Goal: Task Accomplishment & Management: Manage account settings

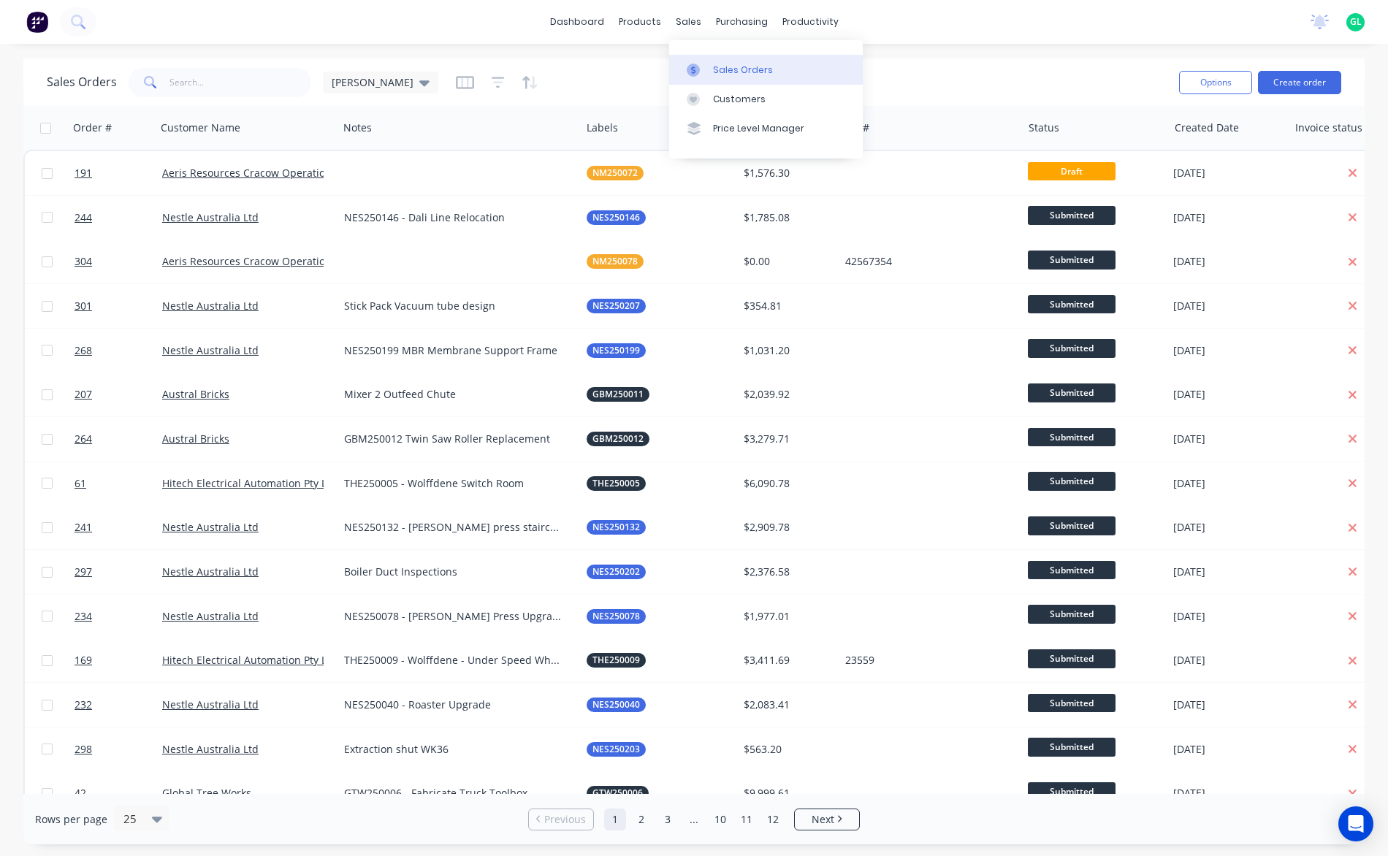
click at [716, 66] on div "Sales Orders" at bounding box center [743, 70] width 60 height 13
click at [456, 89] on icon "button" at bounding box center [465, 82] width 18 height 15
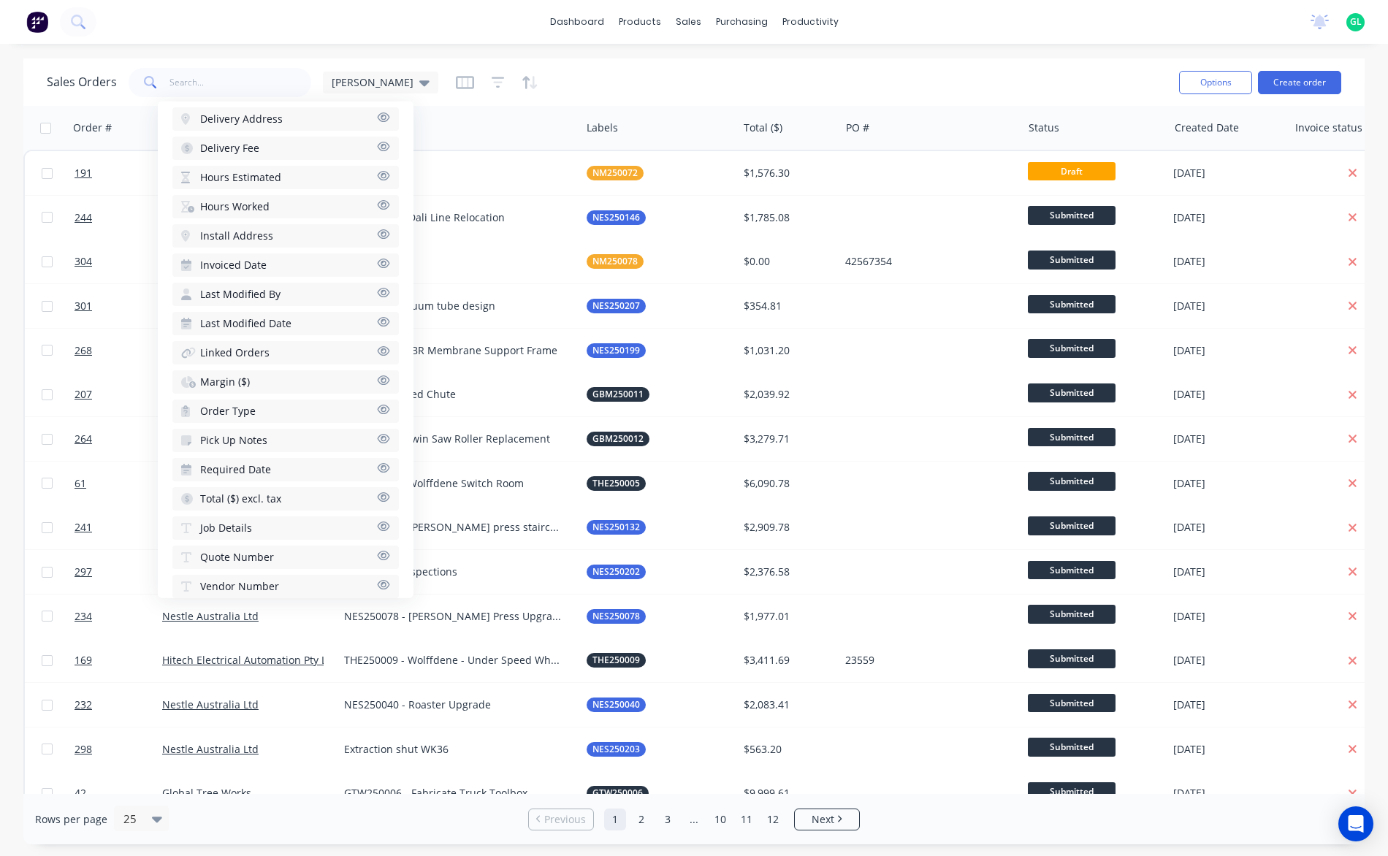
scroll to position [568, 0]
click at [378, 505] on icon "button" at bounding box center [384, 505] width 12 height 9
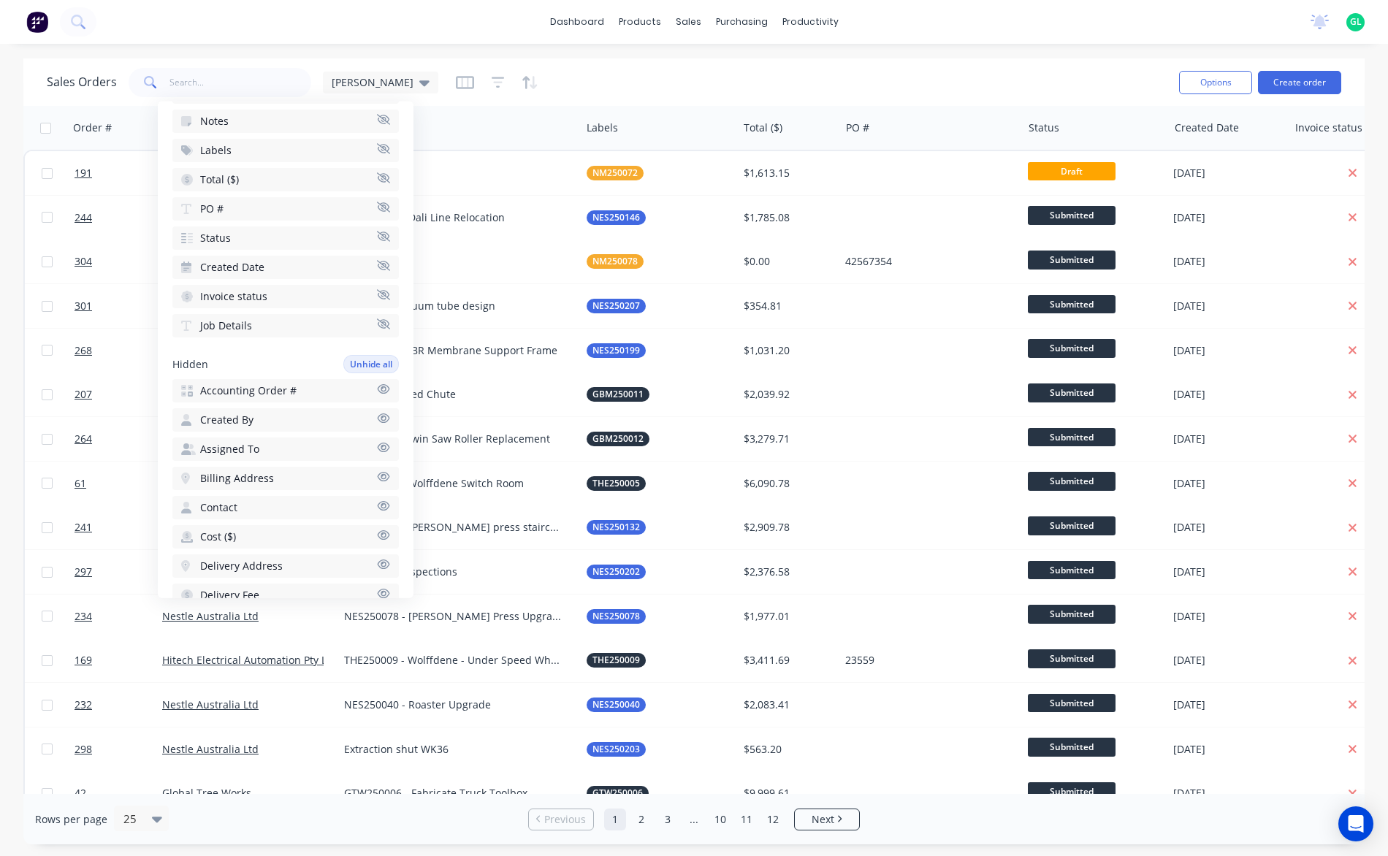
scroll to position [0, 0]
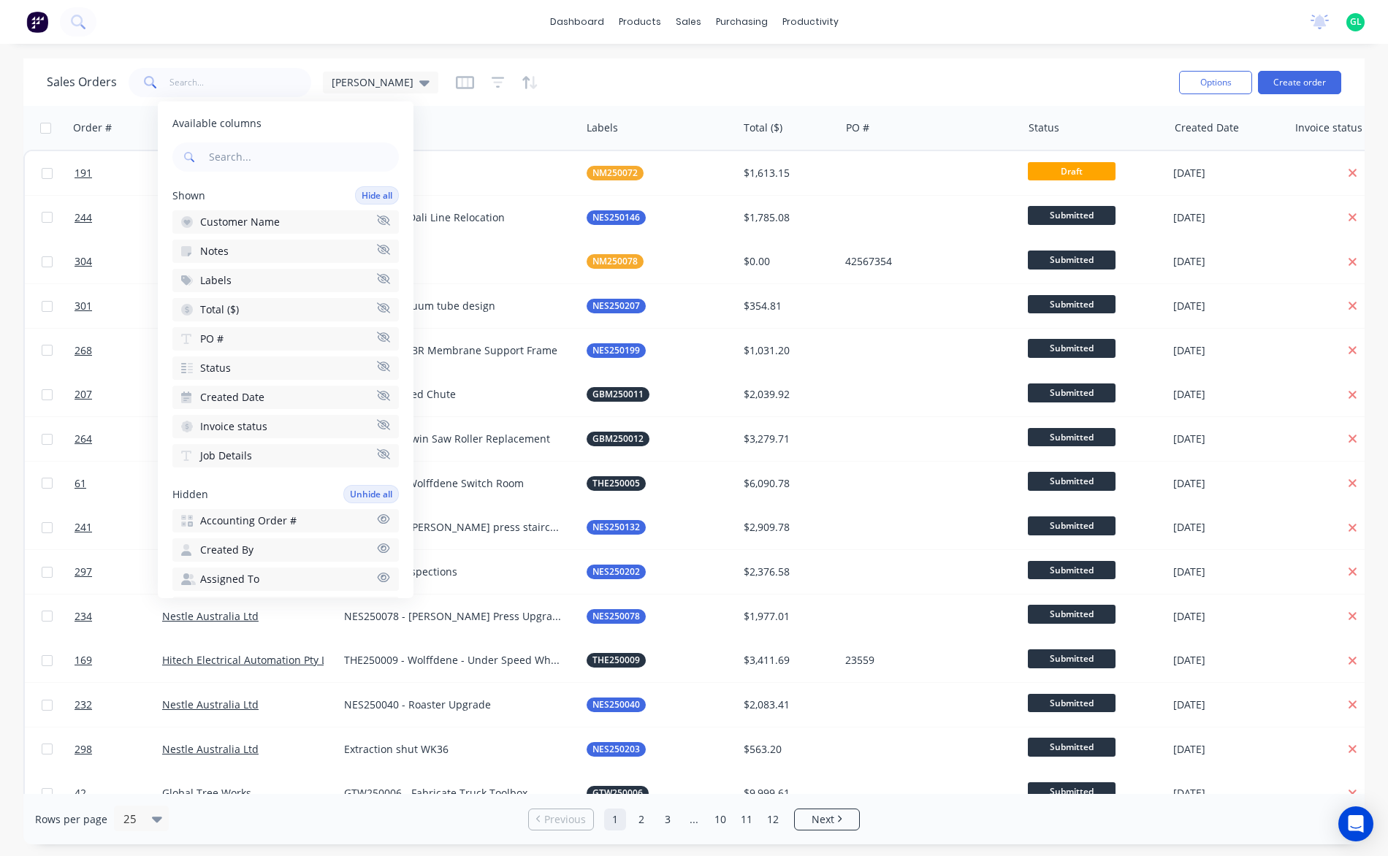
click at [377, 250] on icon "button" at bounding box center [383, 249] width 13 height 11
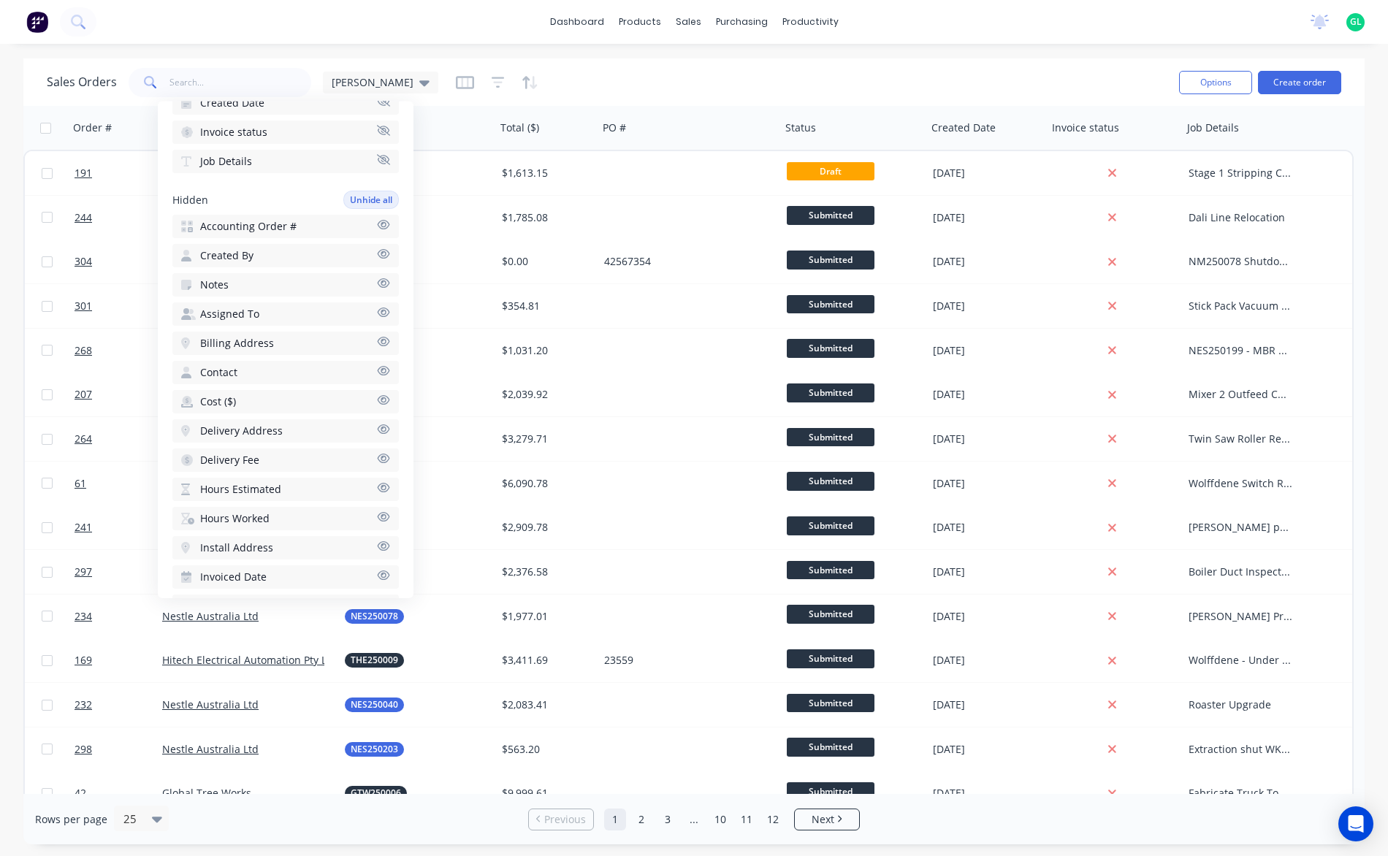
scroll to position [292, 0]
click at [378, 372] on icon "button" at bounding box center [384, 372] width 12 height 9
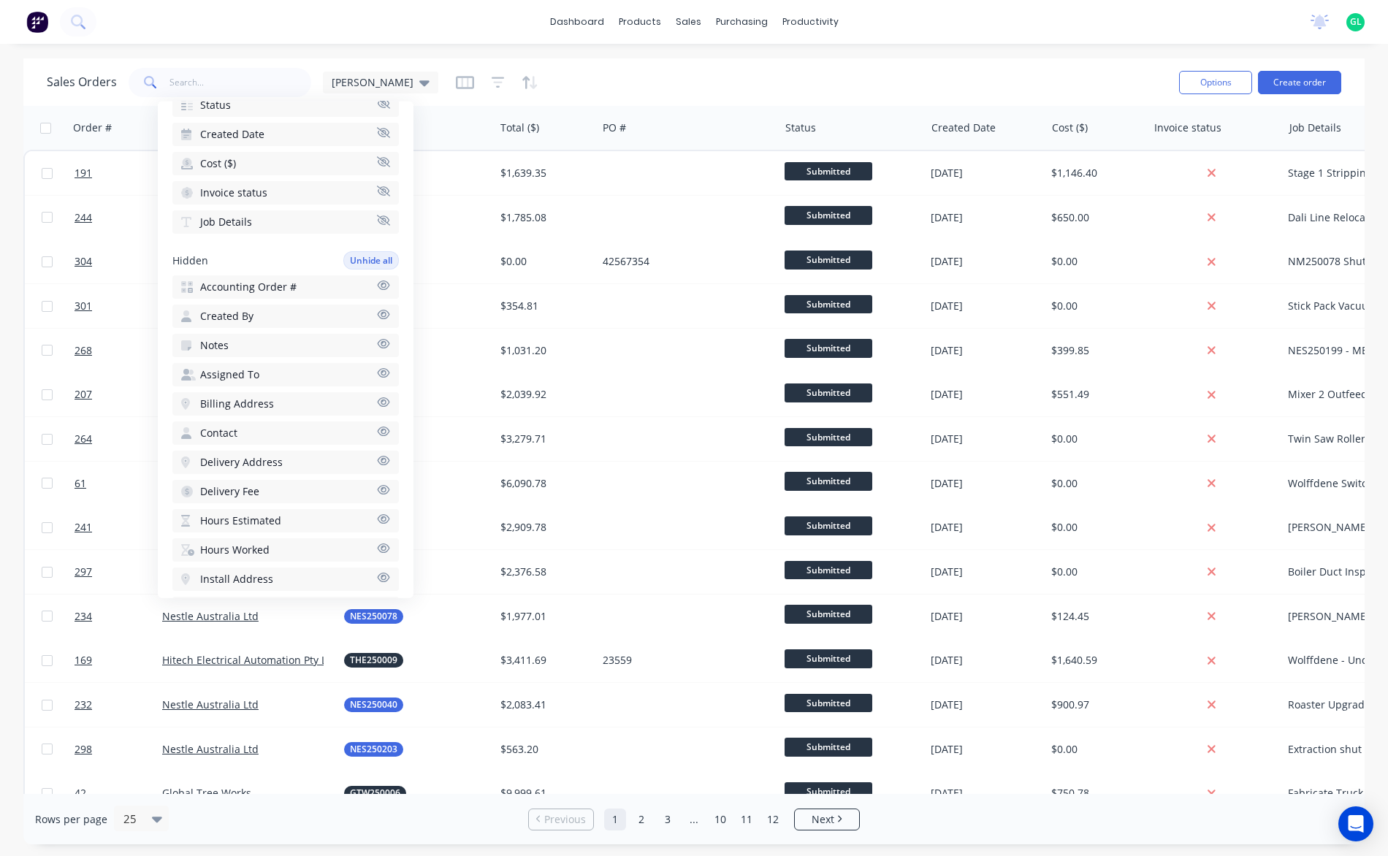
click at [518, 100] on div "Sales Orders [PERSON_NAME] Options Create order" at bounding box center [693, 81] width 1341 height 47
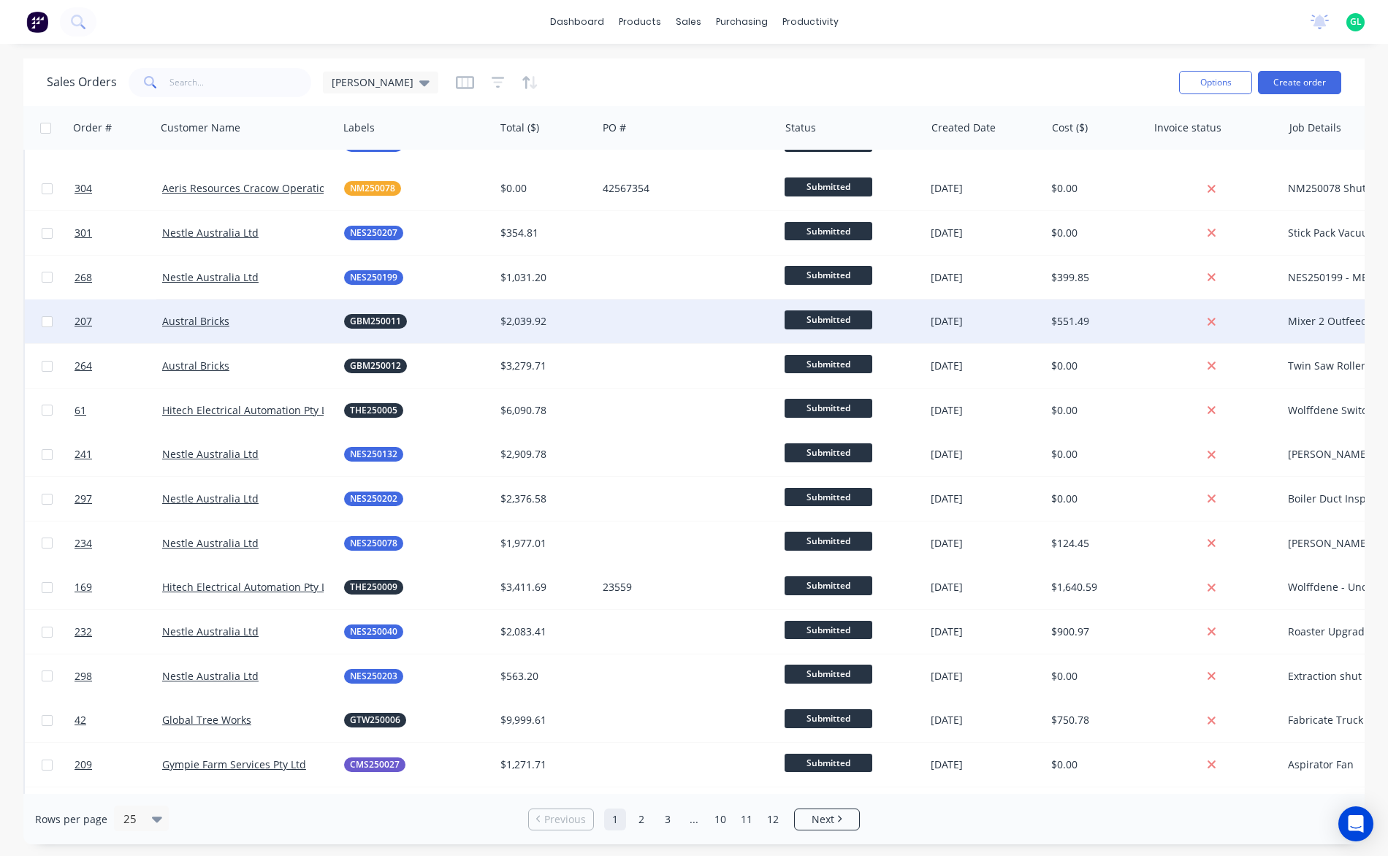
scroll to position [0, 0]
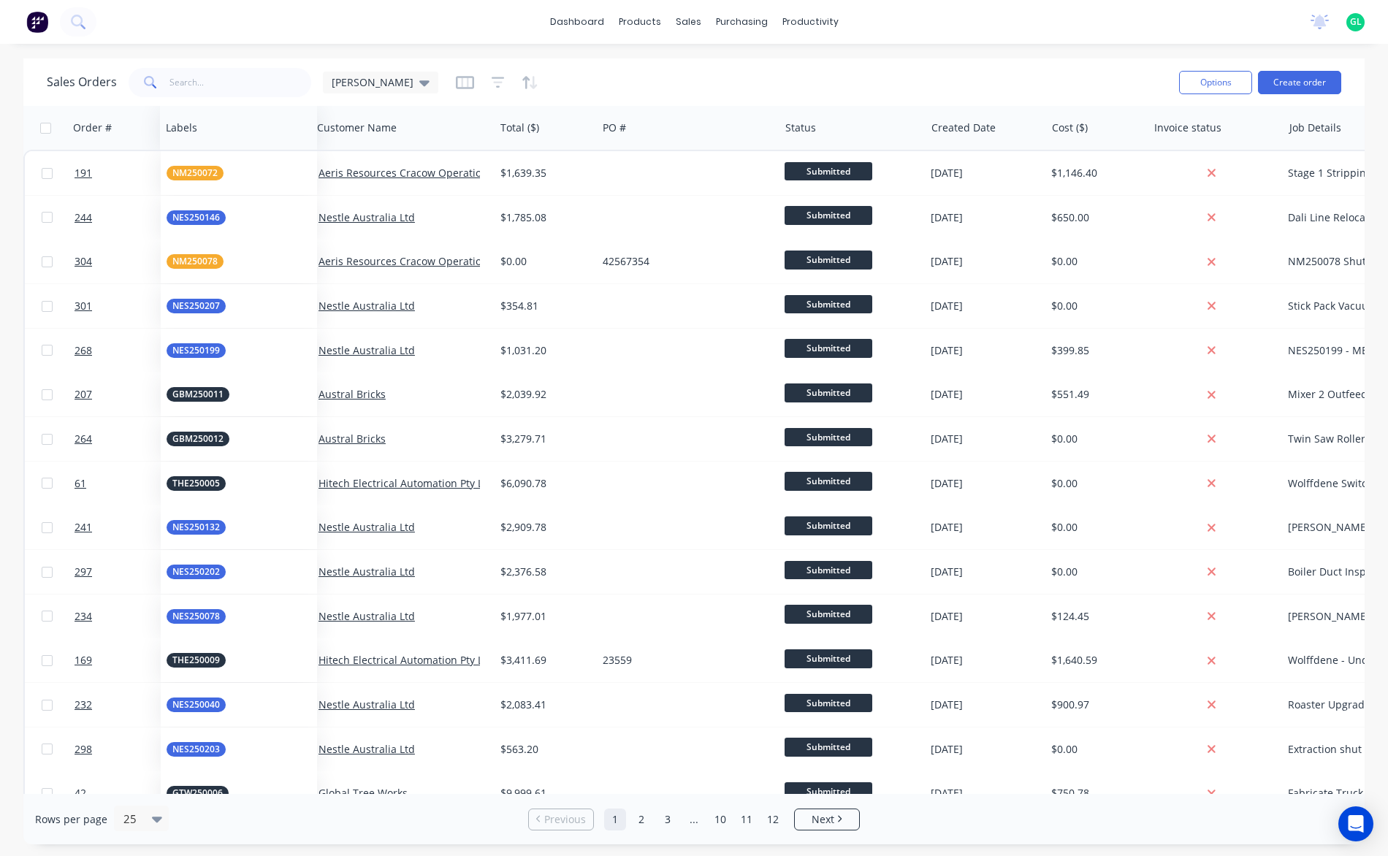
drag, startPoint x: 372, startPoint y: 132, endPoint x: 195, endPoint y: 142, distance: 177.8
click at [195, 142] on div "Labels" at bounding box center [238, 128] width 157 height 44
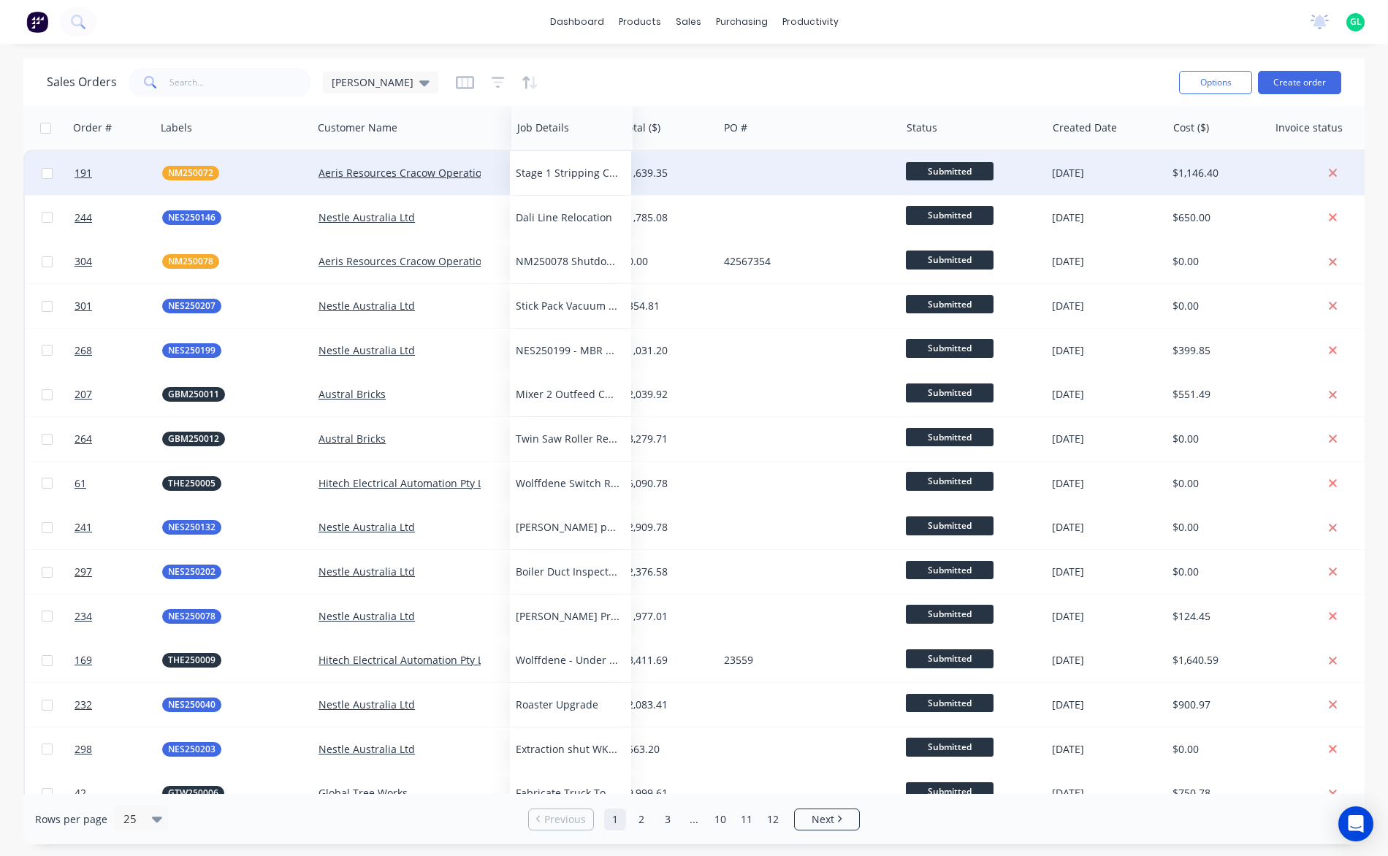
drag, startPoint x: 1307, startPoint y: 125, endPoint x: 535, endPoint y: 167, distance: 773.1
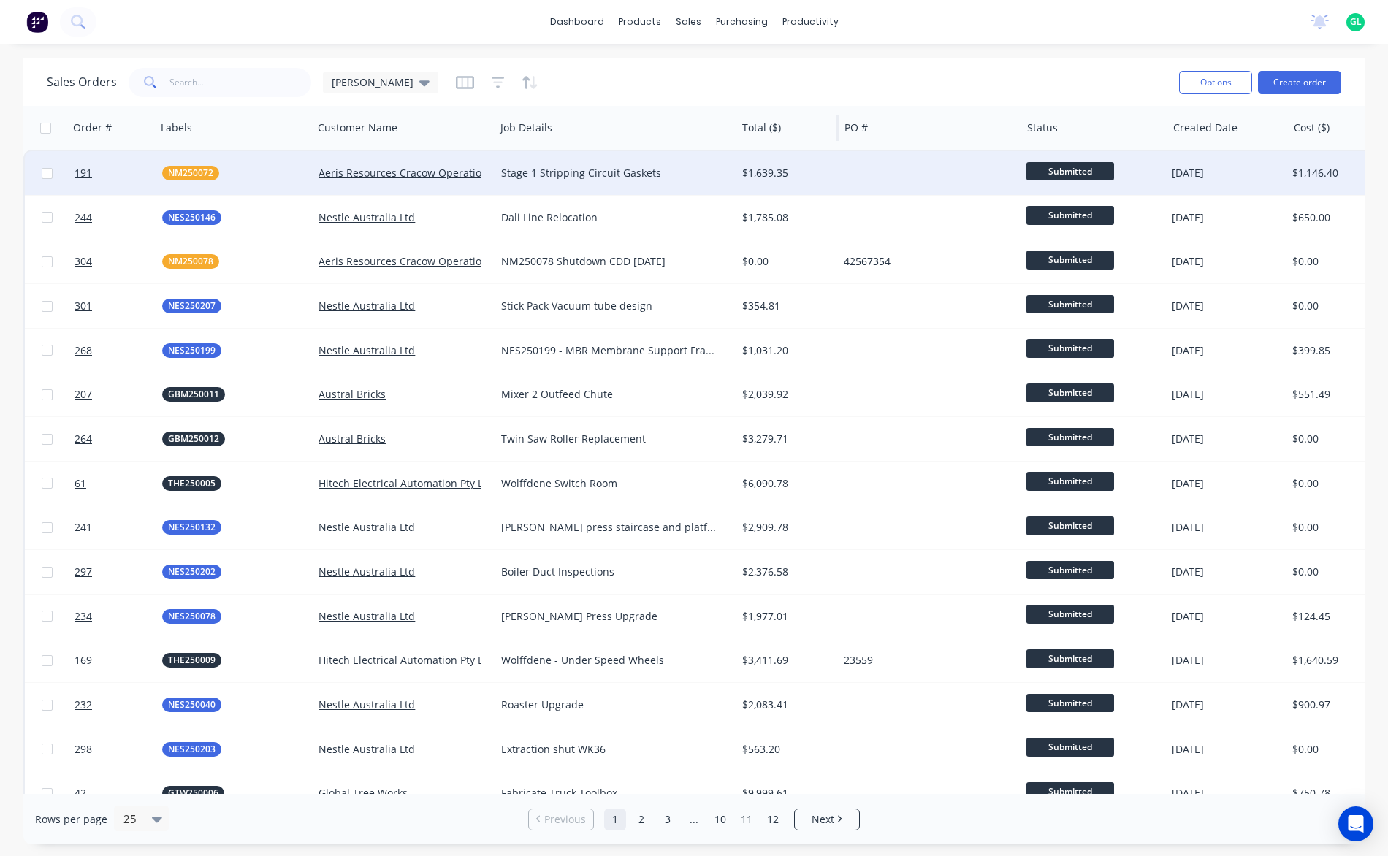
drag, startPoint x: 615, startPoint y: 135, endPoint x: 735, endPoint y: 139, distance: 120.6
click at [735, 139] on div at bounding box center [735, 128] width 2 height 26
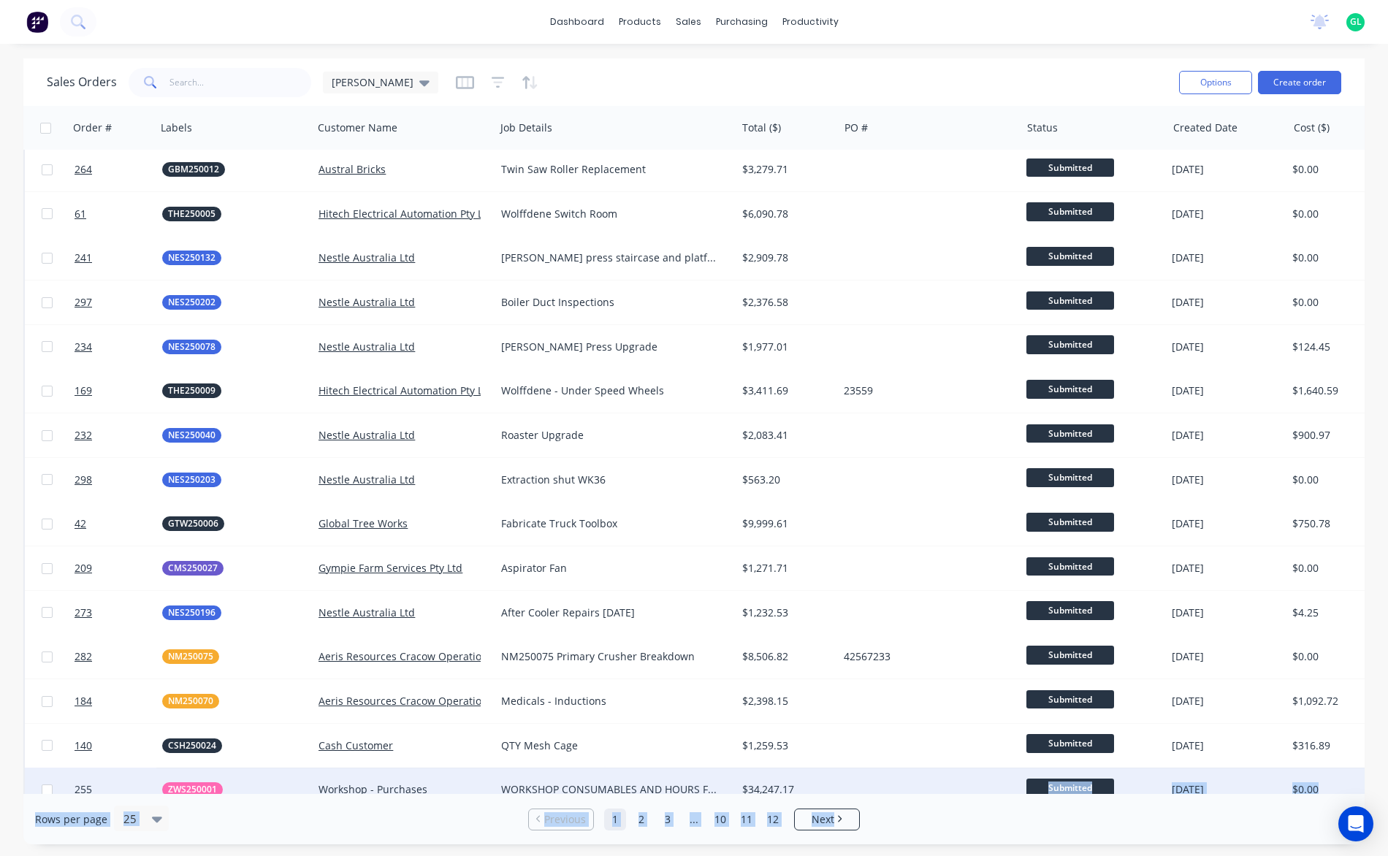
scroll to position [350, 0]
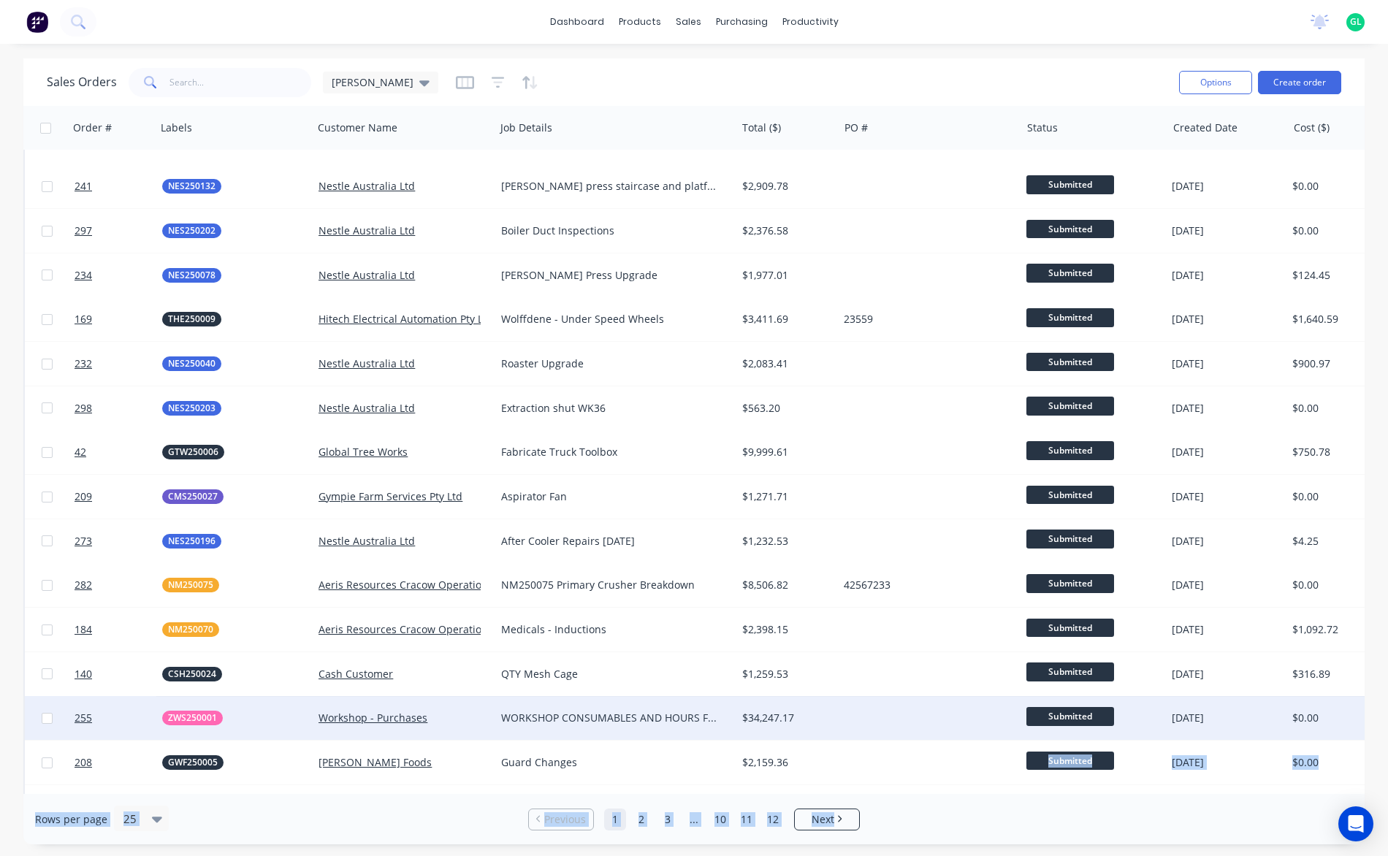
drag, startPoint x: 880, startPoint y: 794, endPoint x: 1013, endPoint y: 784, distance: 133.3
click at [1013, 784] on div "Sales Orders [PERSON_NAME] Options Create order Order # Labels Customer Name Jo…" at bounding box center [693, 451] width 1341 height 786
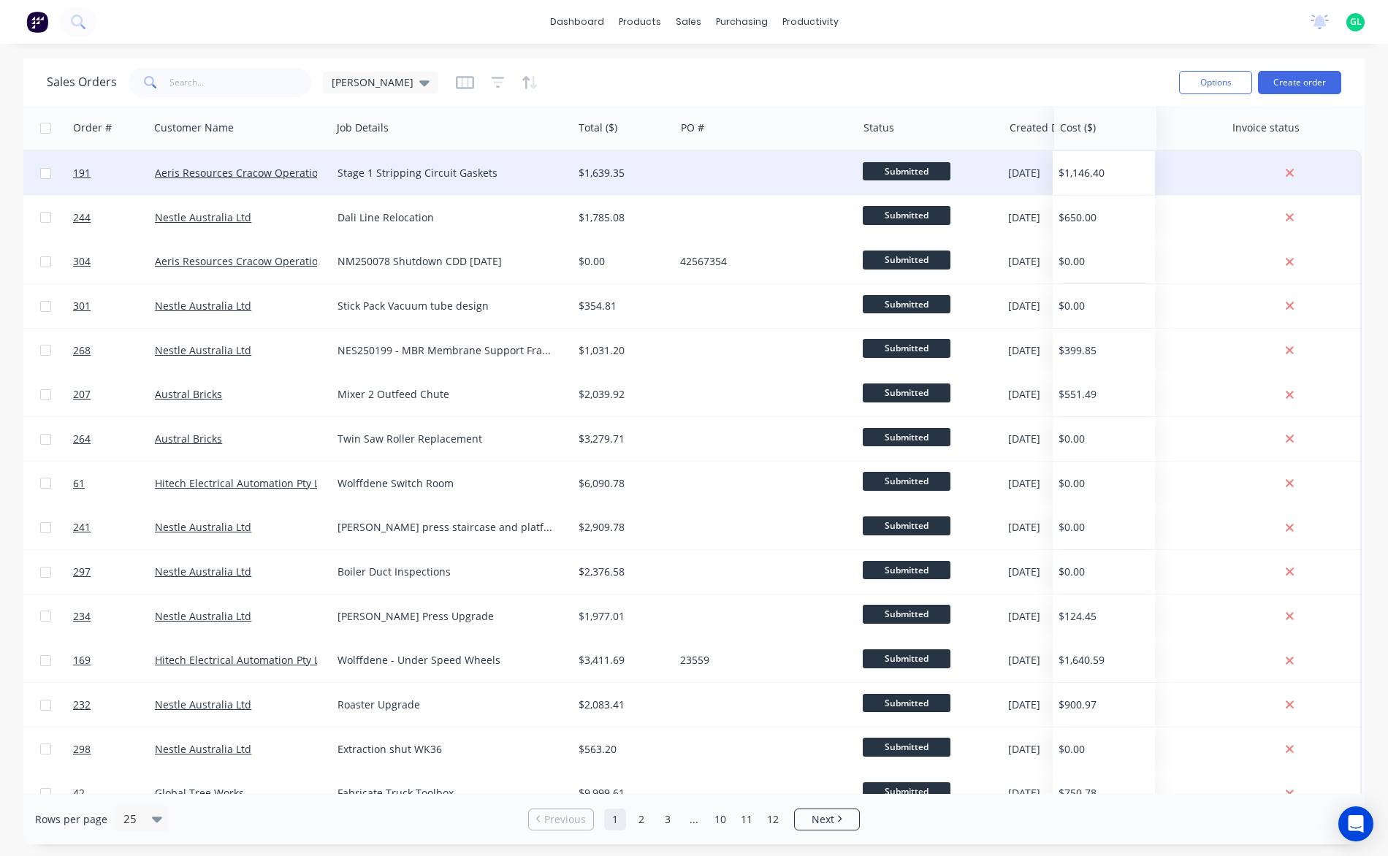
scroll to position [0, 164]
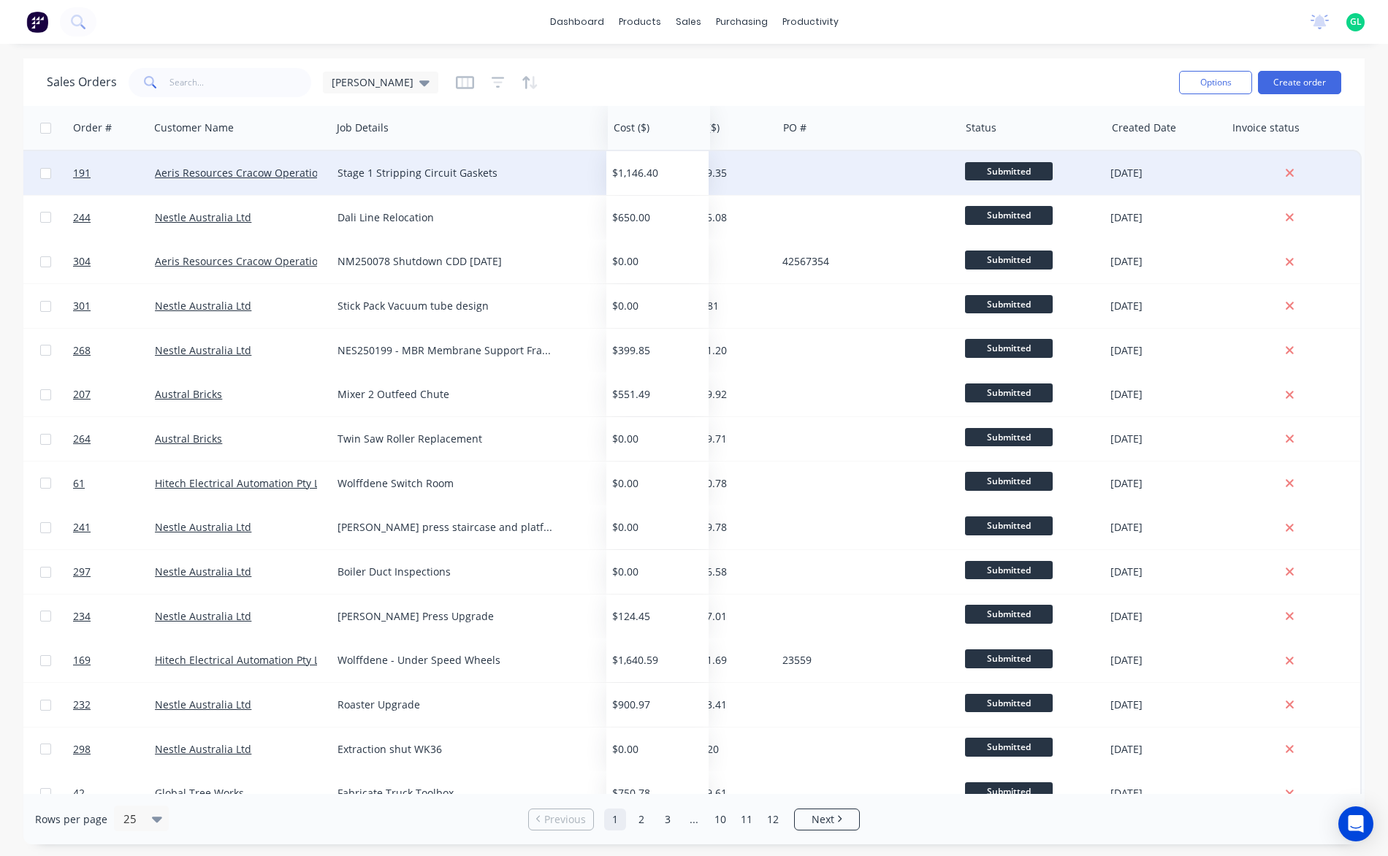
drag, startPoint x: 1139, startPoint y: 132, endPoint x: 623, endPoint y: 156, distance: 516.9
click at [623, 156] on div "Order # Labels Customer Name Job Details Total ($) PO # Status Created Date Cos…" at bounding box center [610, 682] width 1501 height 1152
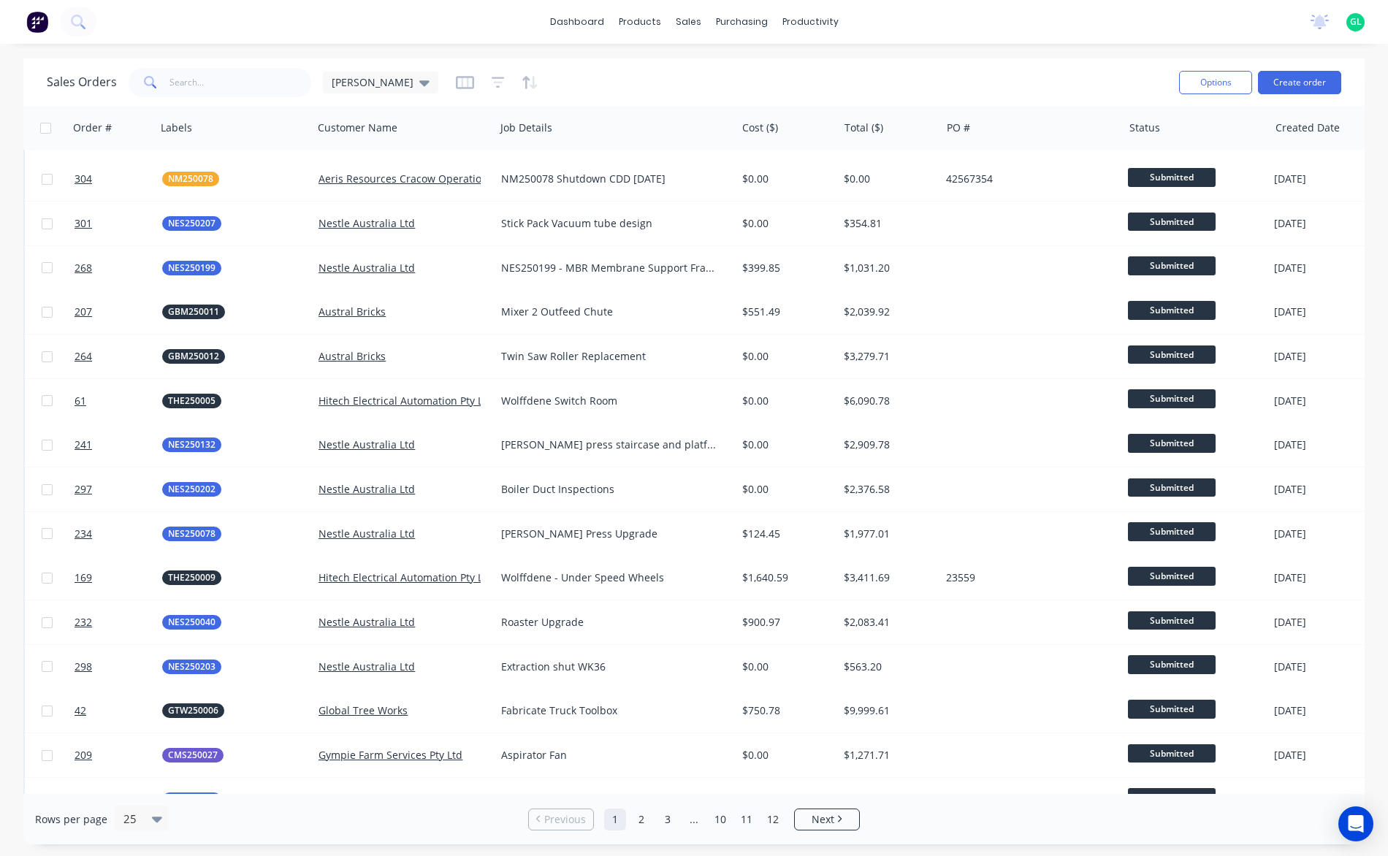
scroll to position [219, 0]
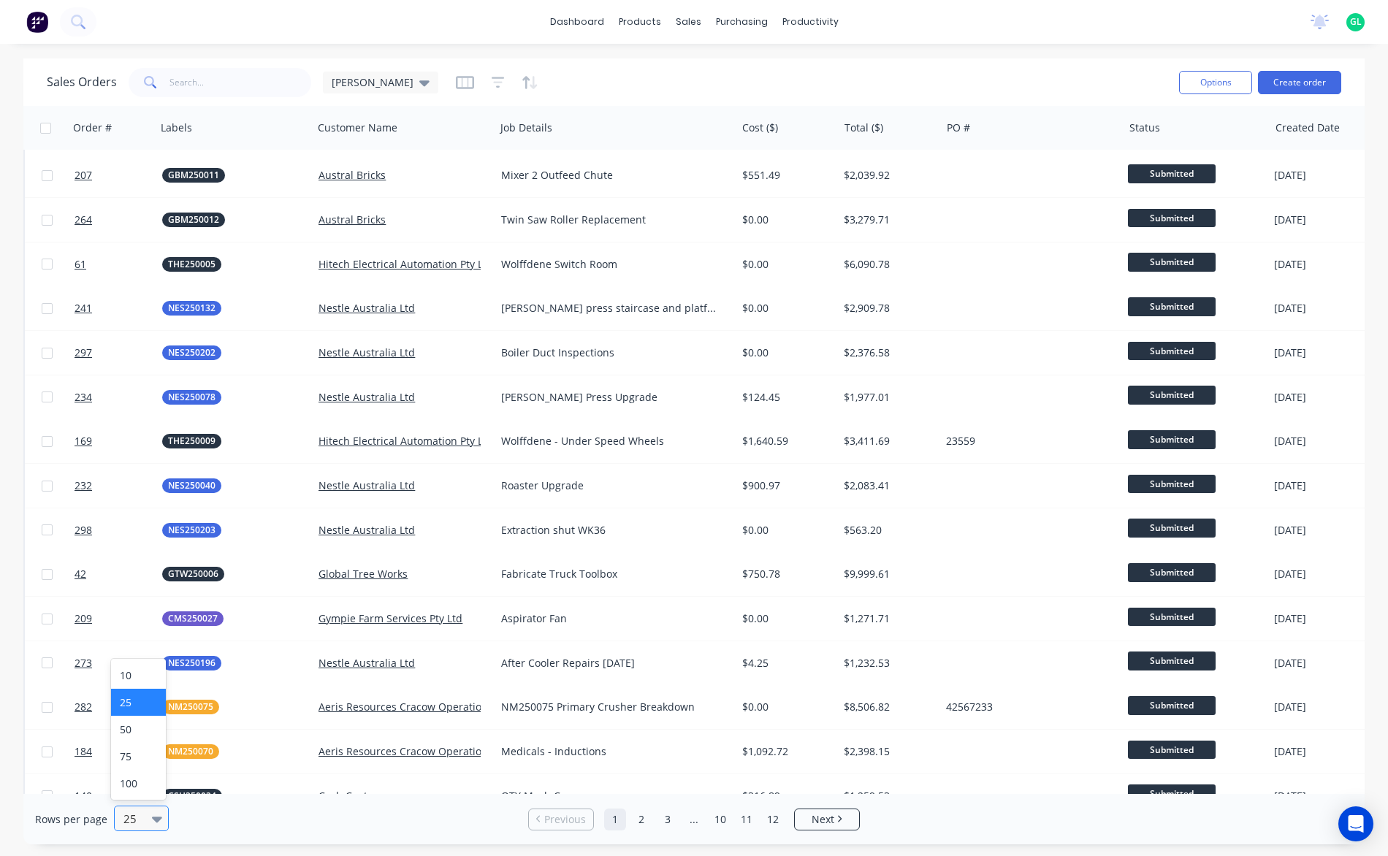
click at [153, 813] on icon at bounding box center [157, 819] width 10 height 16
click at [132, 792] on div "100" at bounding box center [138, 783] width 55 height 27
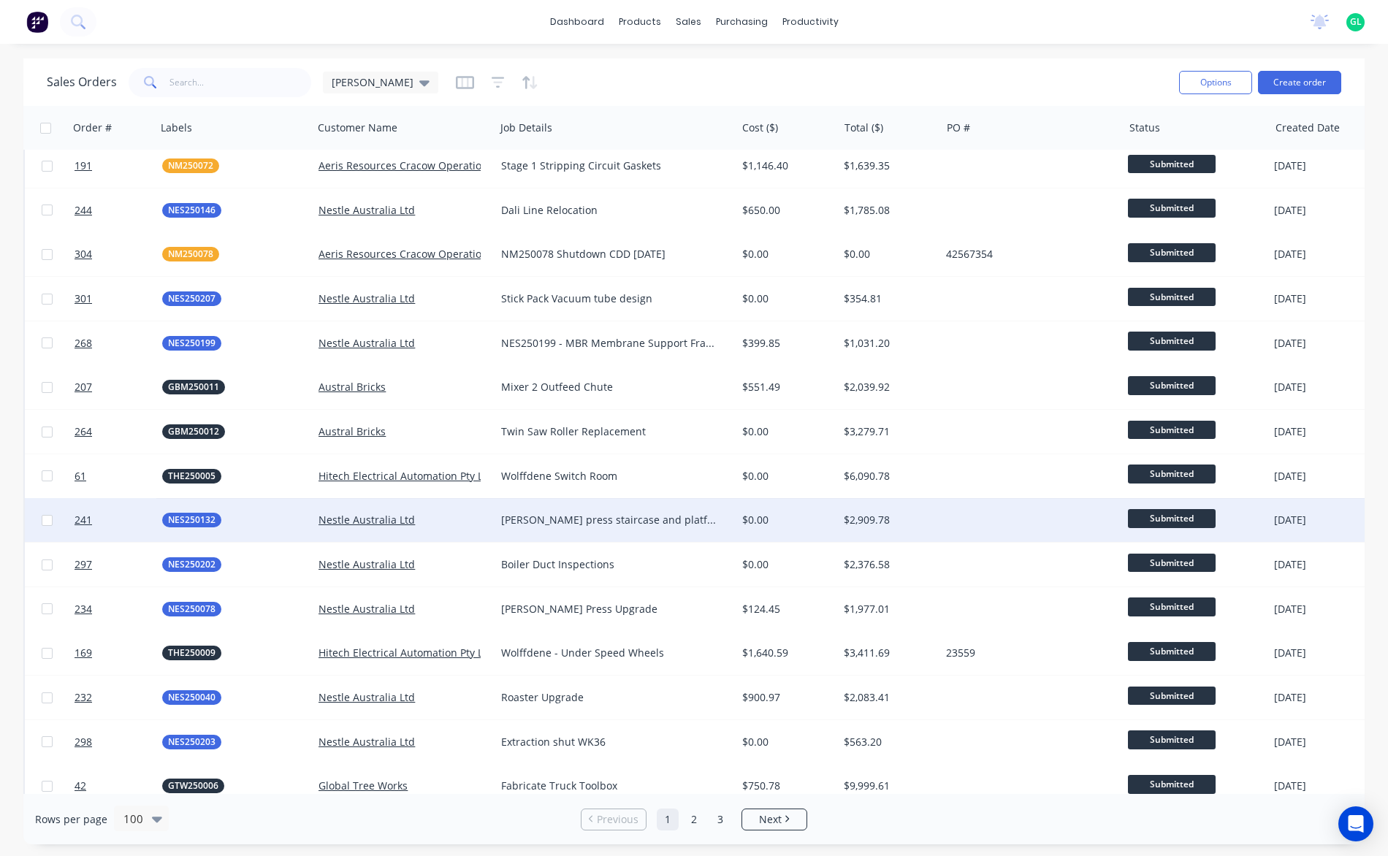
scroll to position [0, 0]
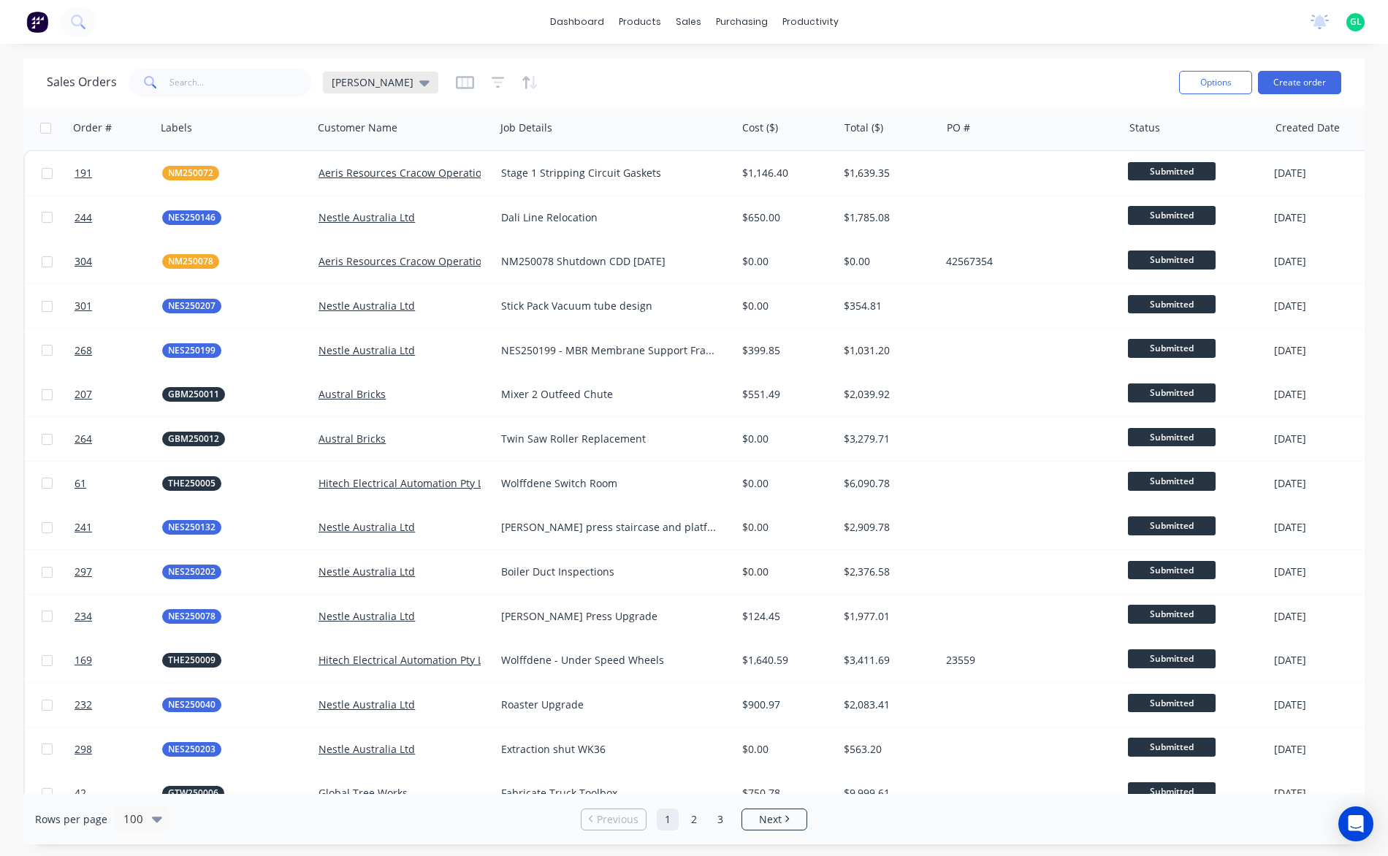
click at [361, 90] on div "[PERSON_NAME]" at bounding box center [380, 83] width 115 height 22
click at [513, 232] on button "edit" at bounding box center [509, 235] width 19 height 15
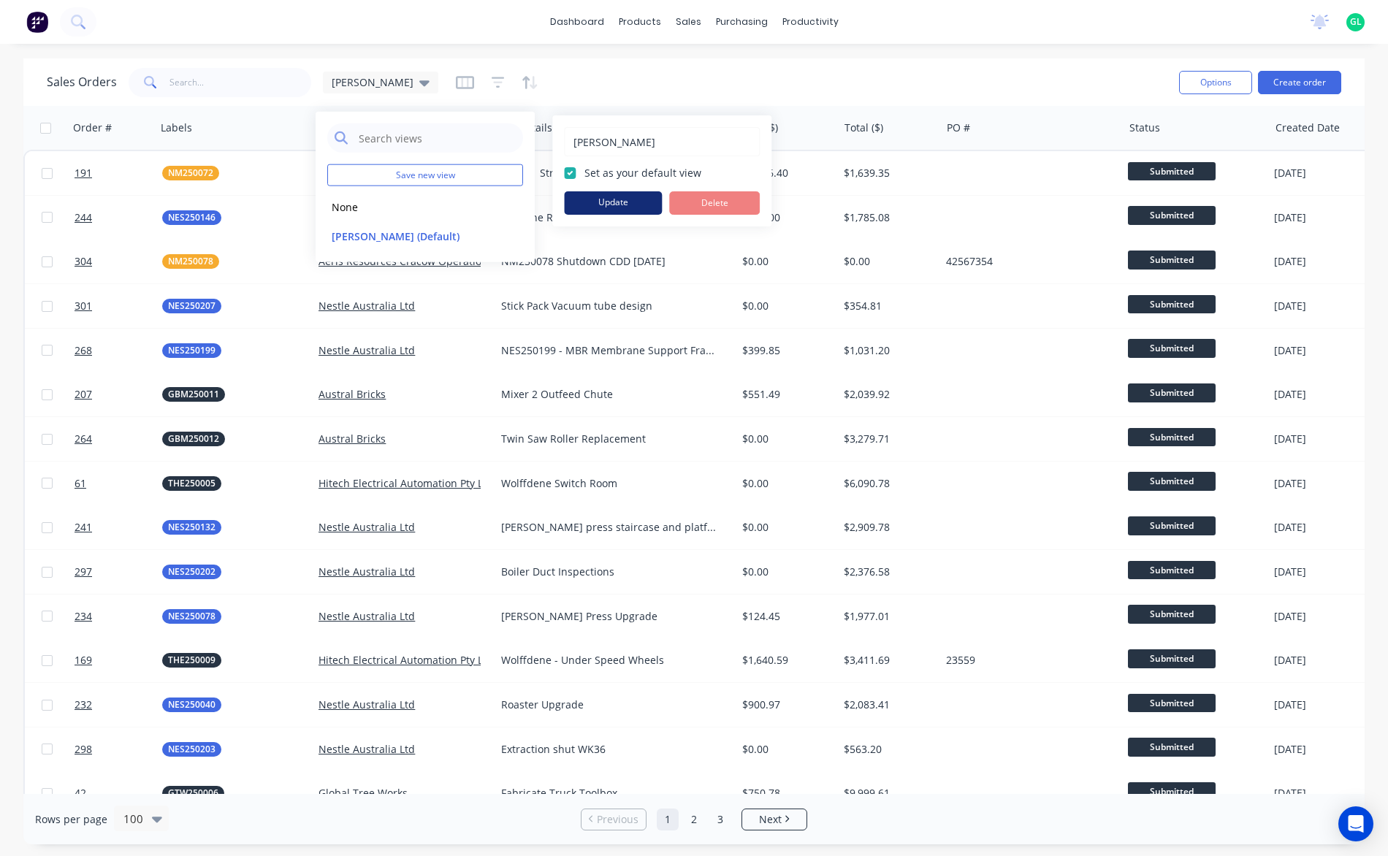
click at [597, 199] on button "Update" at bounding box center [613, 202] width 98 height 23
click at [507, 85] on div "Sales Orders [PERSON_NAME]" at bounding box center [607, 82] width 1120 height 36
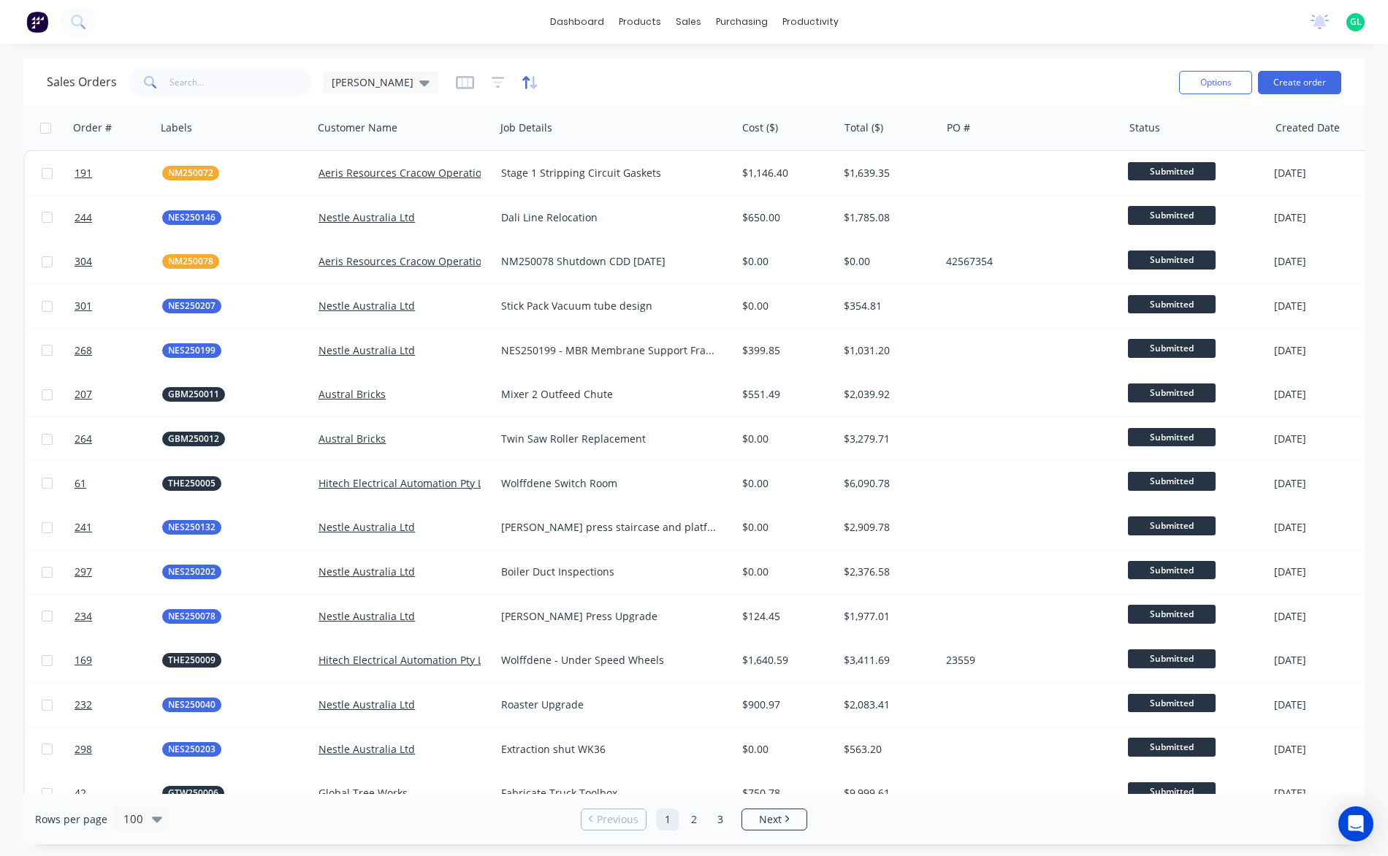
click at [529, 85] on icon "button" at bounding box center [532, 82] width 7 height 13
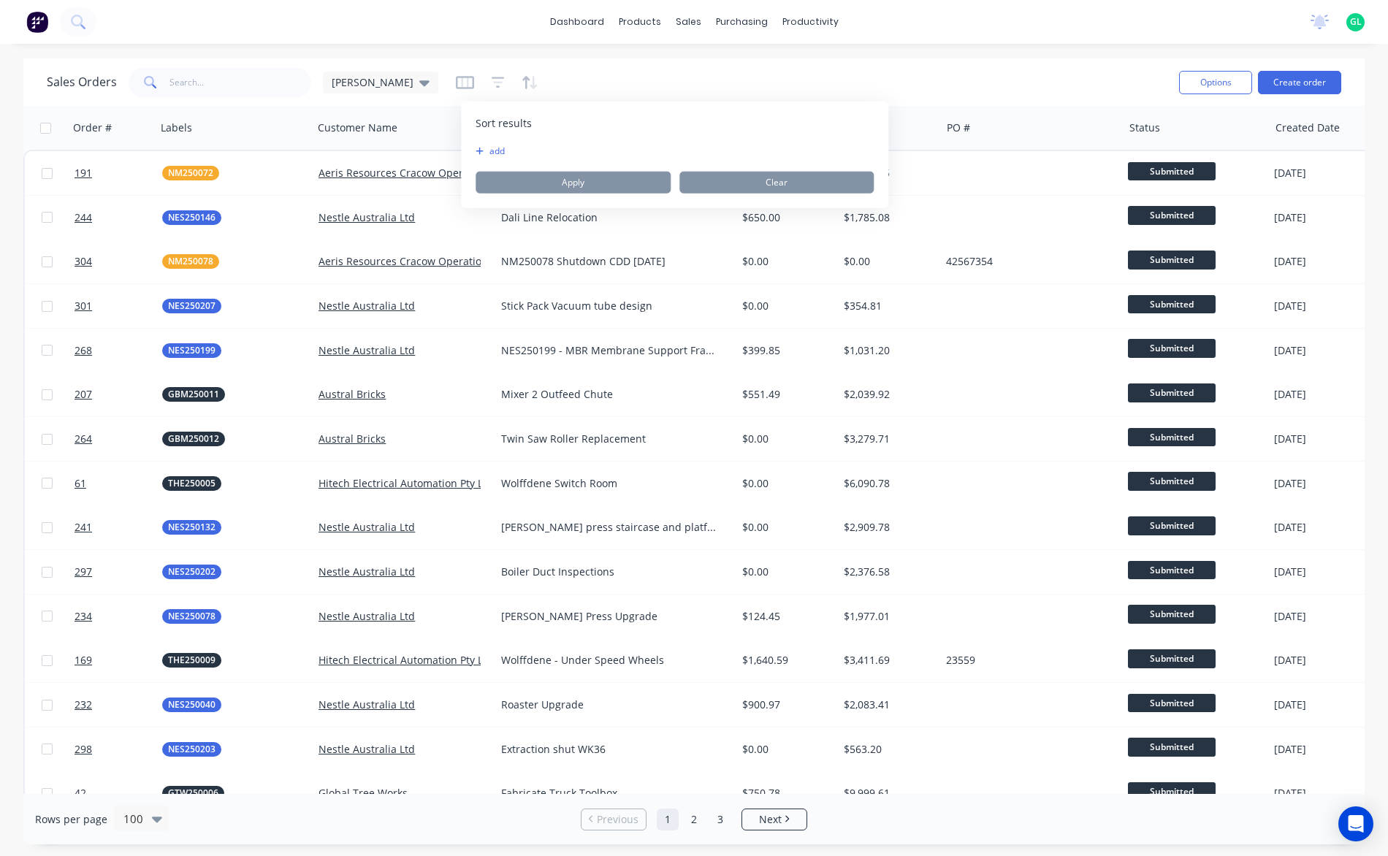
click at [494, 149] on button "add" at bounding box center [484, 151] width 18 height 12
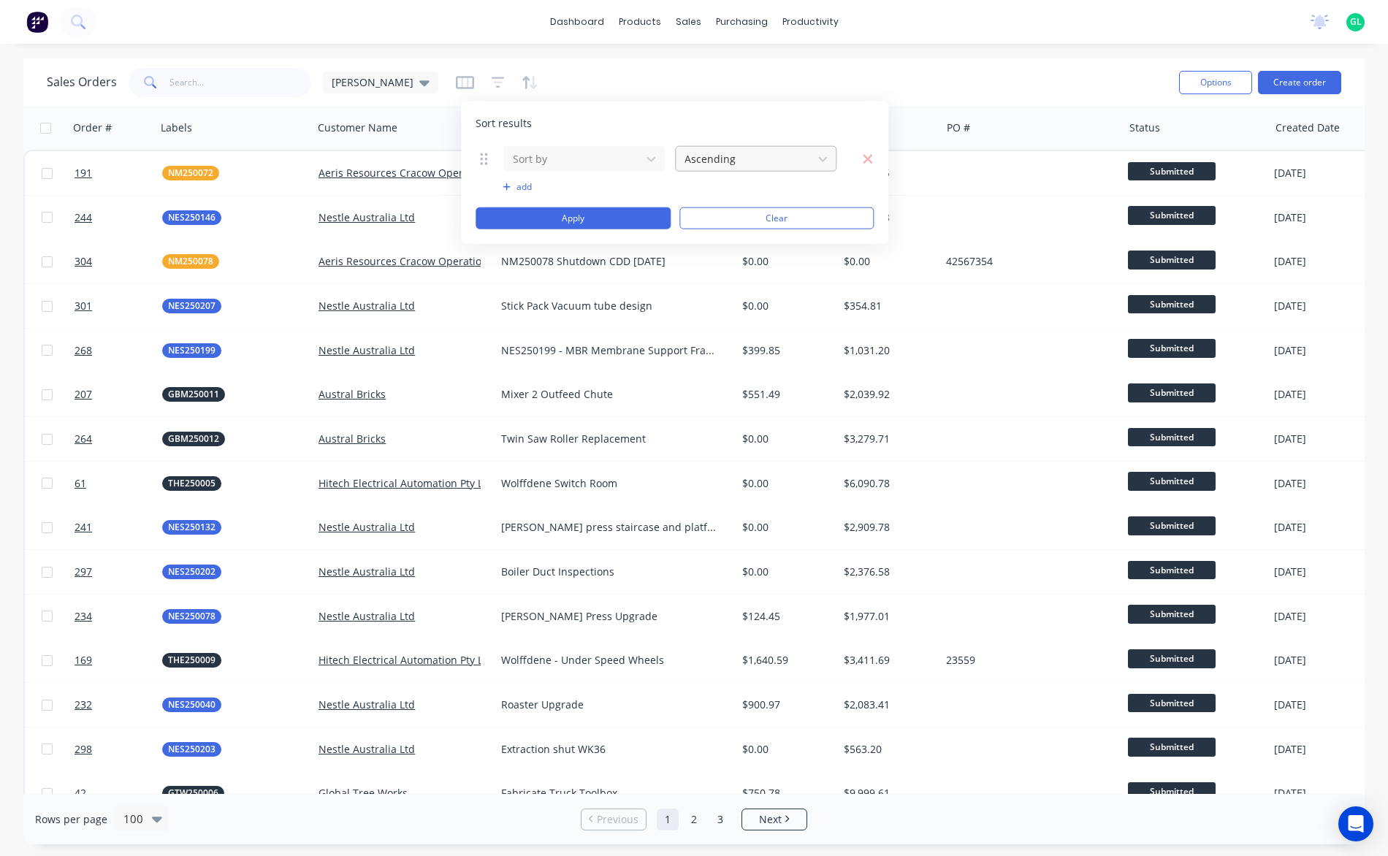
click at [693, 153] on div at bounding box center [744, 159] width 122 height 18
click at [621, 133] on div "Sort results Sort by 2 results available. Use Up and Down to choose options, pr…" at bounding box center [674, 173] width 427 height 142
click at [720, 207] on button "Clear" at bounding box center [776, 218] width 195 height 22
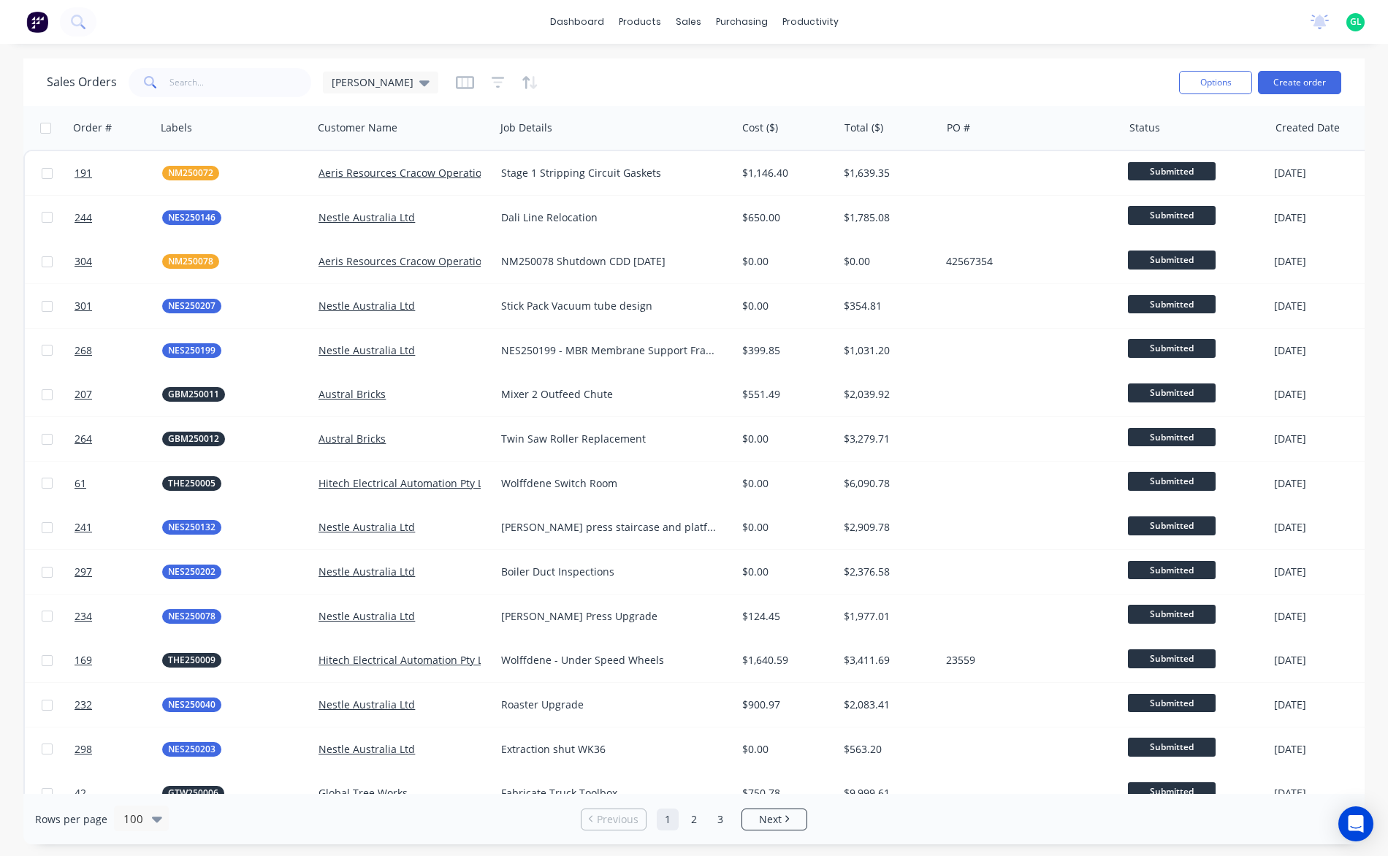
click at [445, 100] on div "Sales Orders [PERSON_NAME] Options Create order" at bounding box center [693, 81] width 1341 height 47
click at [491, 89] on button "button" at bounding box center [497, 82] width 13 height 23
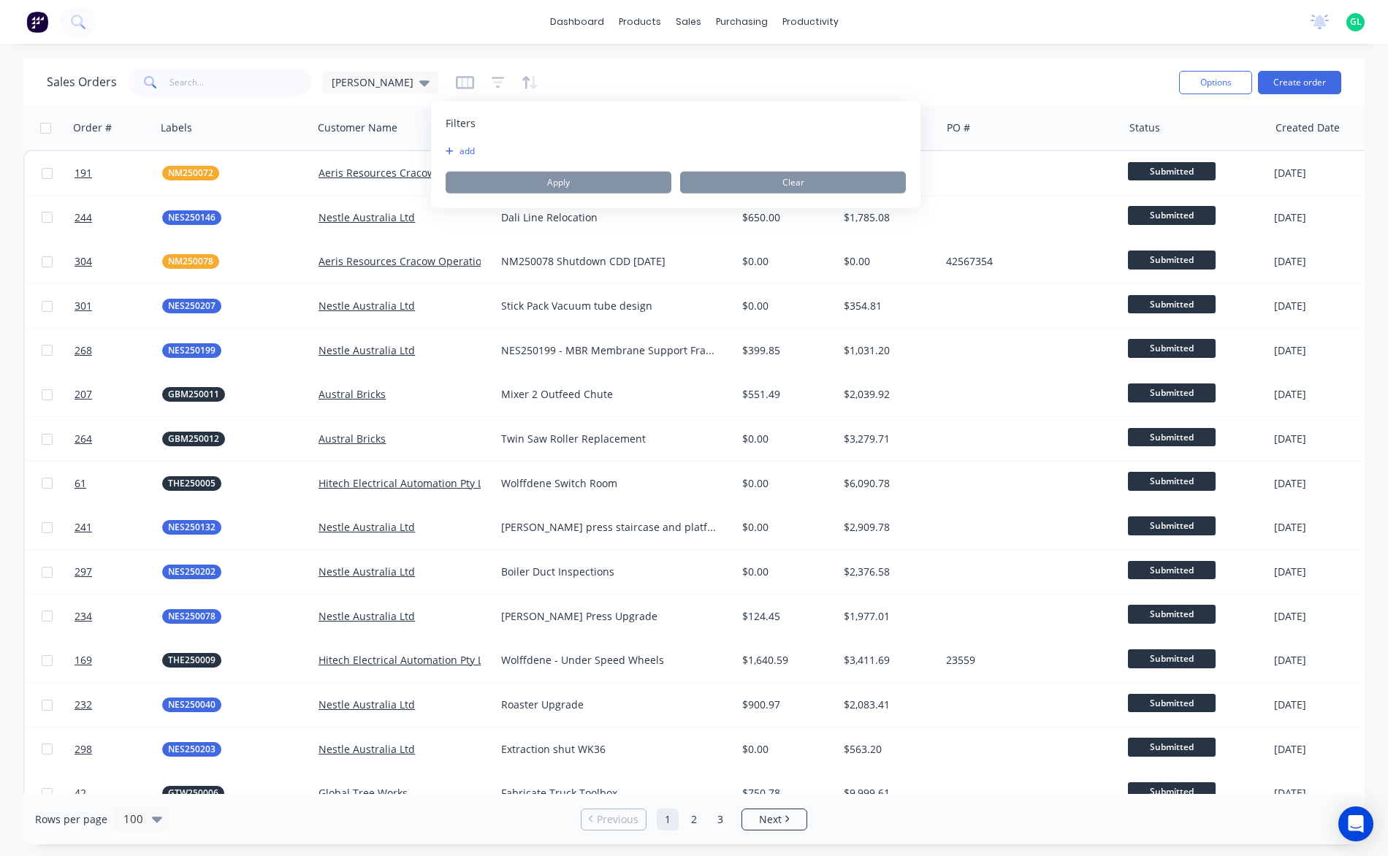
click at [478, 148] on button "add" at bounding box center [463, 151] width 37 height 12
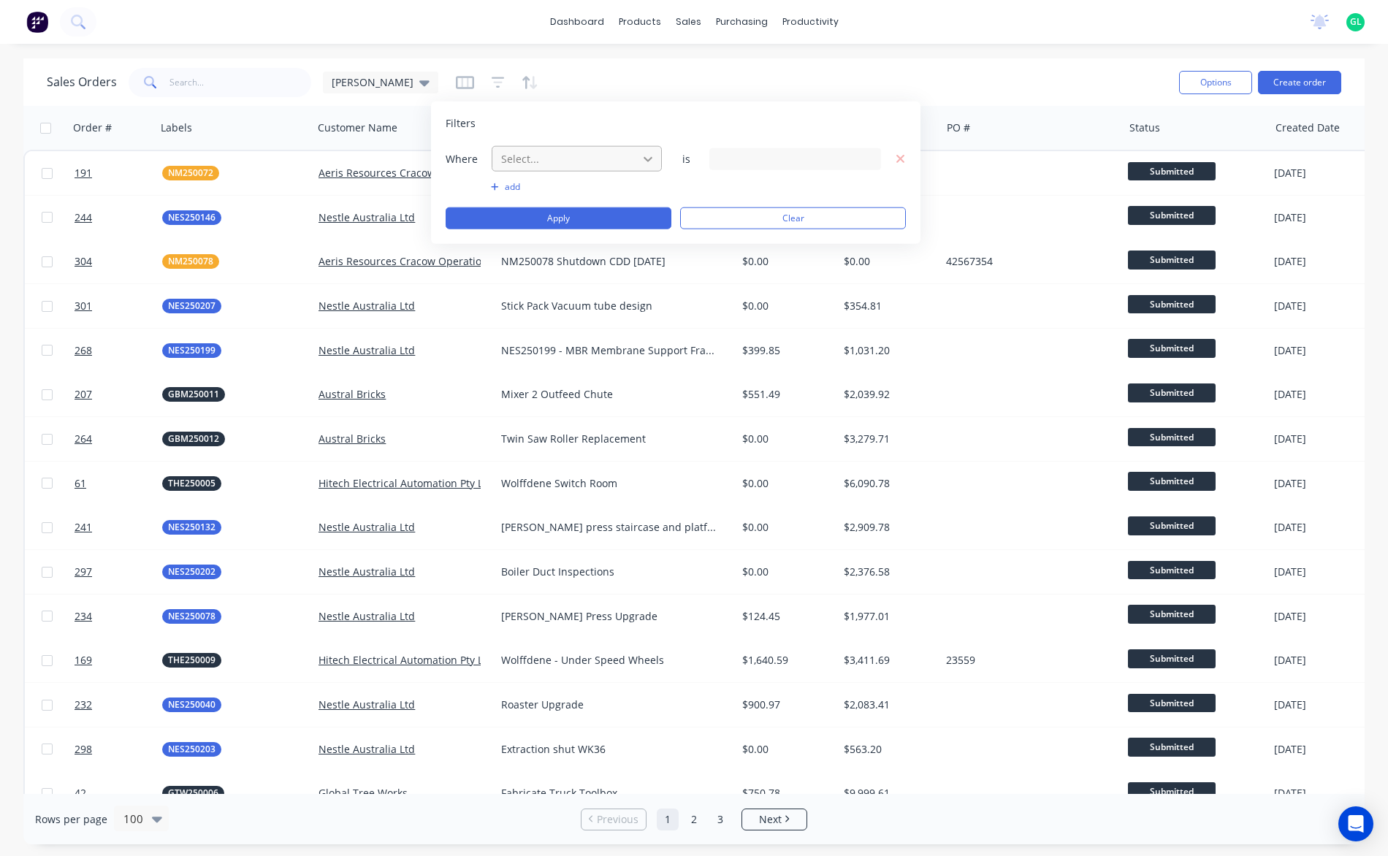
click at [649, 158] on icon at bounding box center [647, 158] width 15 height 15
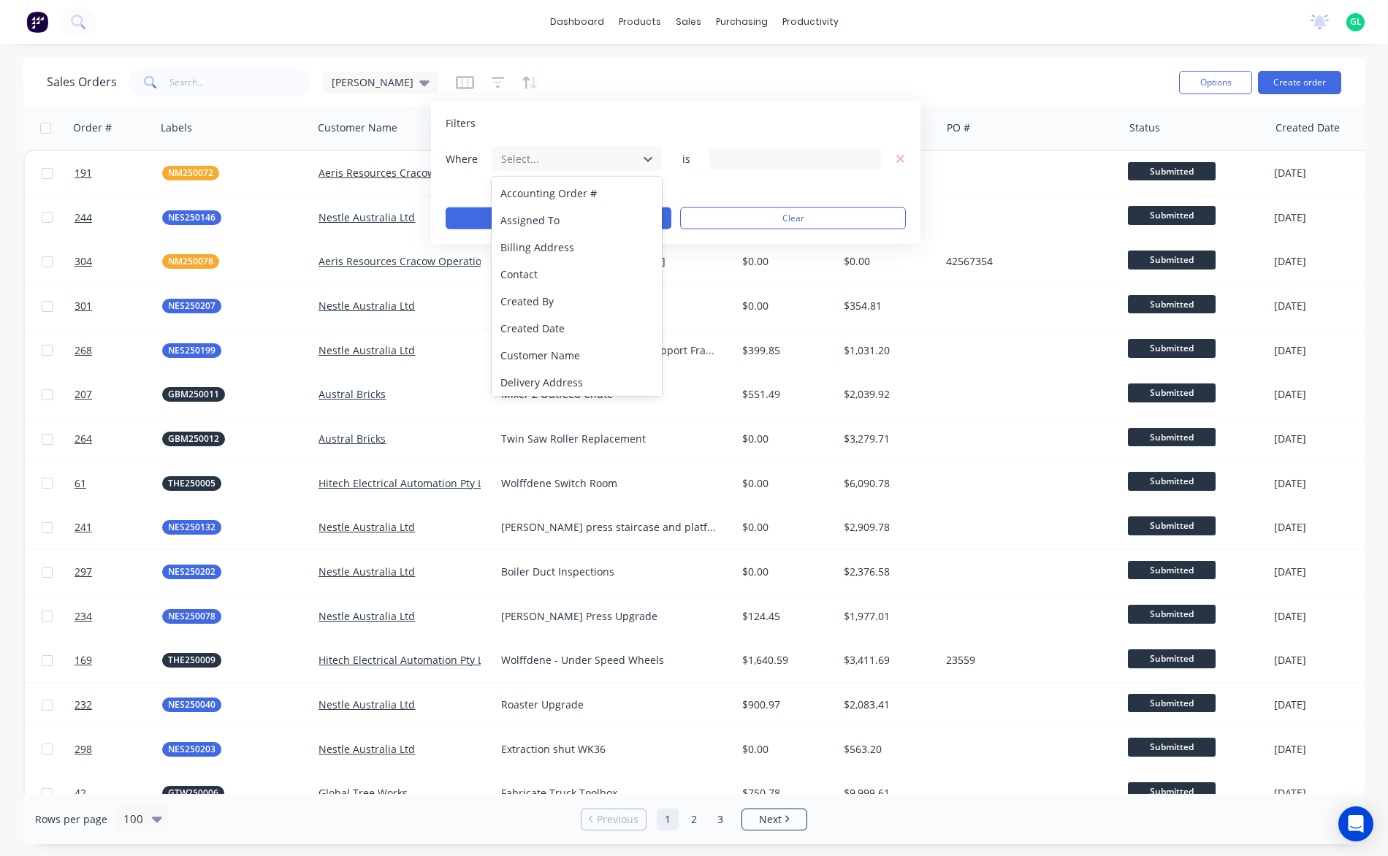
click at [456, 91] on button "button" at bounding box center [465, 82] width 18 height 23
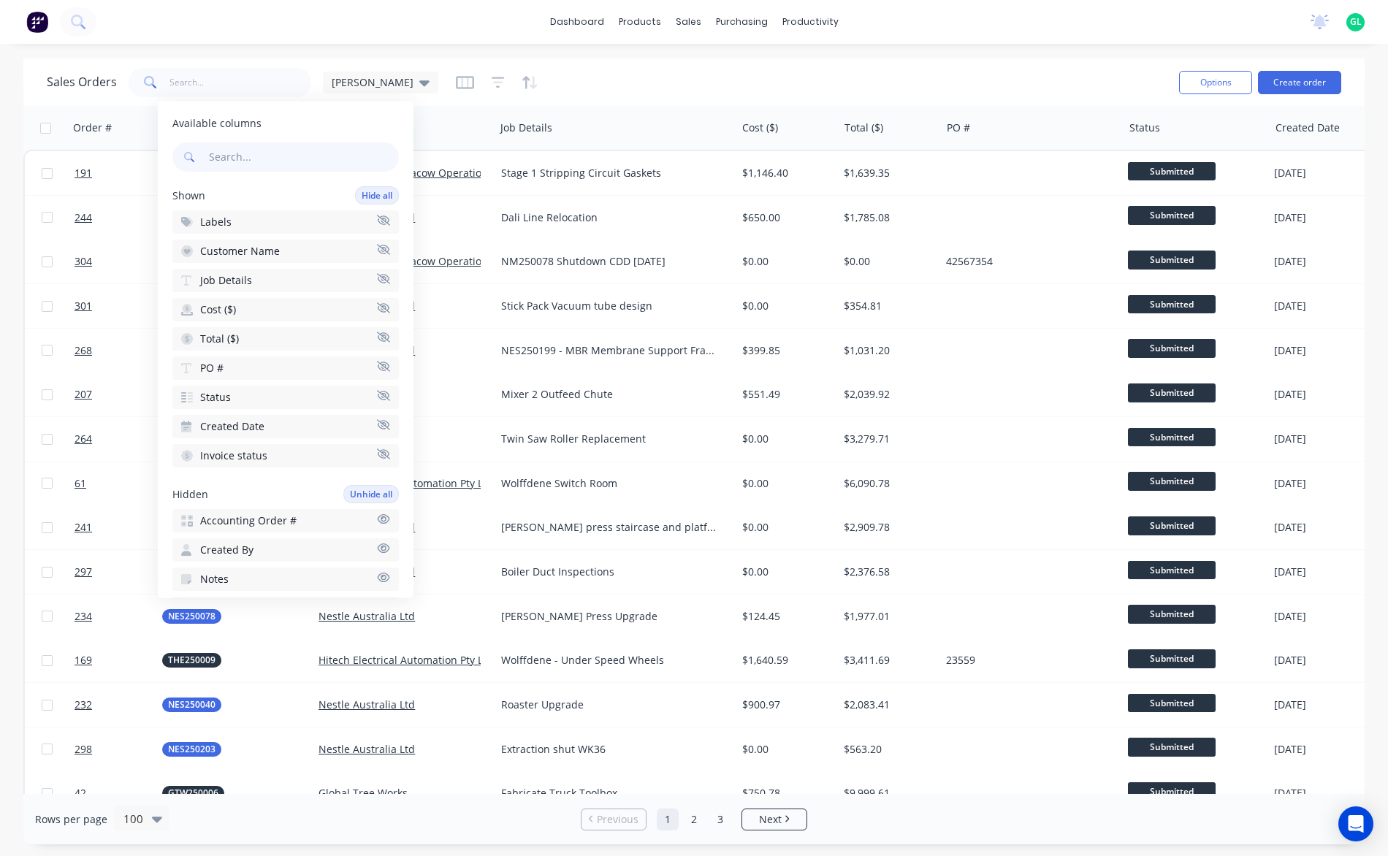
click at [487, 78] on div "Sales Orders [PERSON_NAME]" at bounding box center [607, 82] width 1120 height 36
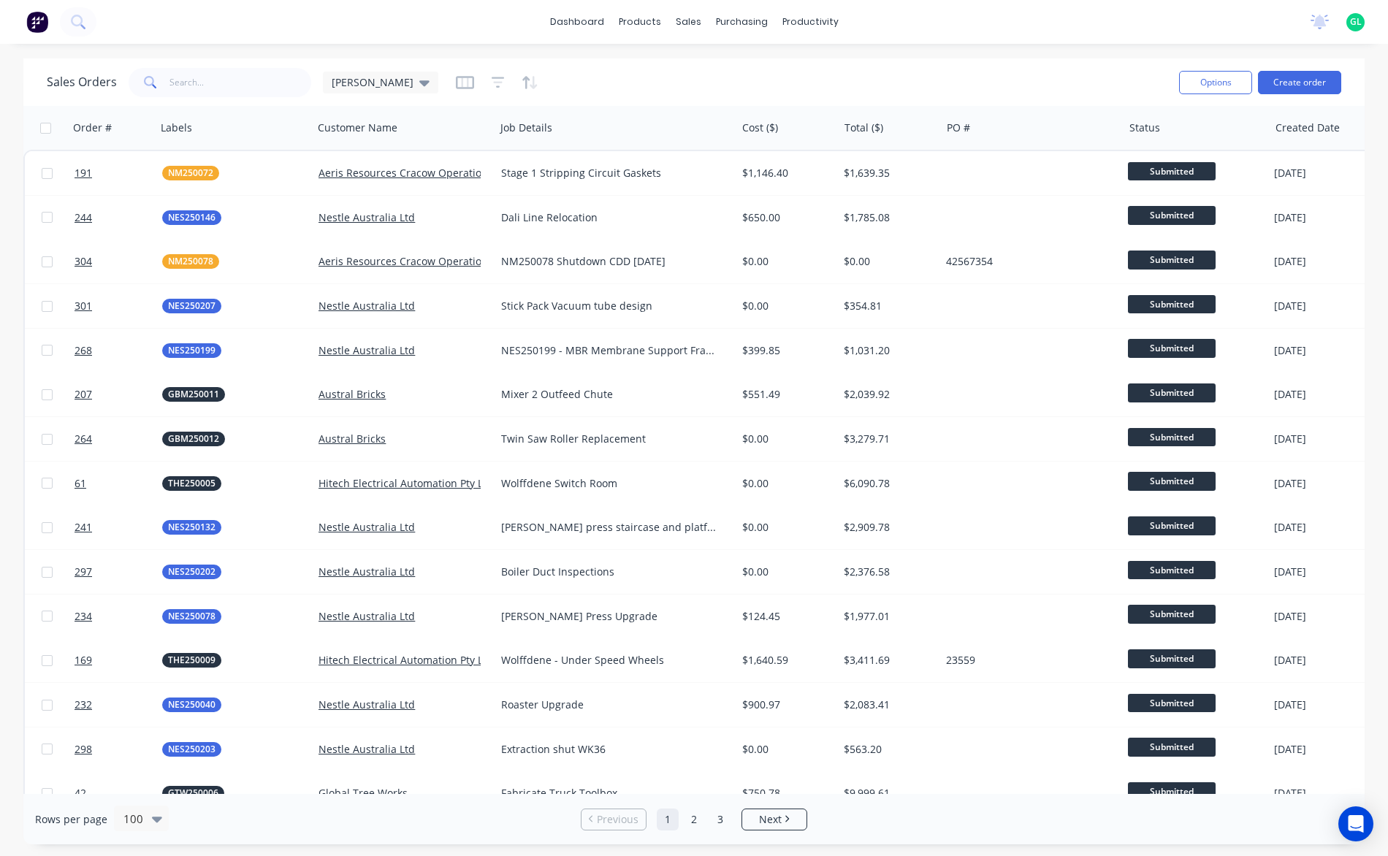
click at [456, 81] on div at bounding box center [497, 82] width 83 height 23
click at [491, 85] on icon "button" at bounding box center [497, 82] width 13 height 15
click at [529, 85] on icon "button" at bounding box center [532, 82] width 7 height 13
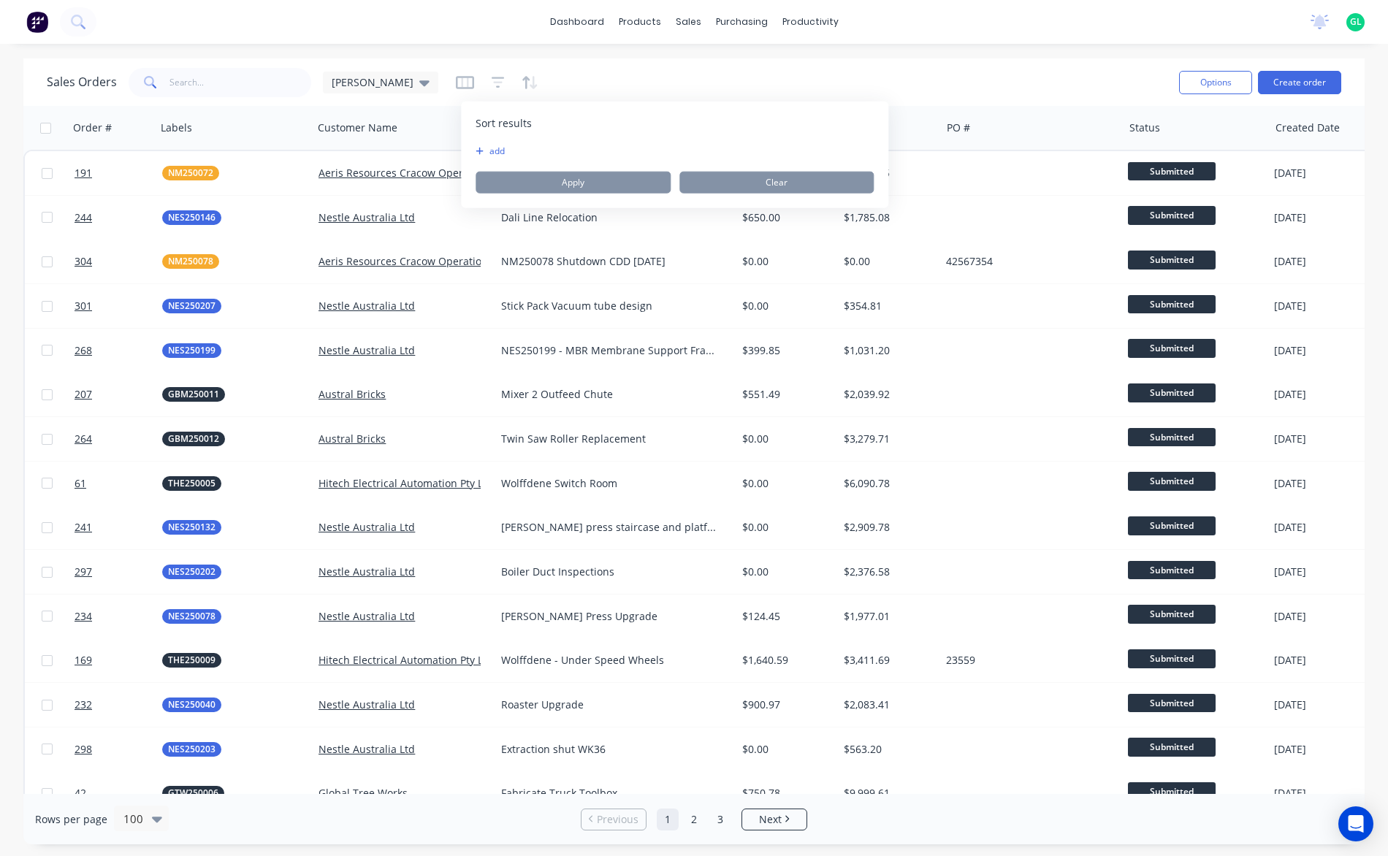
click at [494, 145] on button "add" at bounding box center [484, 151] width 18 height 12
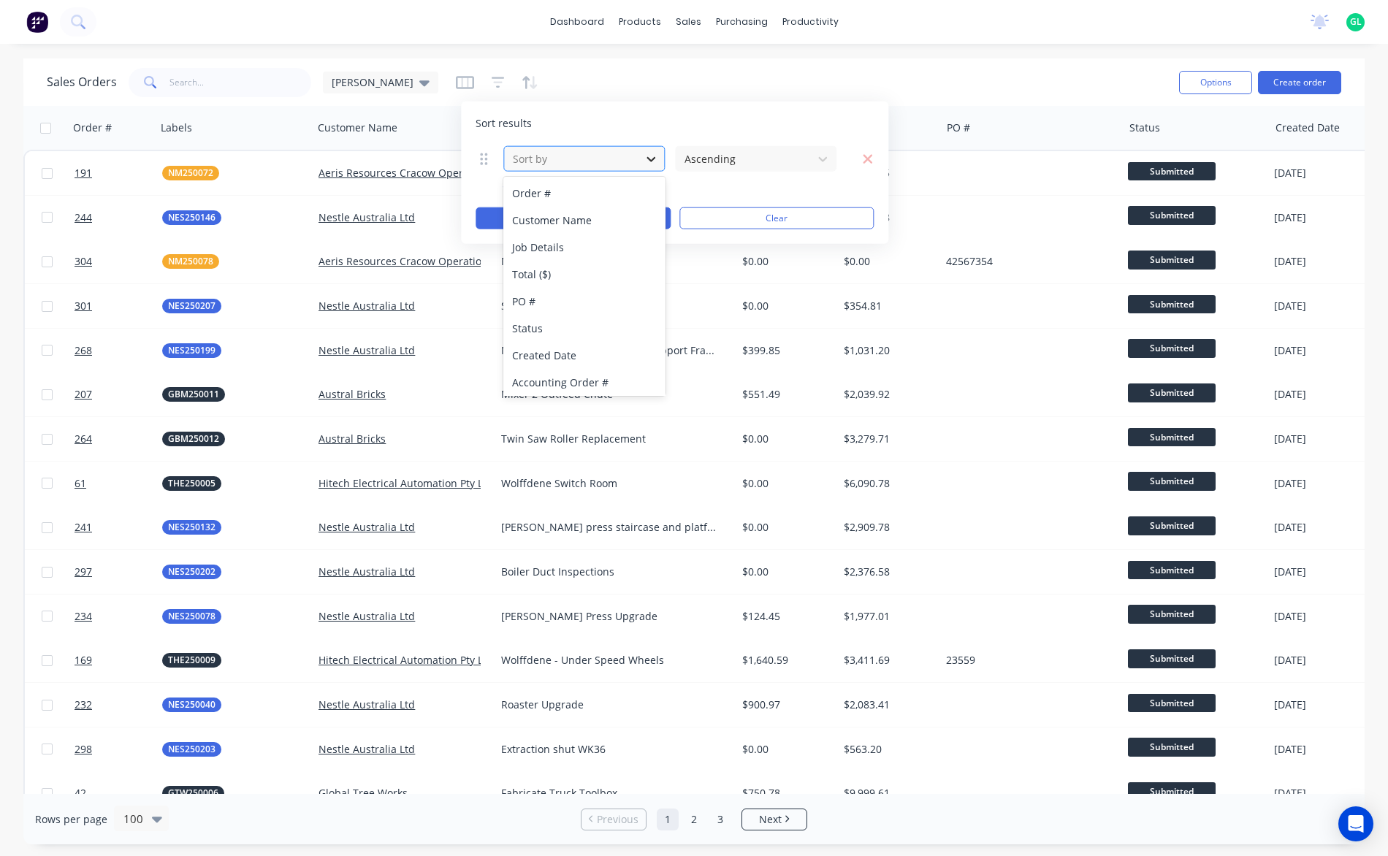
click at [652, 158] on icon at bounding box center [650, 158] width 15 height 15
click at [620, 213] on div "Customer Name" at bounding box center [584, 220] width 162 height 27
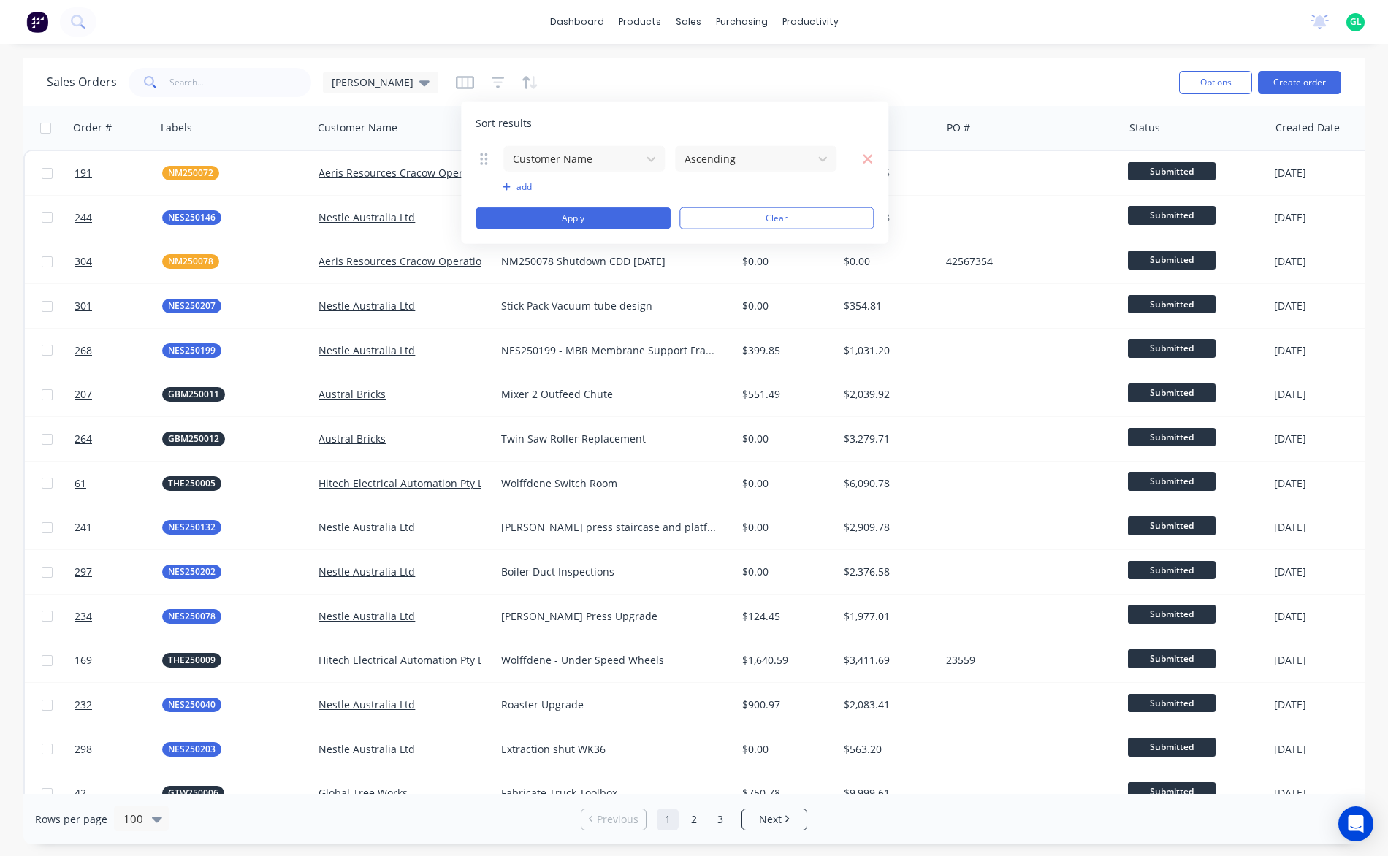
click at [515, 188] on button "add" at bounding box center [583, 187] width 163 height 12
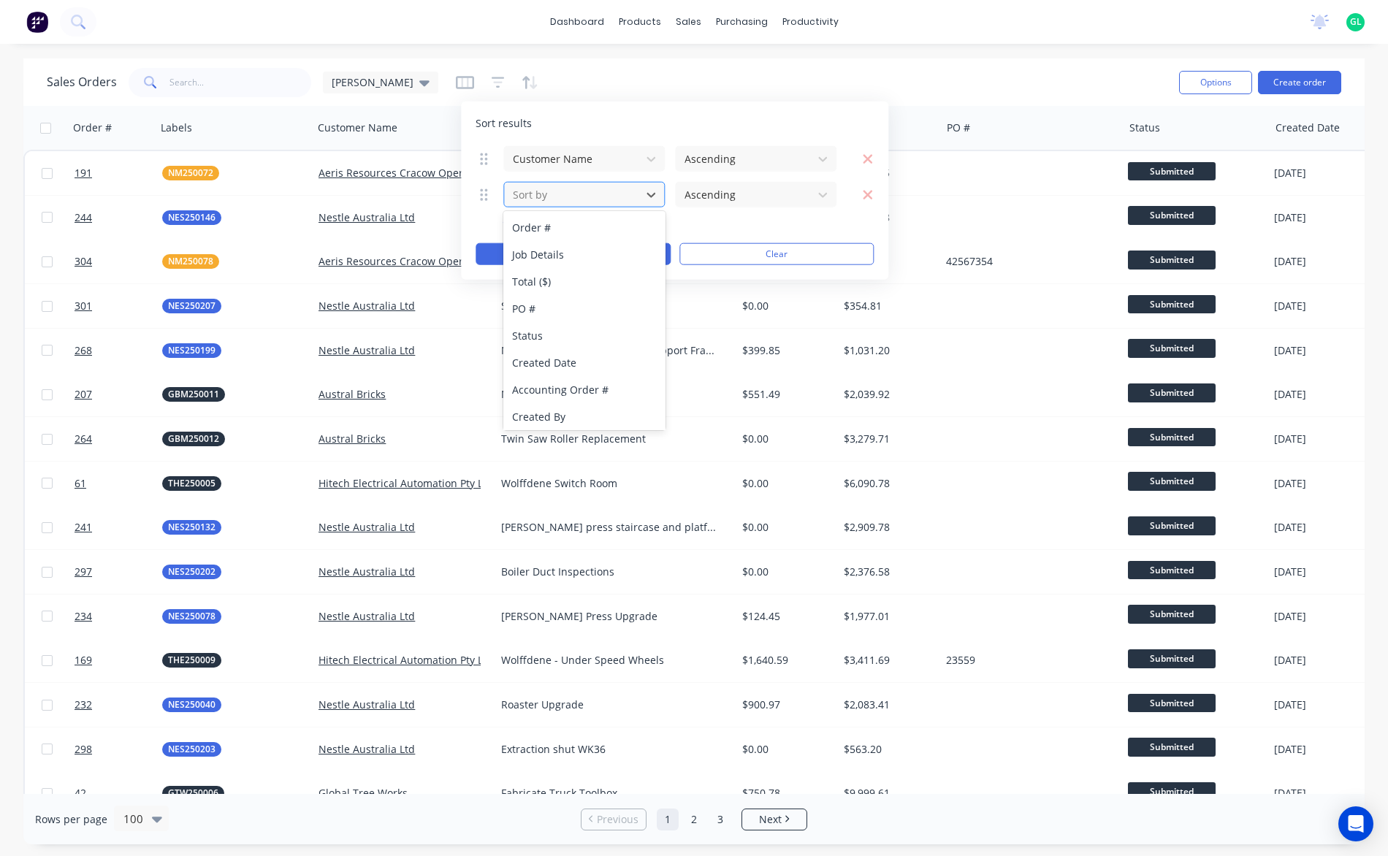
click at [556, 190] on div at bounding box center [572, 194] width 122 height 18
click at [543, 237] on div "Order #" at bounding box center [584, 227] width 162 height 27
click at [543, 237] on div "Customer Name Ascending 25 results available. Use Up and Down to choose options…" at bounding box center [674, 205] width 398 height 120
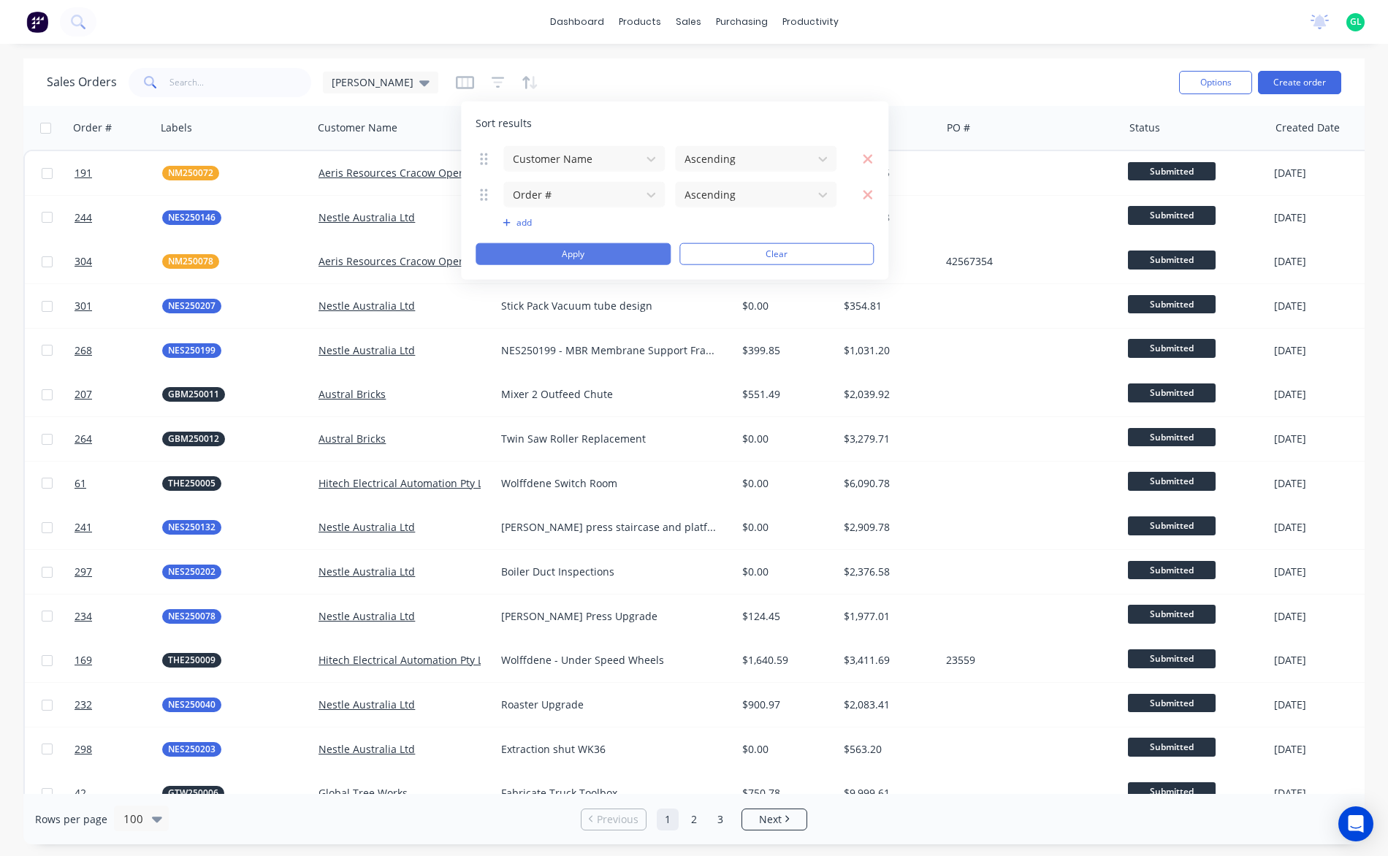
drag, startPoint x: 543, startPoint y: 237, endPoint x: 570, endPoint y: 250, distance: 29.4
click at [570, 250] on button "Apply" at bounding box center [572, 254] width 195 height 22
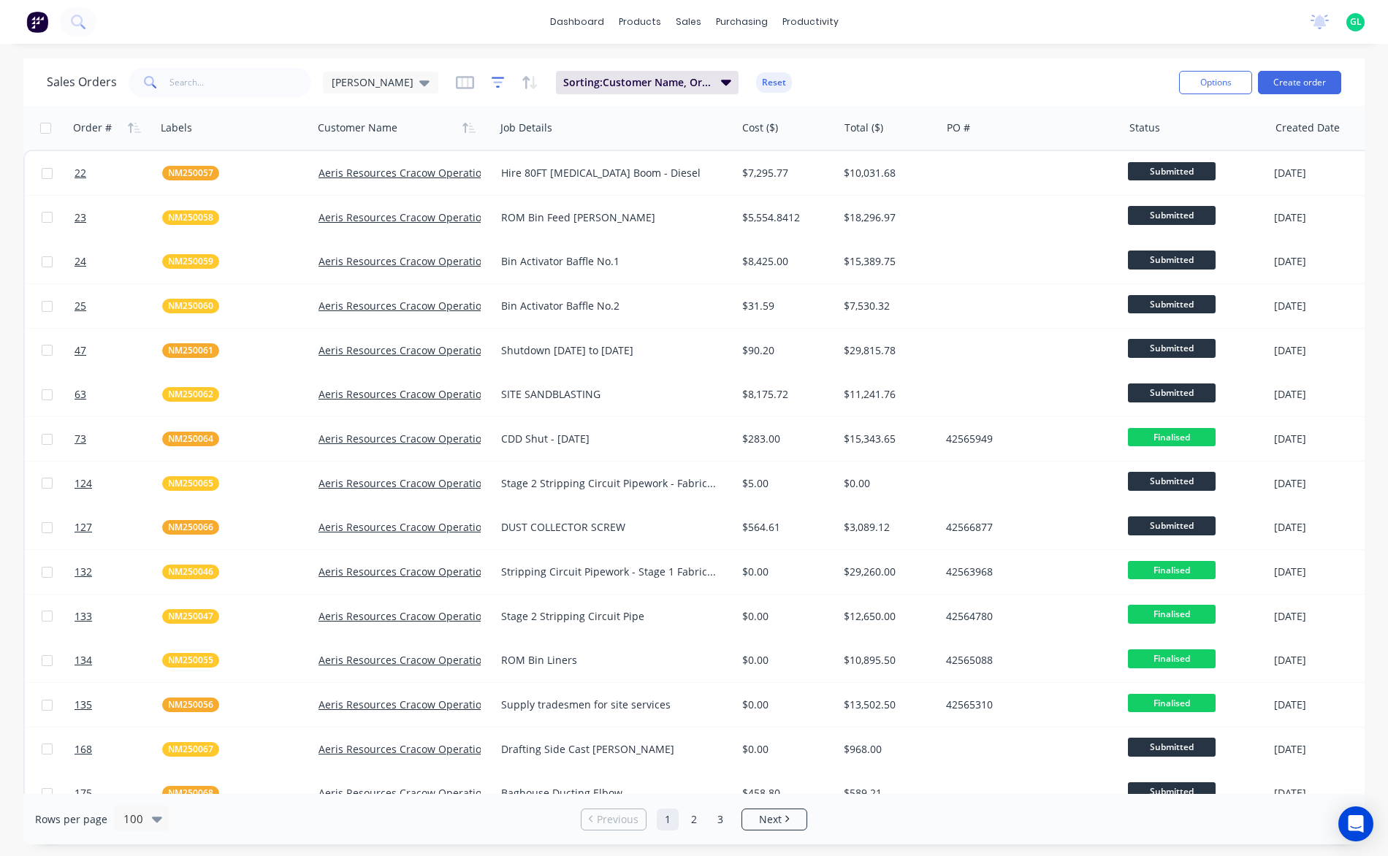
click at [491, 83] on icon "button" at bounding box center [497, 82] width 13 height 15
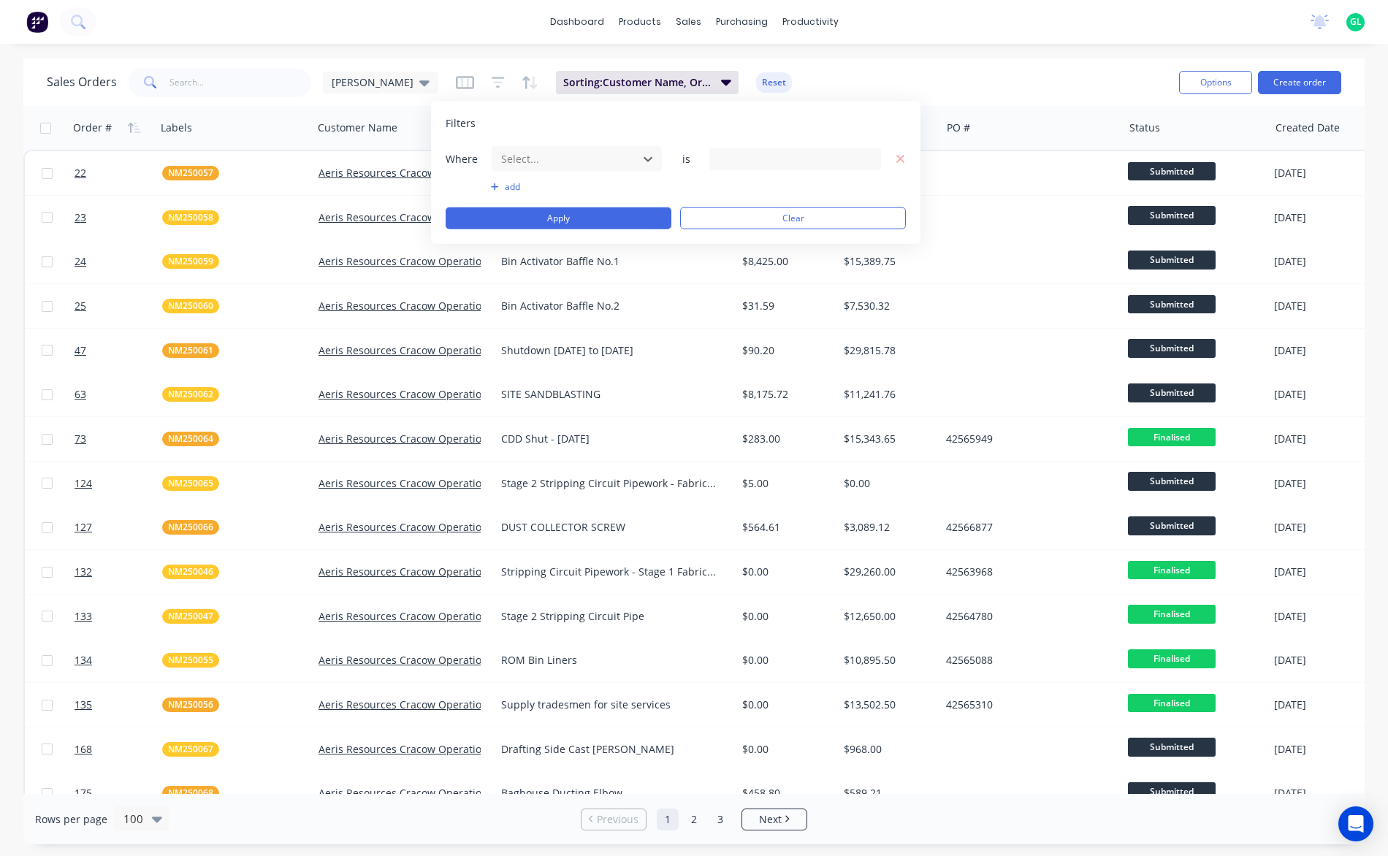
click at [809, 156] on div at bounding box center [795, 159] width 172 height 22
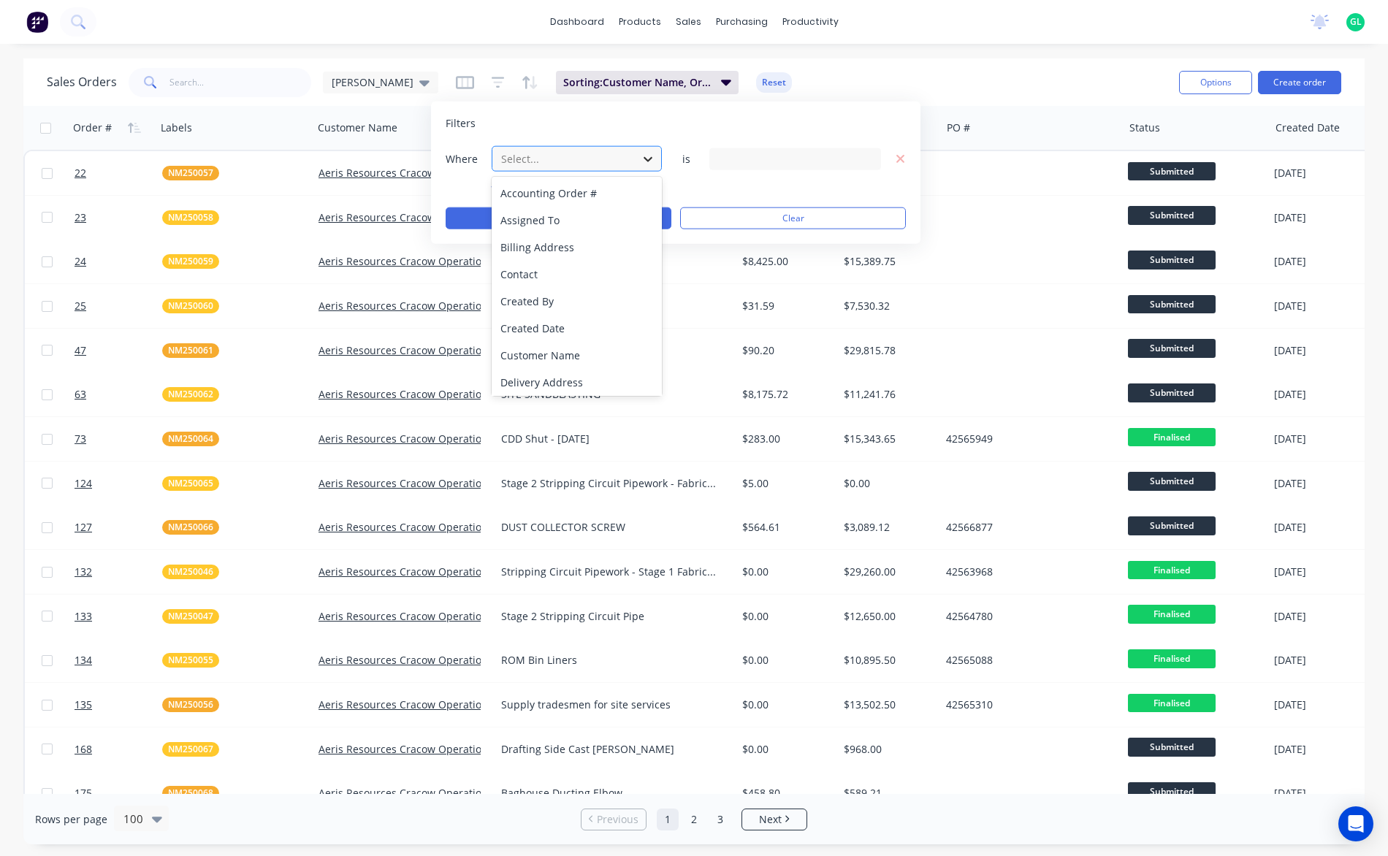
click at [635, 154] on div at bounding box center [648, 158] width 26 height 26
click at [562, 341] on div "Status" at bounding box center [576, 352] width 171 height 27
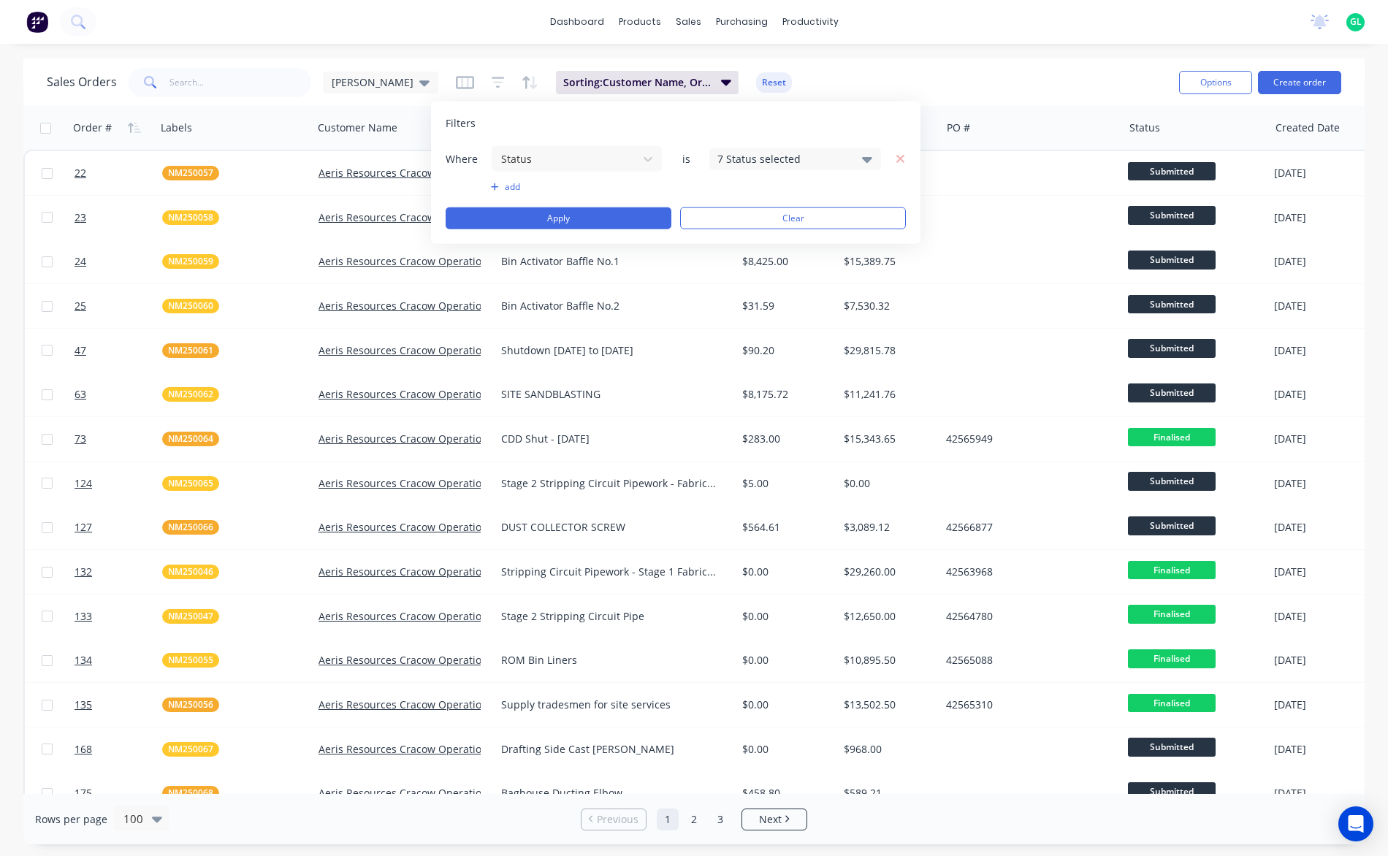
click at [866, 156] on icon at bounding box center [867, 159] width 10 height 6
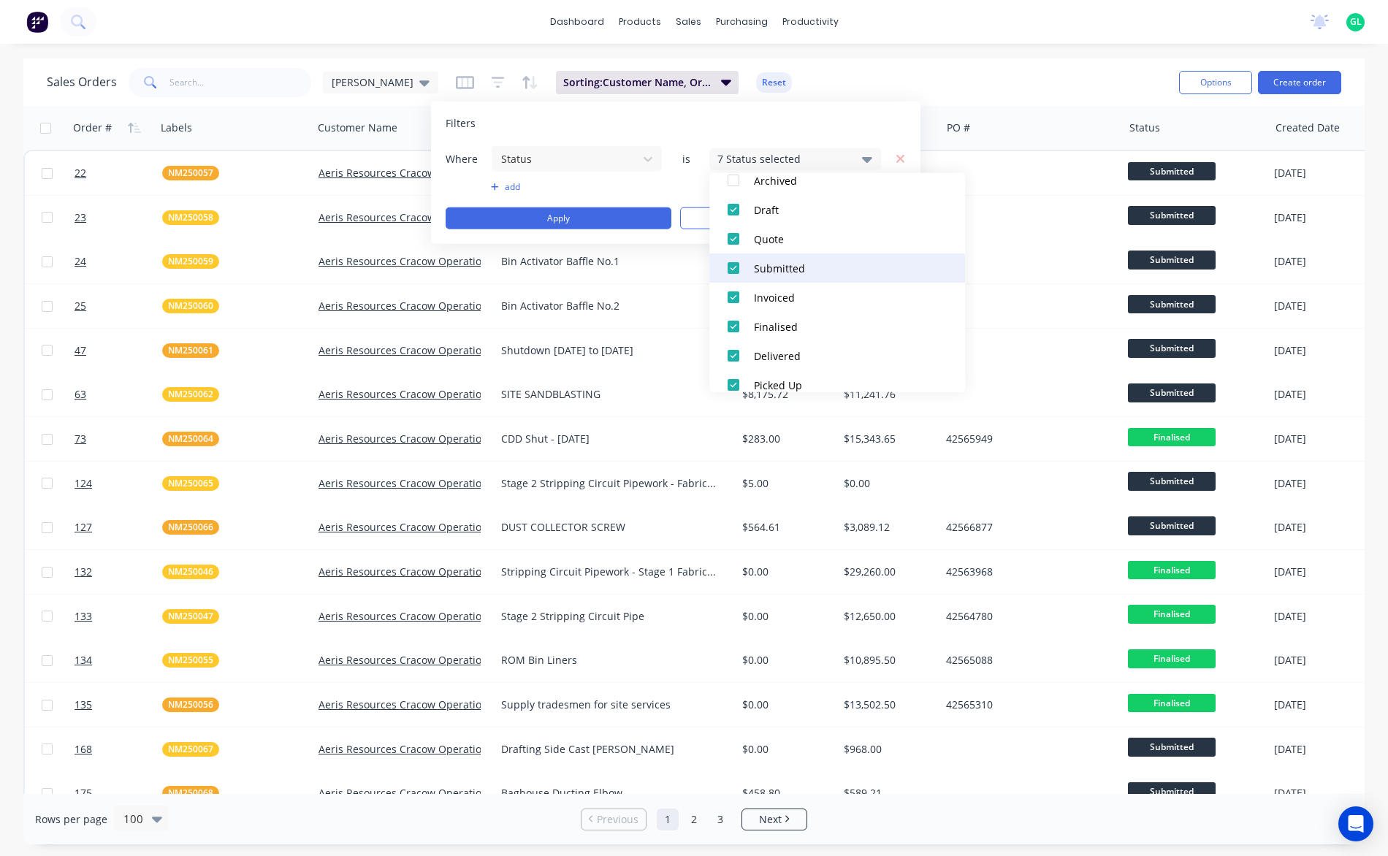
scroll to position [102, 0]
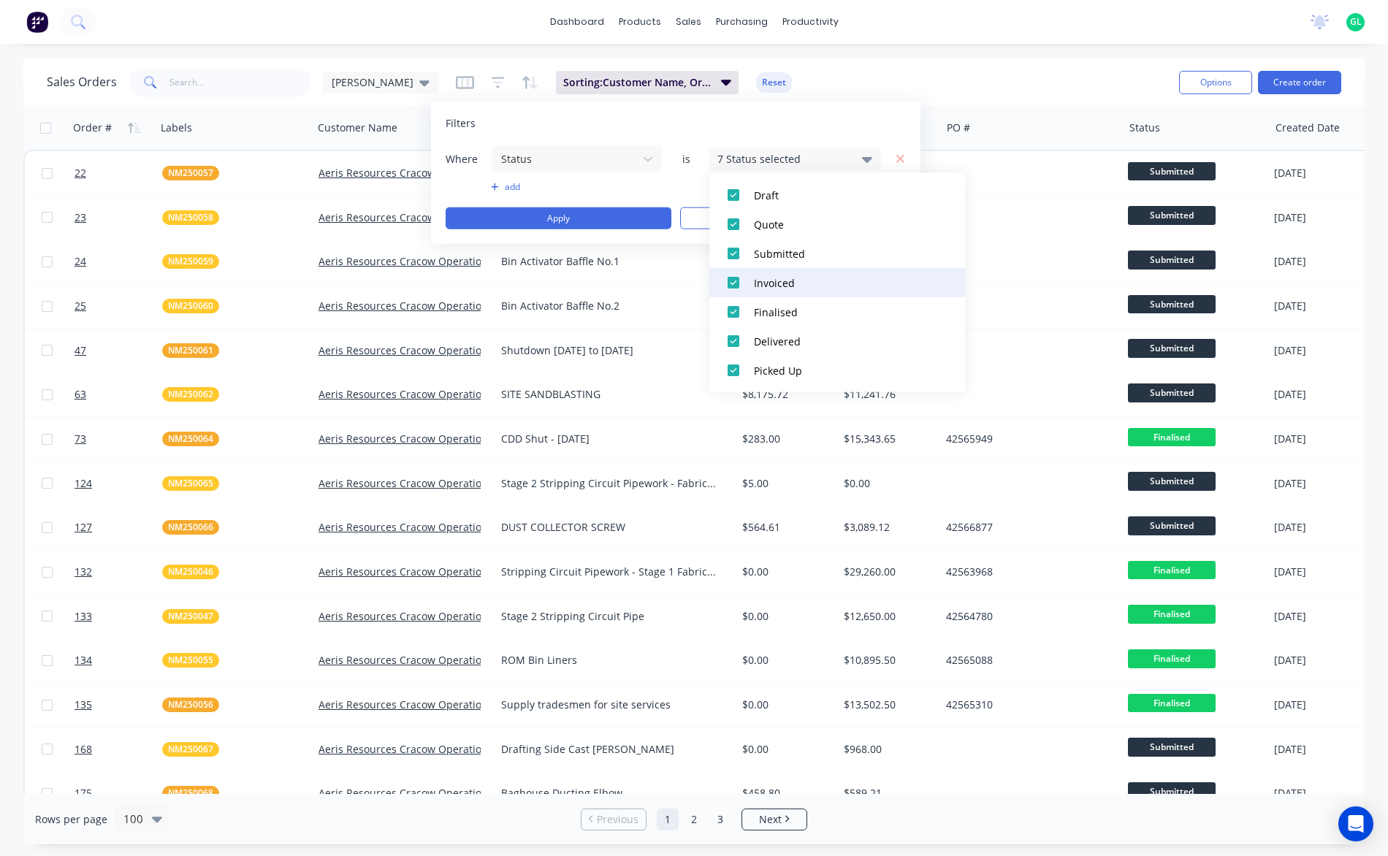
click at [732, 288] on div at bounding box center [733, 282] width 29 height 29
click at [739, 308] on div at bounding box center [733, 311] width 29 height 29
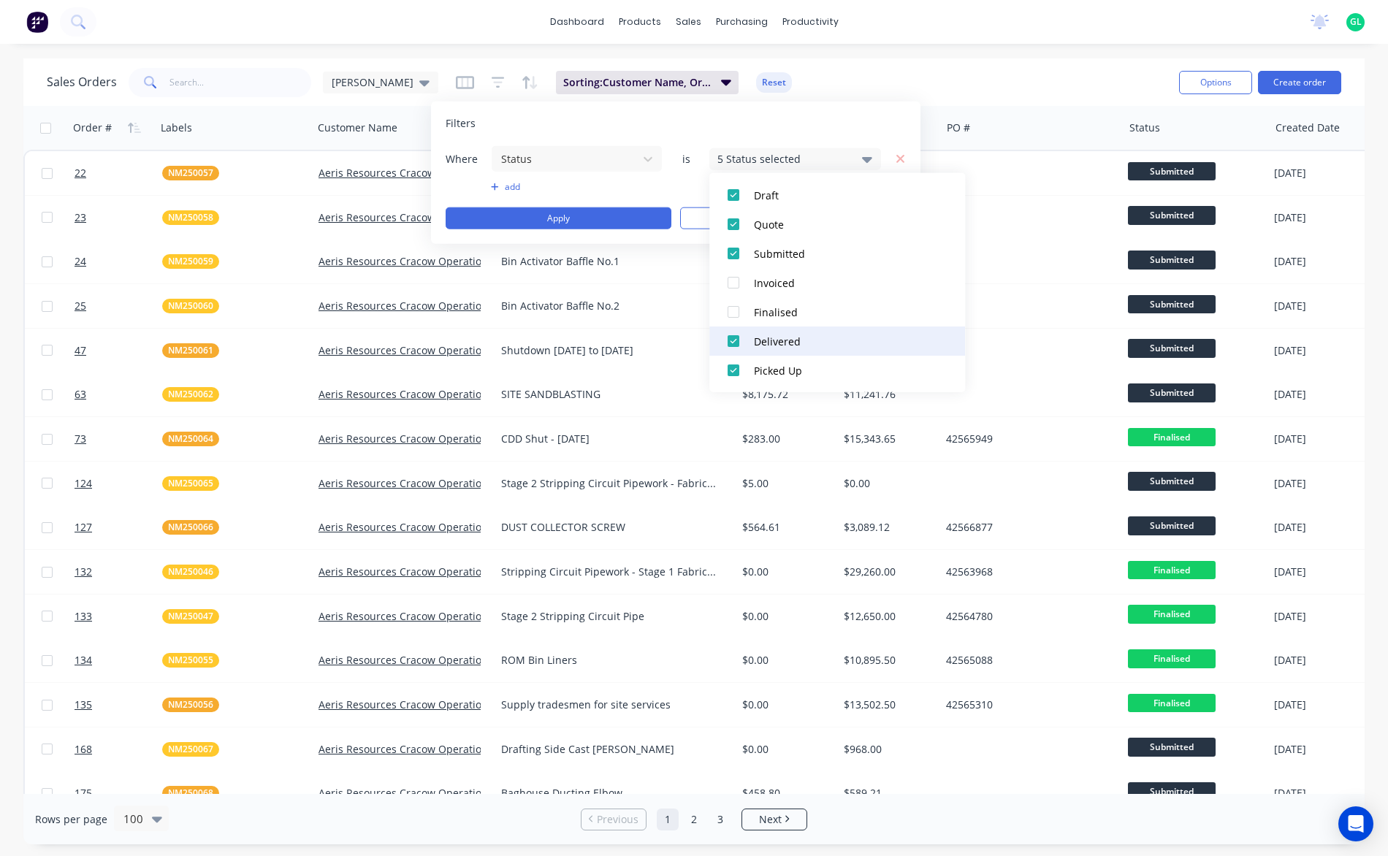
drag, startPoint x: 733, startPoint y: 337, endPoint x: 733, endPoint y: 345, distance: 8.8
click at [733, 337] on div at bounding box center [733, 340] width 29 height 29
click at [733, 365] on div at bounding box center [733, 370] width 29 height 29
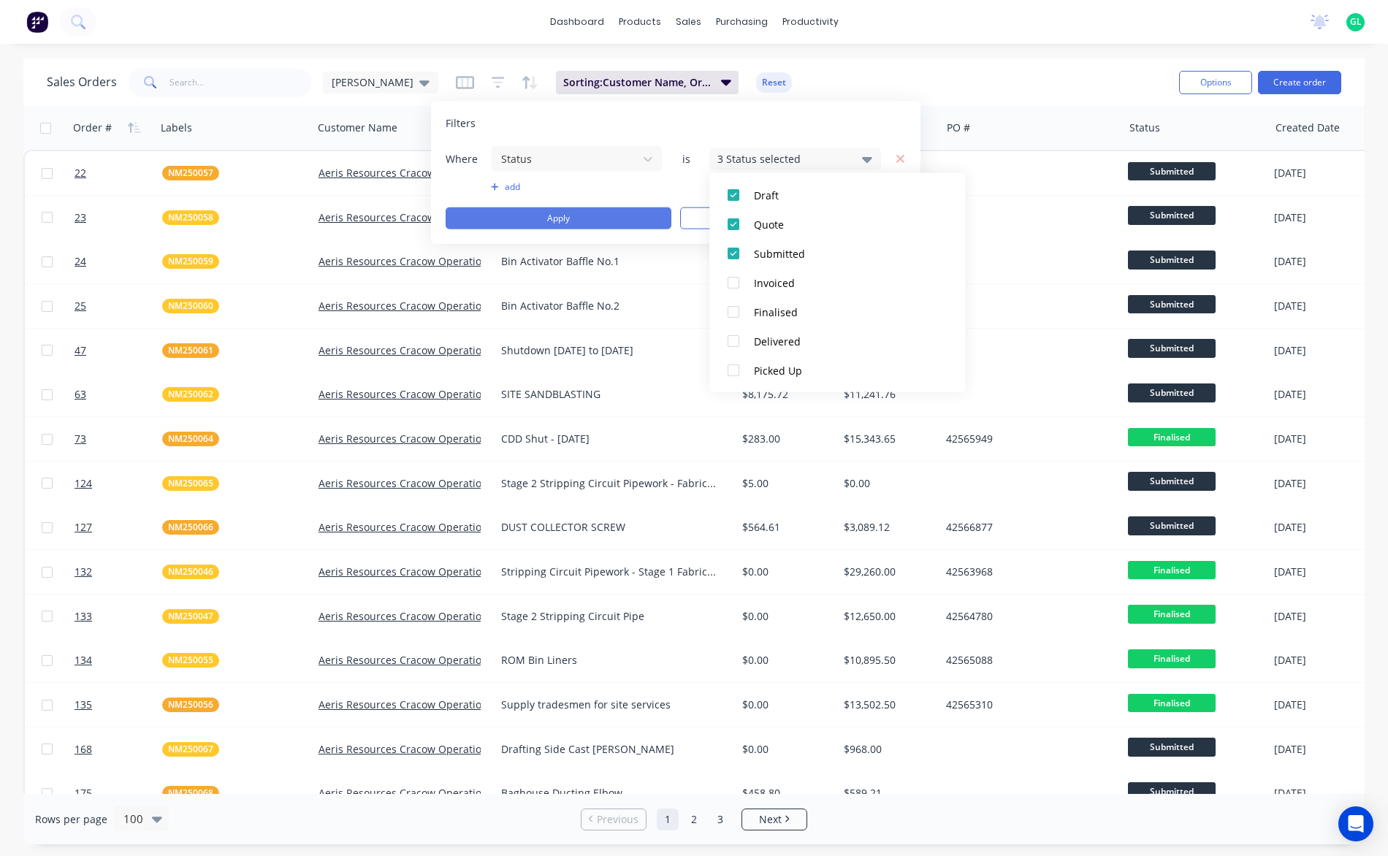
click at [578, 221] on button "Apply" at bounding box center [558, 218] width 226 height 22
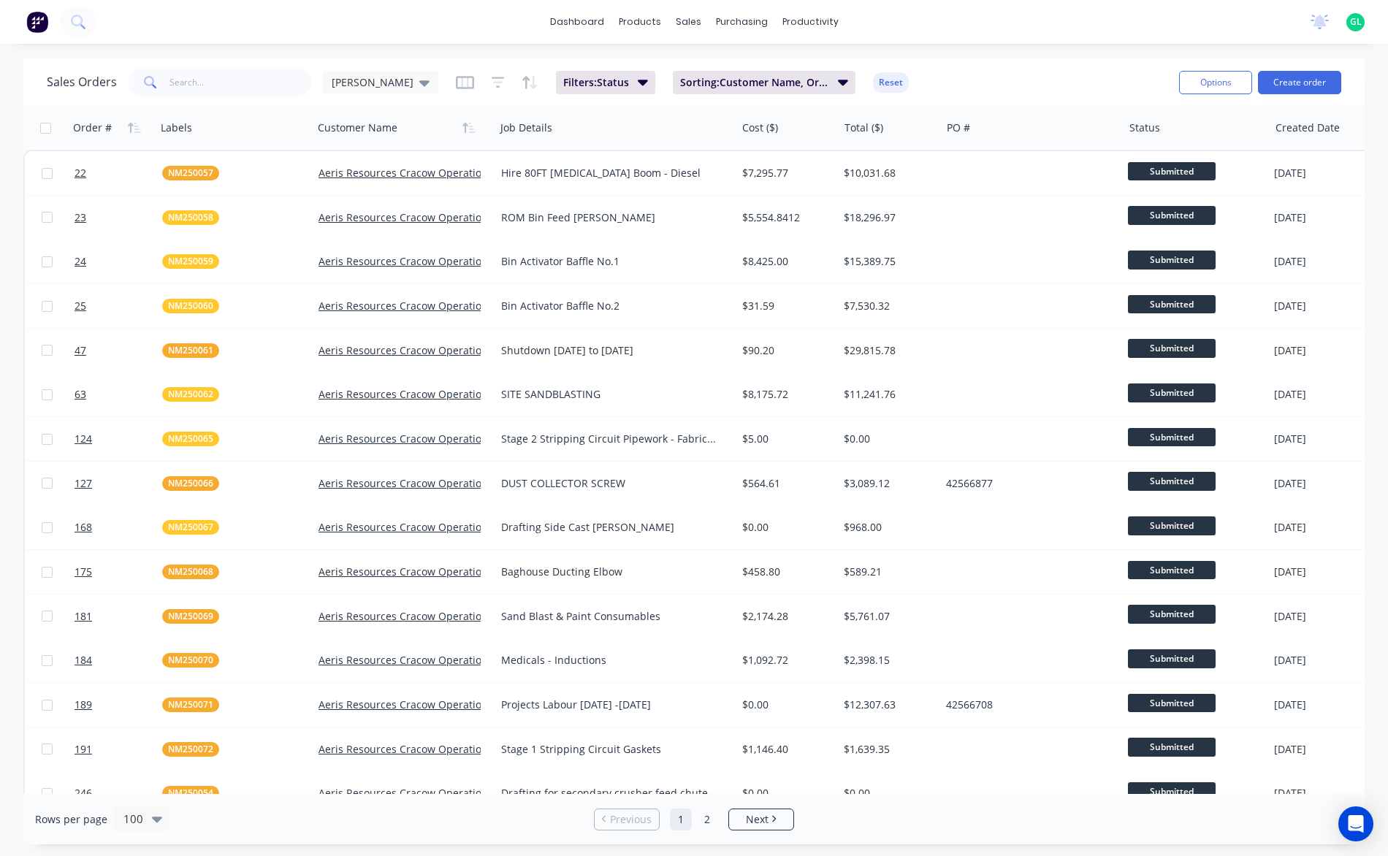
click at [882, 88] on div "Sales Orders [PERSON_NAME]: Status Sorting: Customer Name, Order # Reset" at bounding box center [607, 82] width 1120 height 36
click at [419, 85] on icon at bounding box center [424, 83] width 10 height 6
click at [510, 235] on button "edit" at bounding box center [509, 235] width 19 height 15
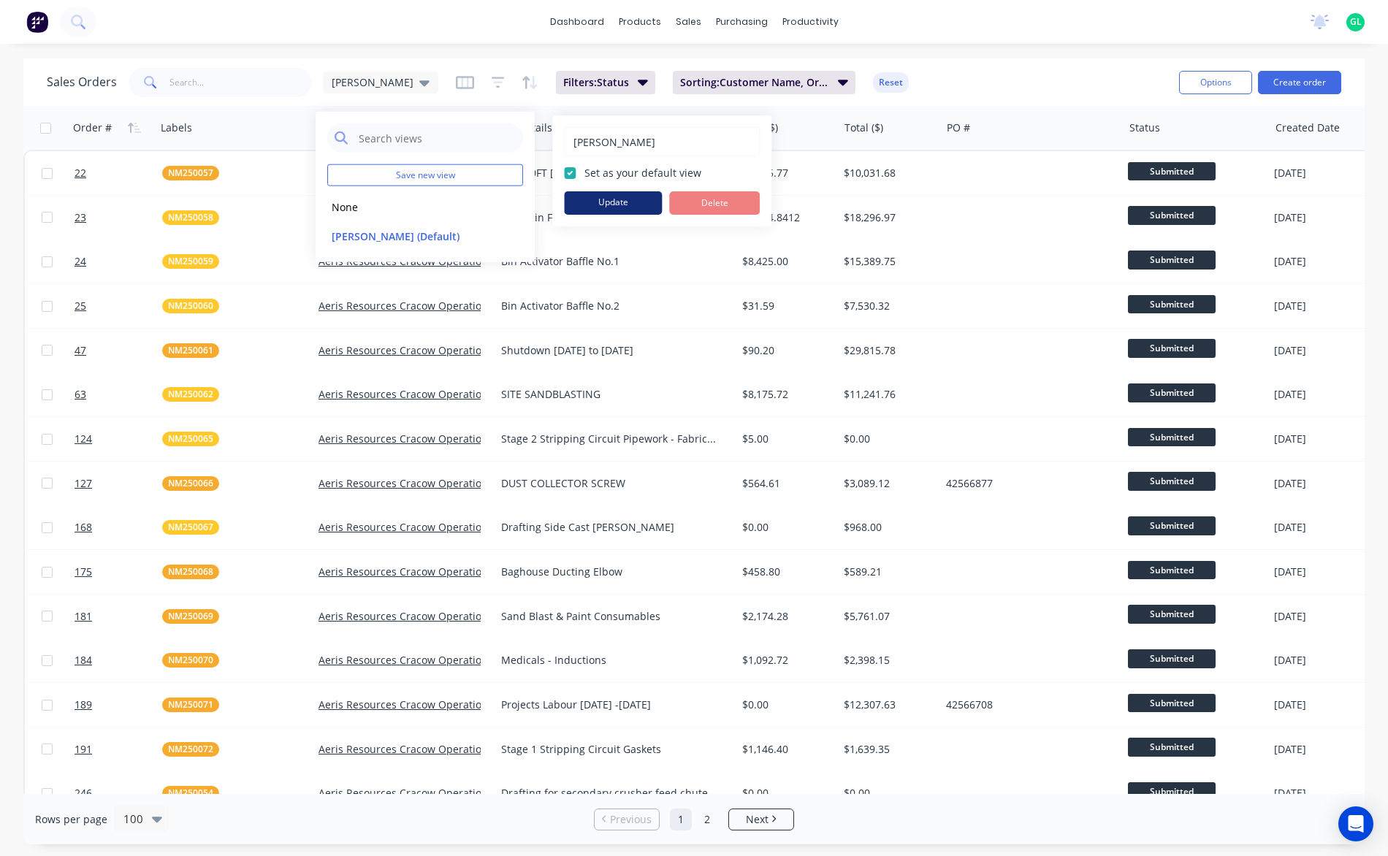
click at [594, 205] on button "Update" at bounding box center [613, 202] width 98 height 23
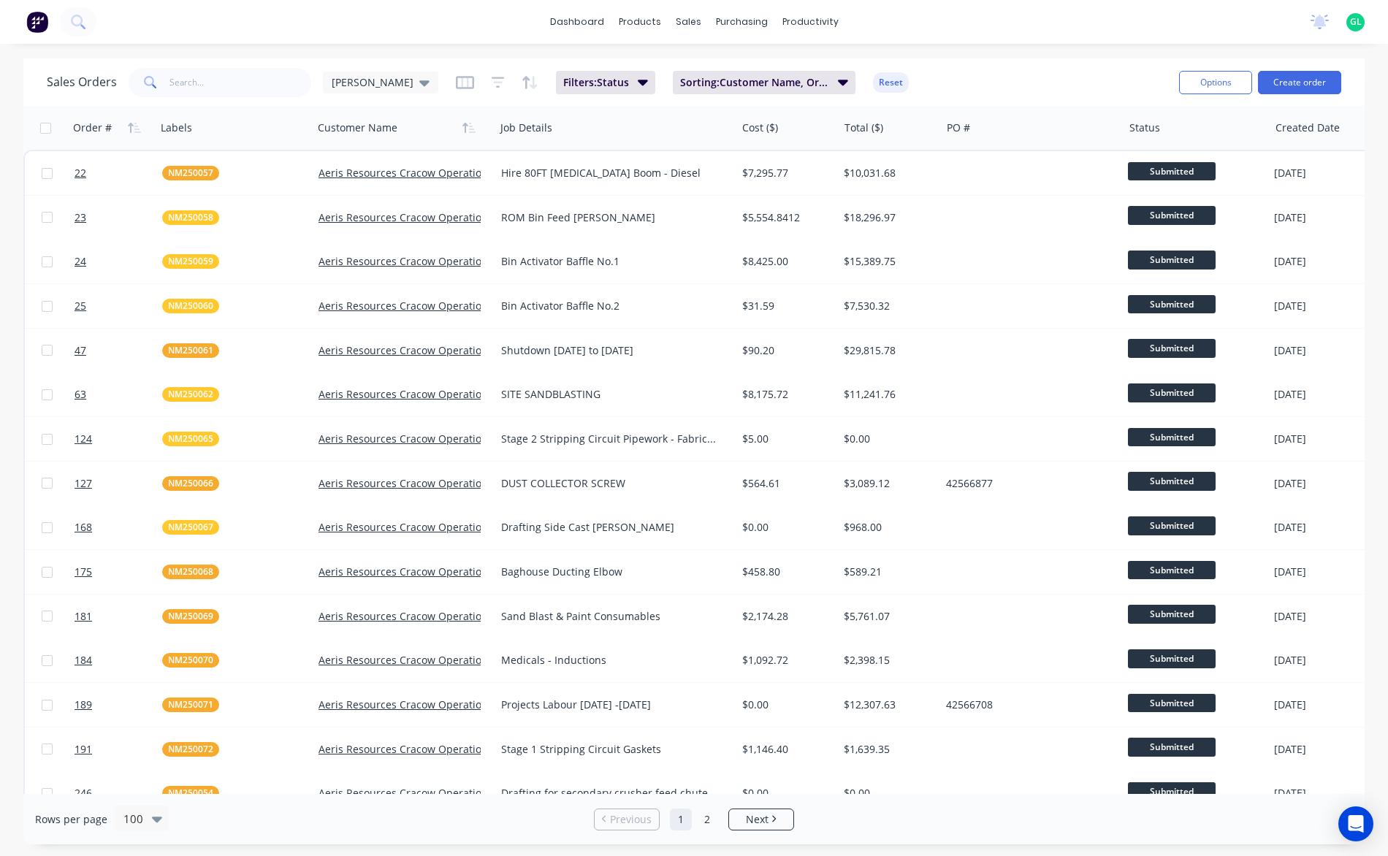
click at [897, 77] on div "Sales Orders [PERSON_NAME]: Status Sorting: Customer Name, Order # Reset" at bounding box center [607, 82] width 1120 height 36
click at [456, 87] on icon "button" at bounding box center [465, 82] width 18 height 13
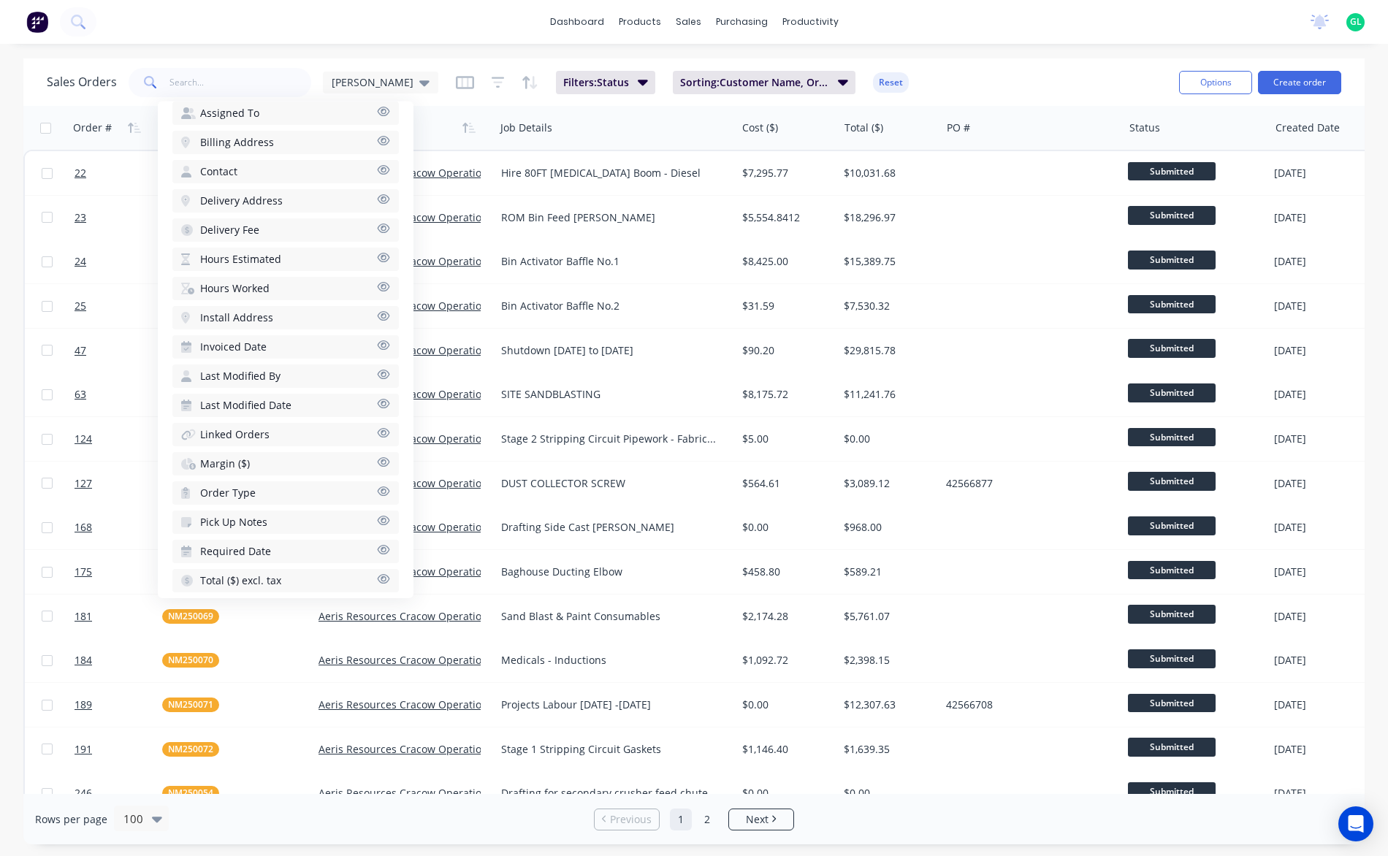
scroll to position [568, 0]
click at [897, 59] on div "Sales Orders [PERSON_NAME]: Status Sorting: Customer Name, Order # Reset Option…" at bounding box center [693, 81] width 1341 height 47
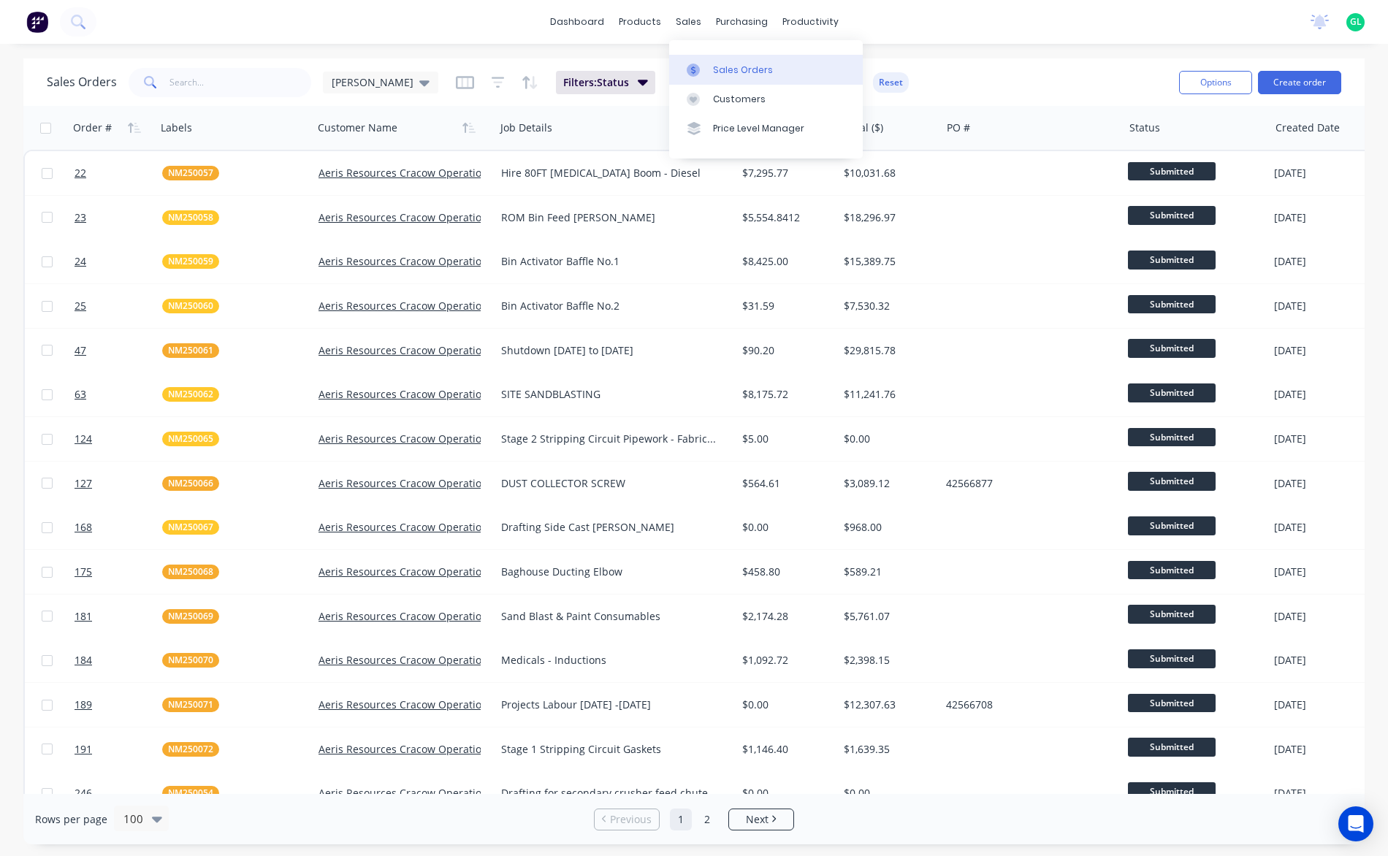
click at [718, 66] on div "Sales Orders" at bounding box center [743, 70] width 60 height 13
click at [599, 25] on link "dashboard" at bounding box center [577, 22] width 69 height 22
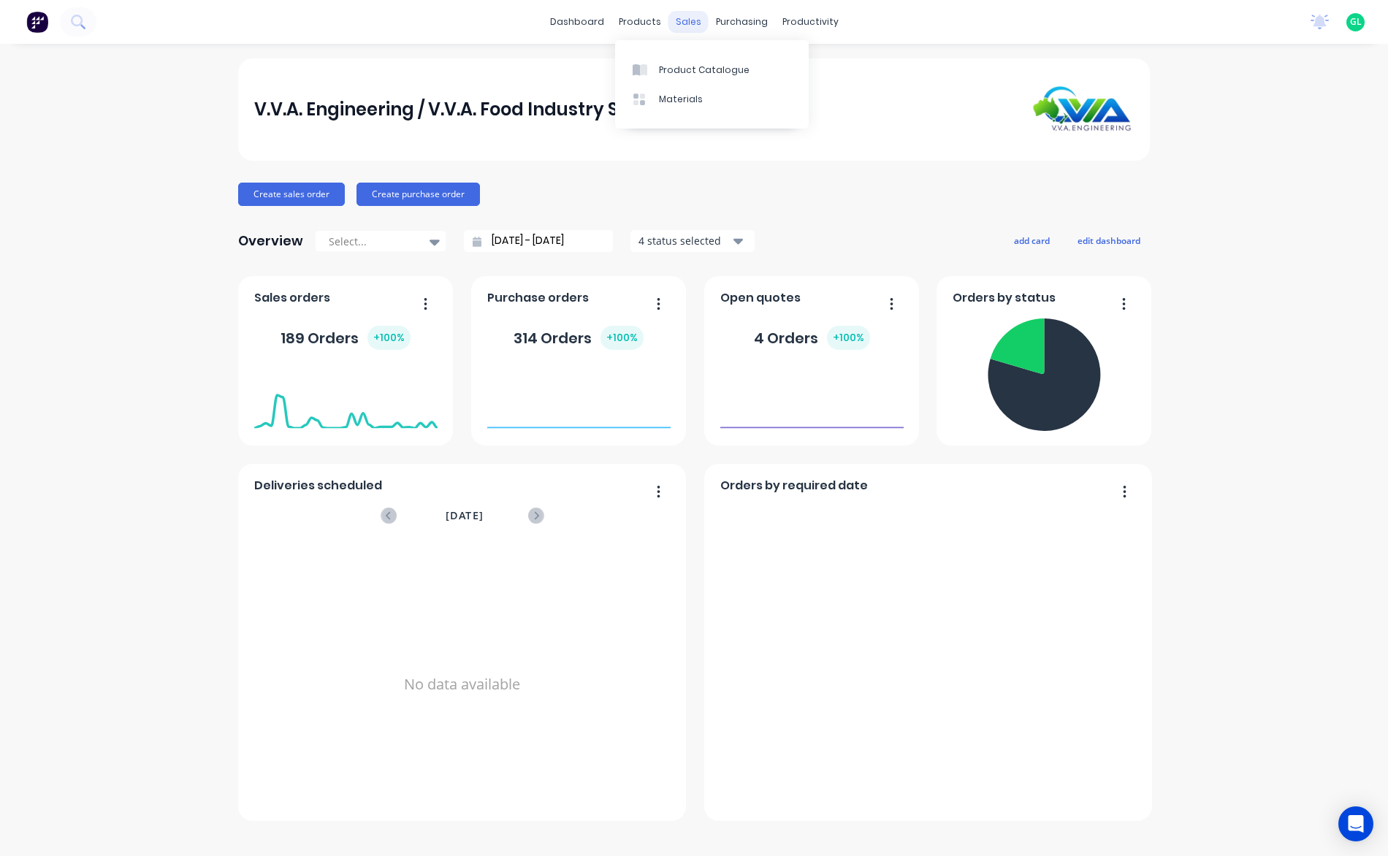
click at [692, 23] on div "sales" at bounding box center [688, 22] width 40 height 22
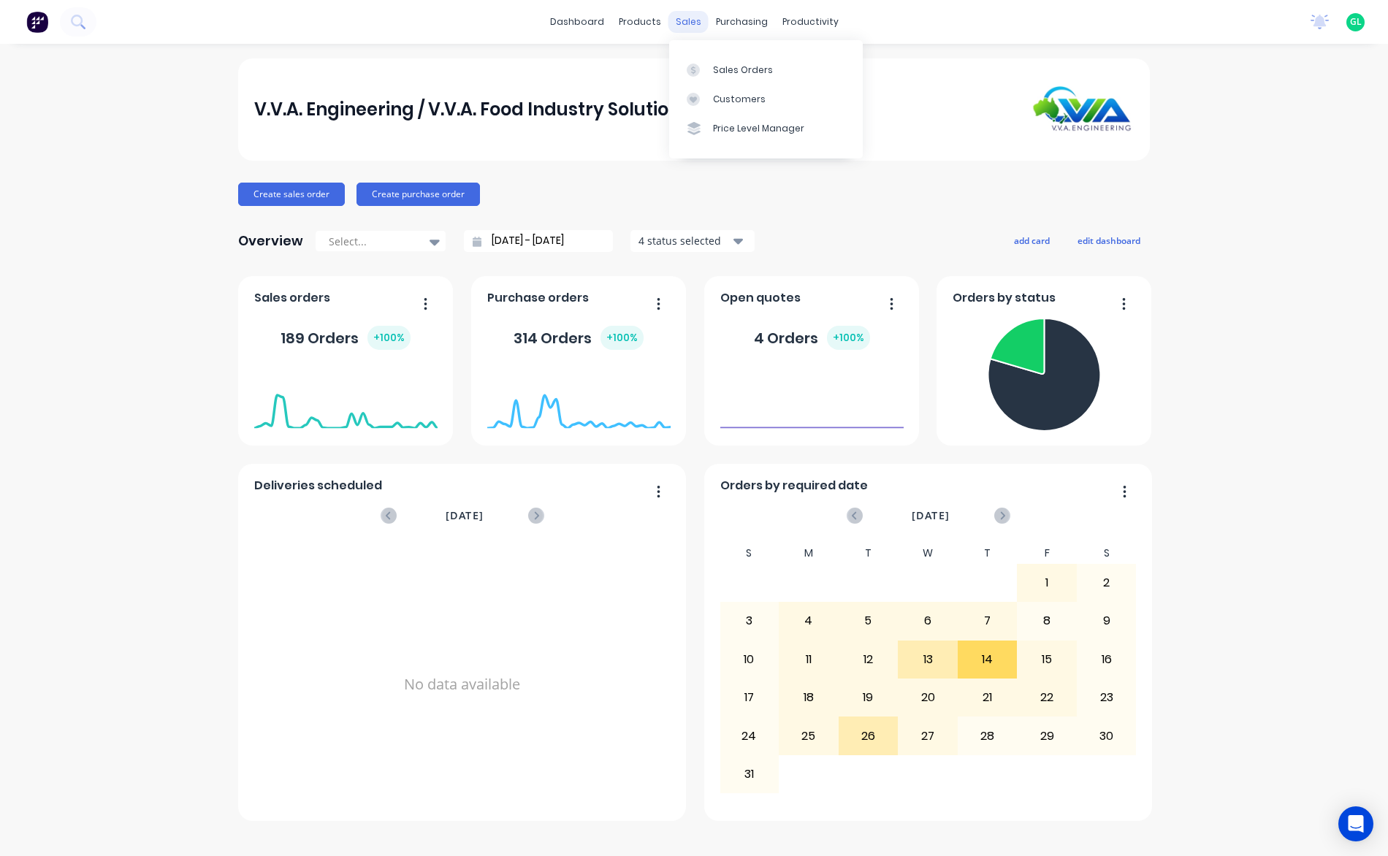
click at [692, 27] on div "sales" at bounding box center [688, 22] width 40 height 22
click at [706, 61] on link "Sales Orders" at bounding box center [766, 69] width 194 height 29
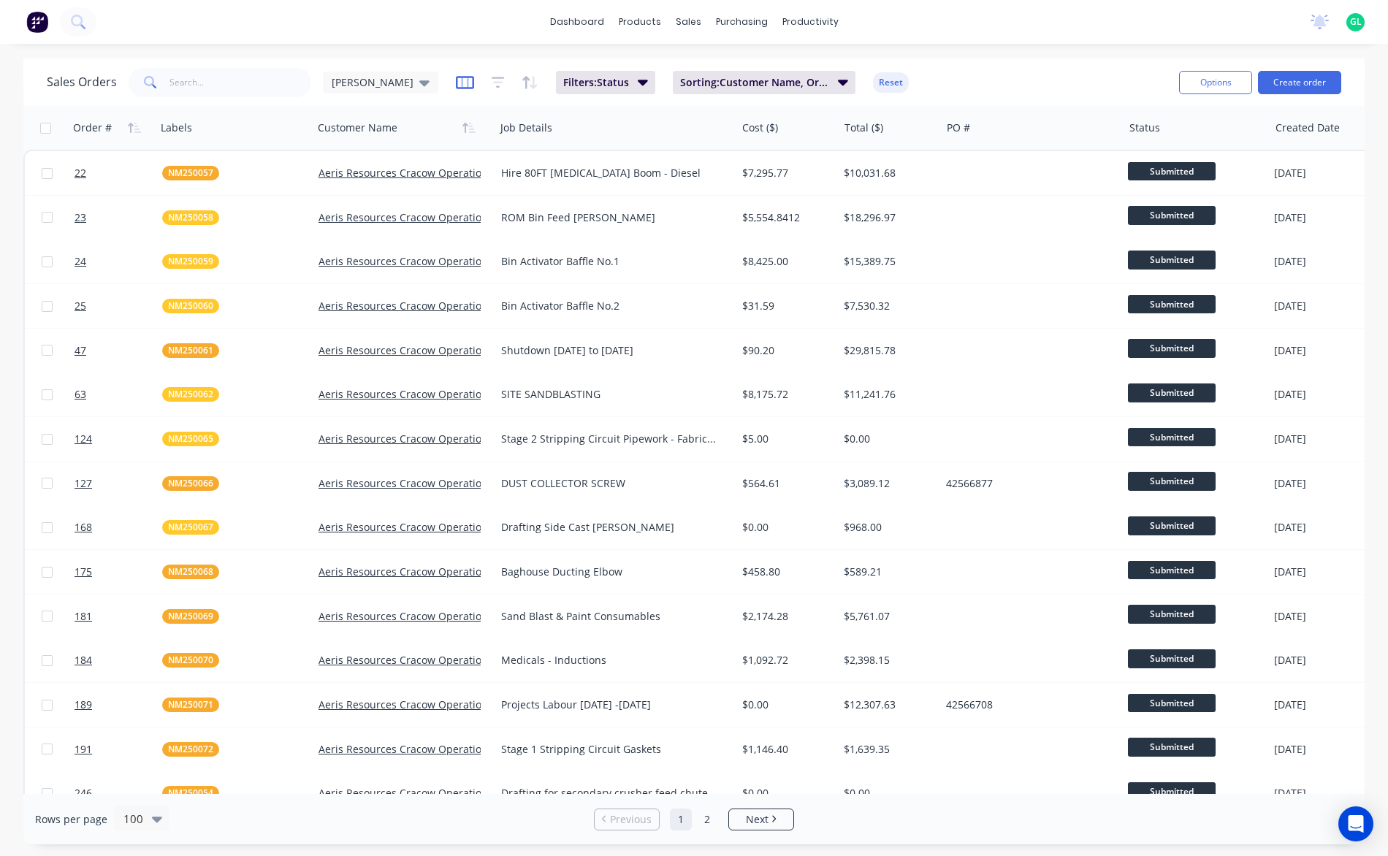
click at [456, 83] on icon "button" at bounding box center [465, 82] width 18 height 13
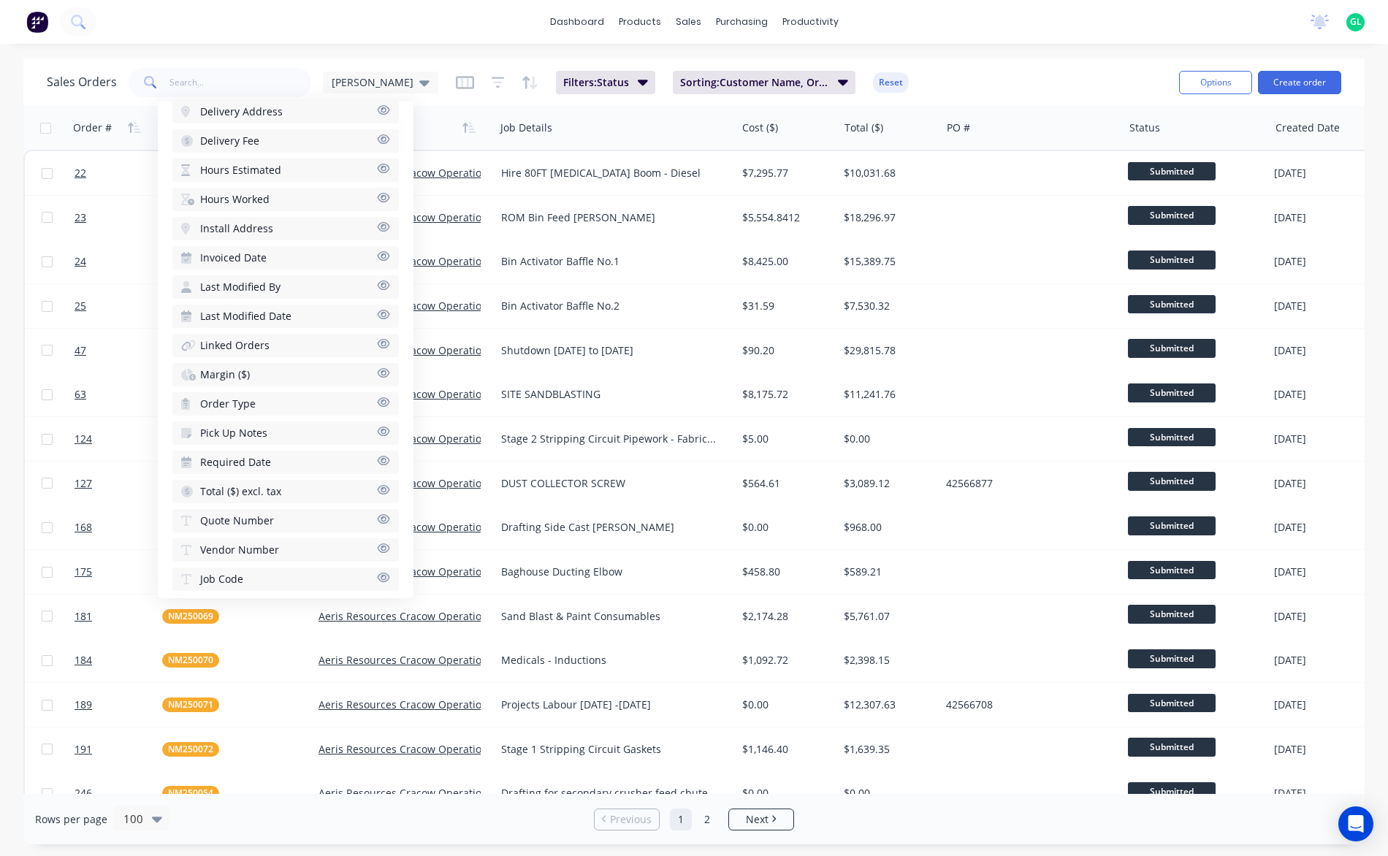
scroll to position [597, 0]
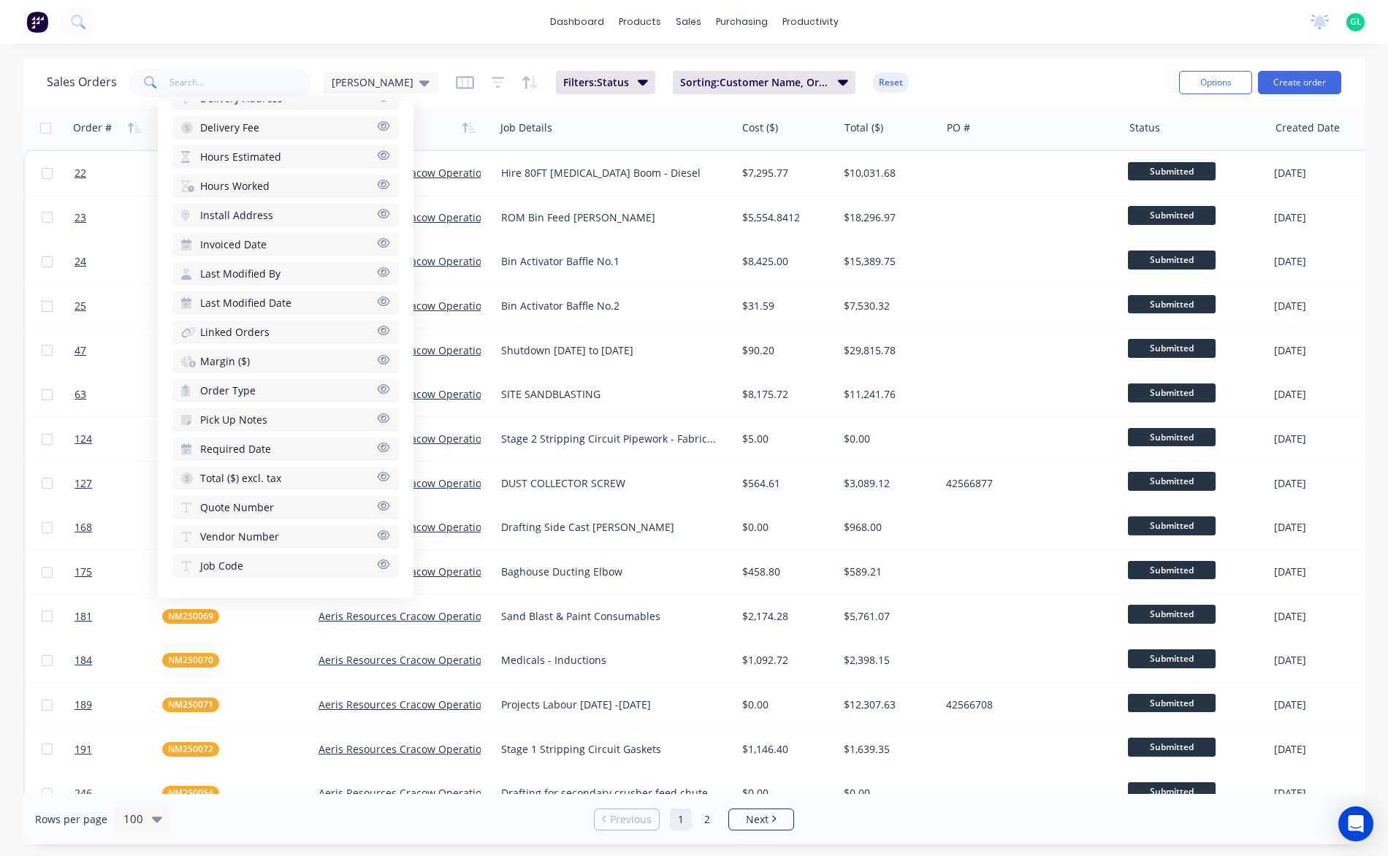
click at [377, 565] on icon "button" at bounding box center [383, 564] width 13 height 11
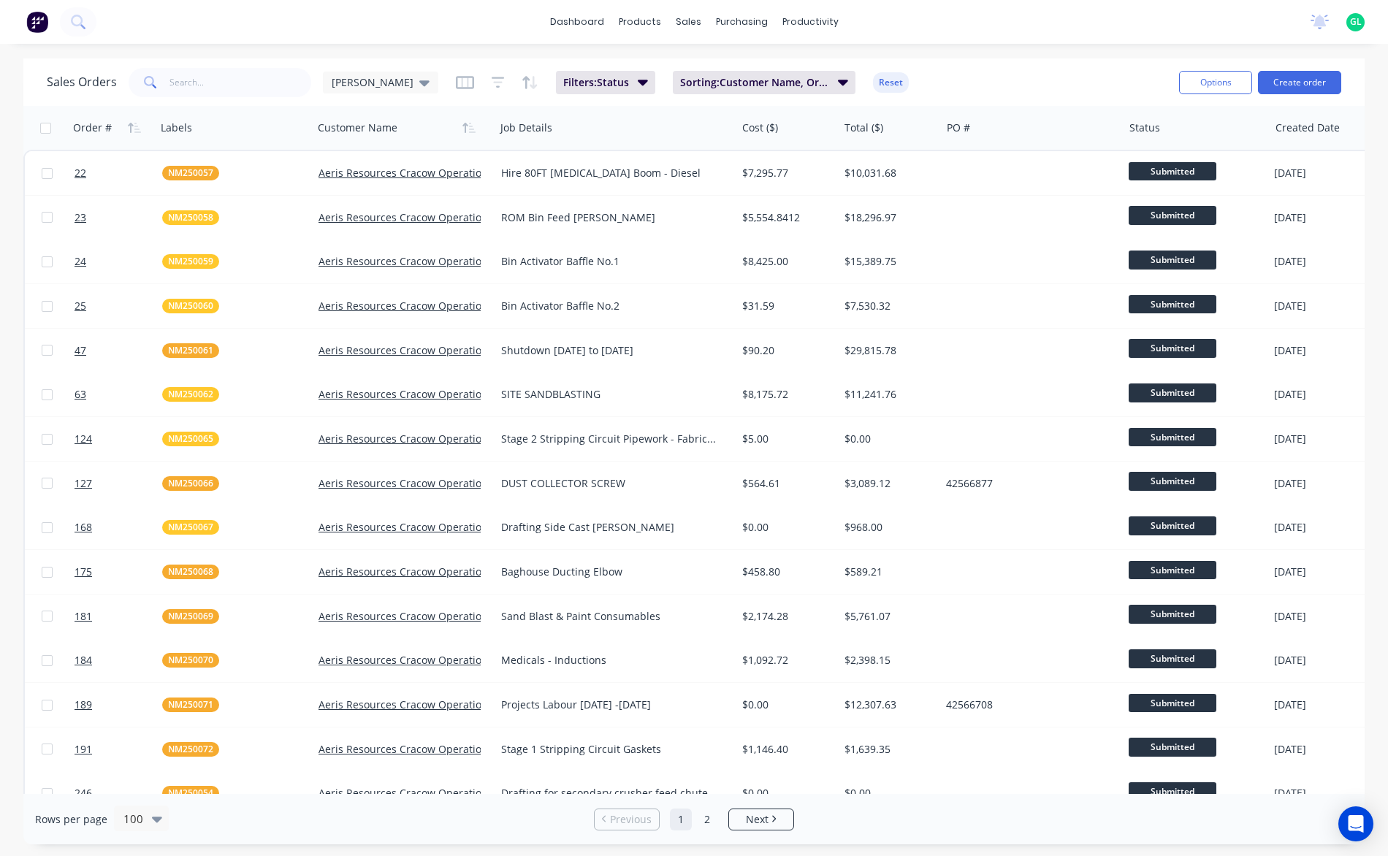
click at [910, 84] on div "Sales Orders [PERSON_NAME]: Status Sorting: Customer Name, Order # Reset" at bounding box center [607, 82] width 1120 height 36
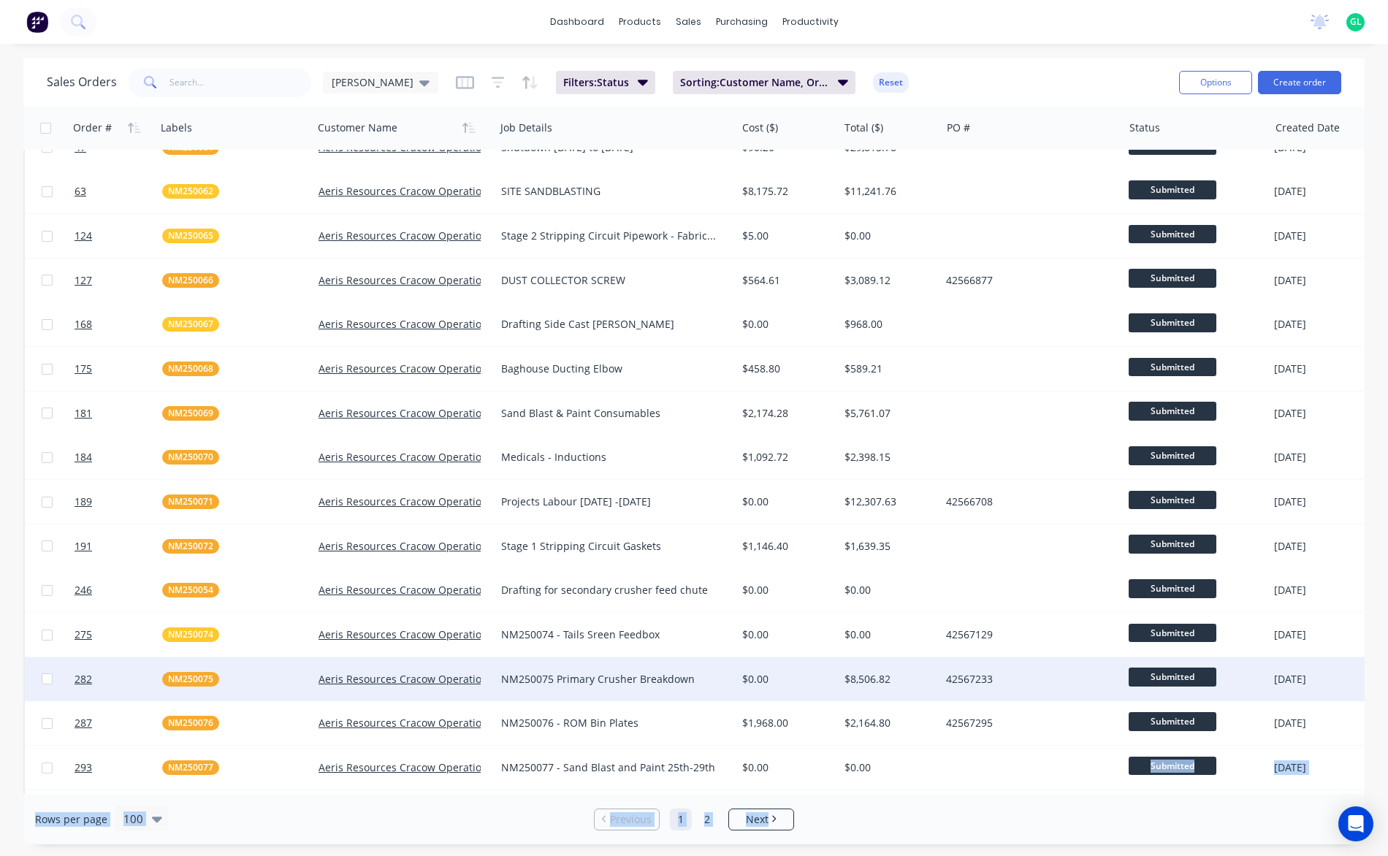
drag, startPoint x: 776, startPoint y: 794, endPoint x: 884, endPoint y: 784, distance: 108.6
click at [884, 784] on div "Sales Orders [PERSON_NAME]: Status Sorting: Customer Name, Order # Reset Option…" at bounding box center [693, 451] width 1341 height 786
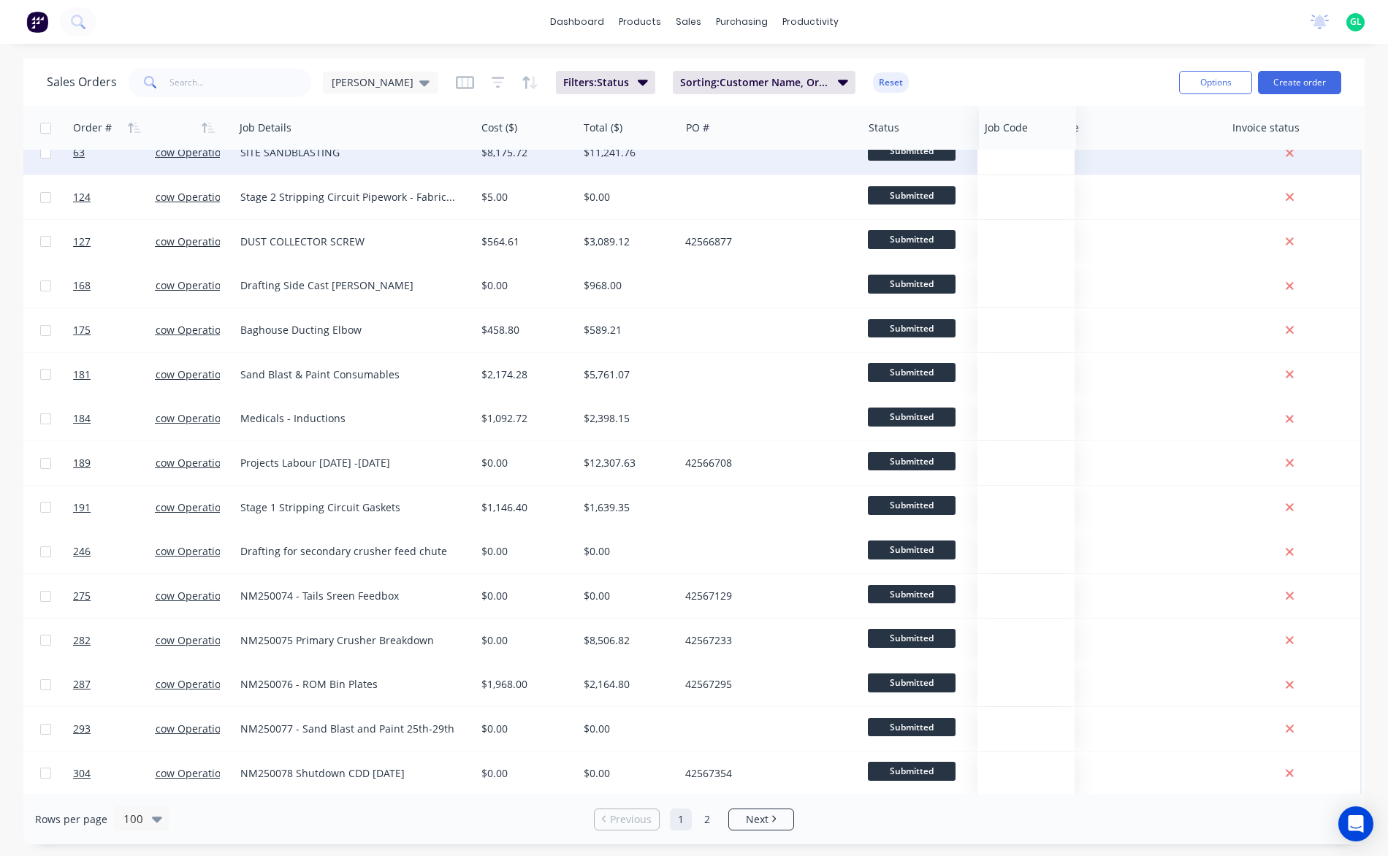
scroll to position [242, 261]
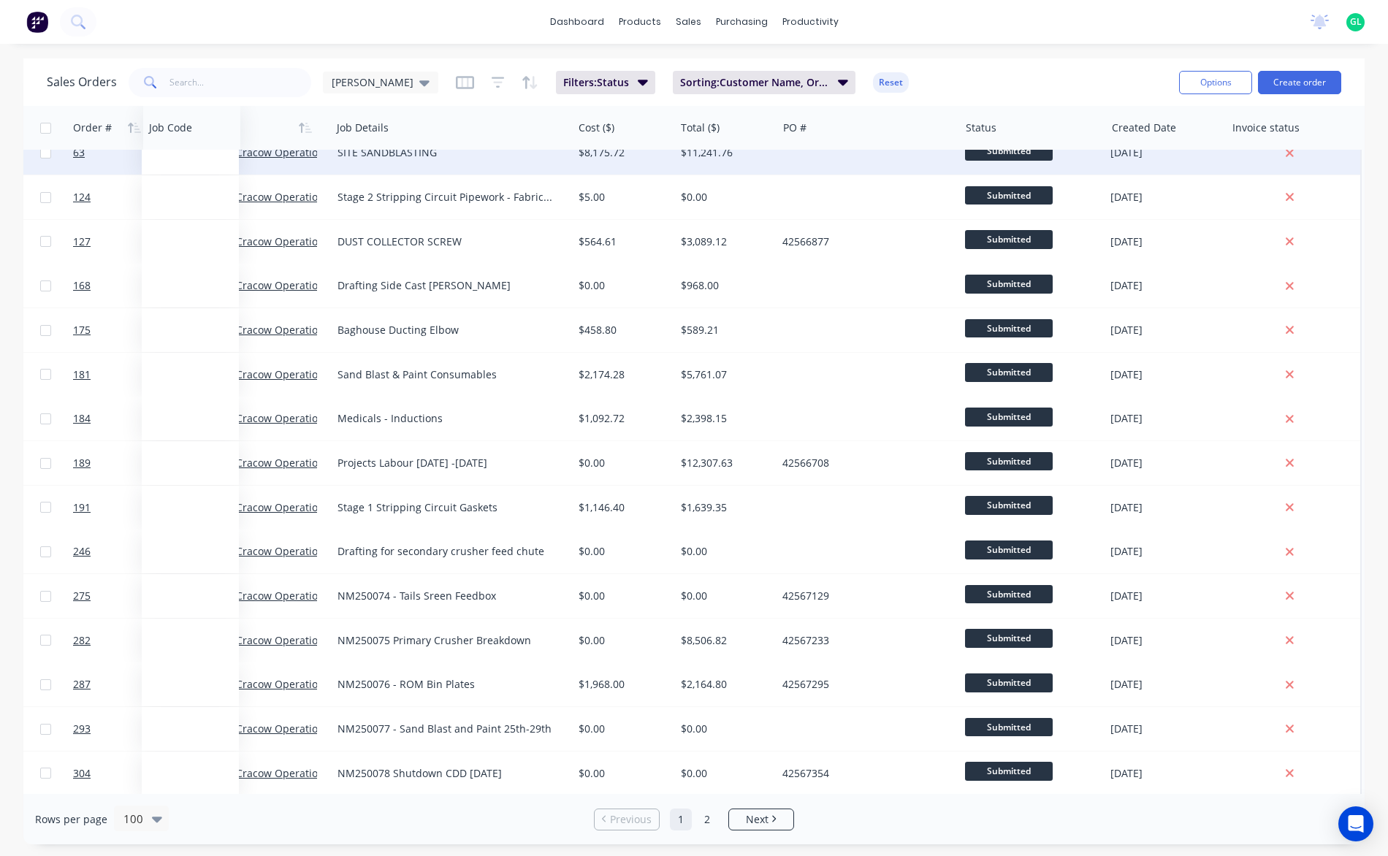
drag, startPoint x: 1163, startPoint y: 135, endPoint x: 177, endPoint y: 163, distance: 986.3
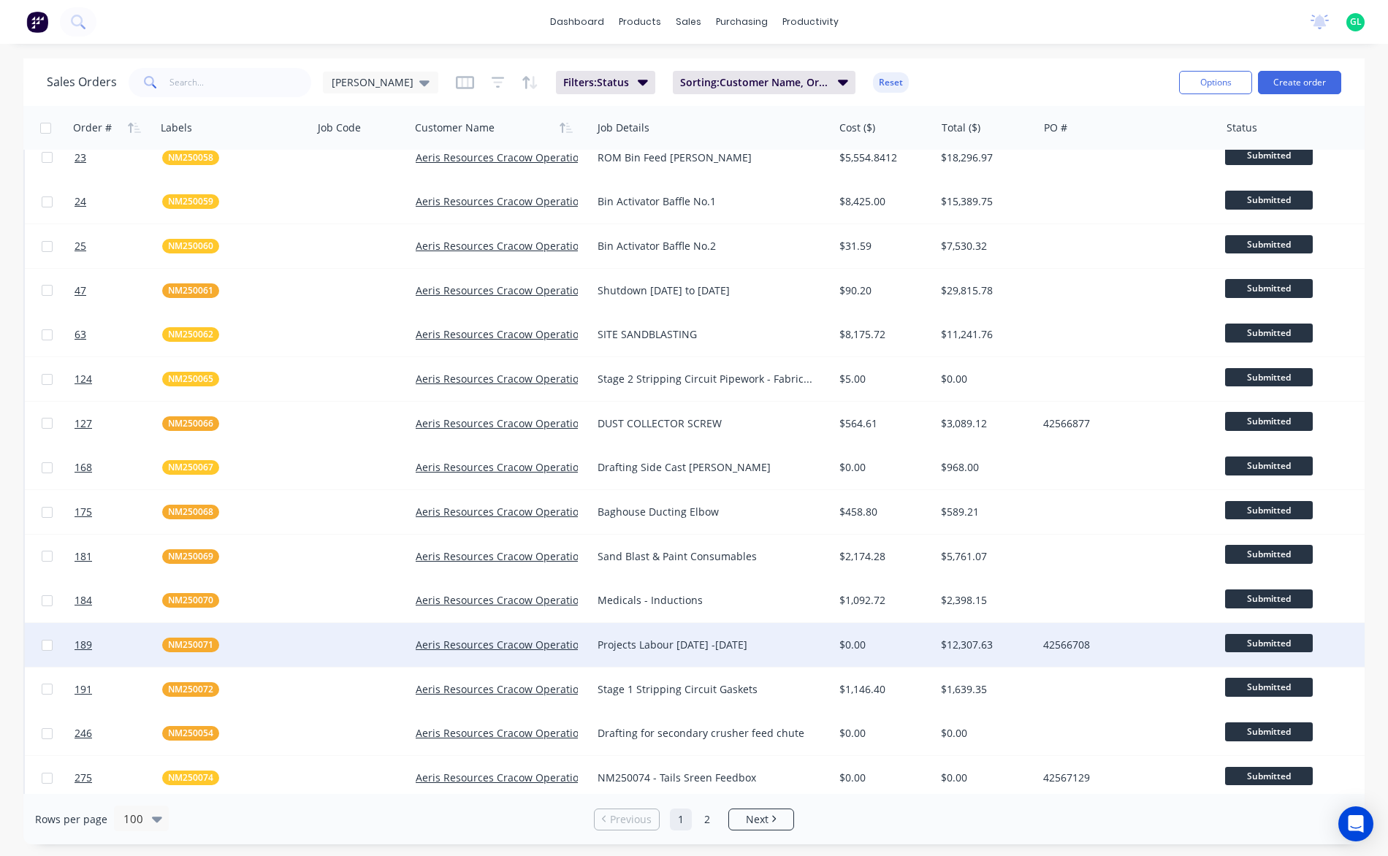
scroll to position [0, 0]
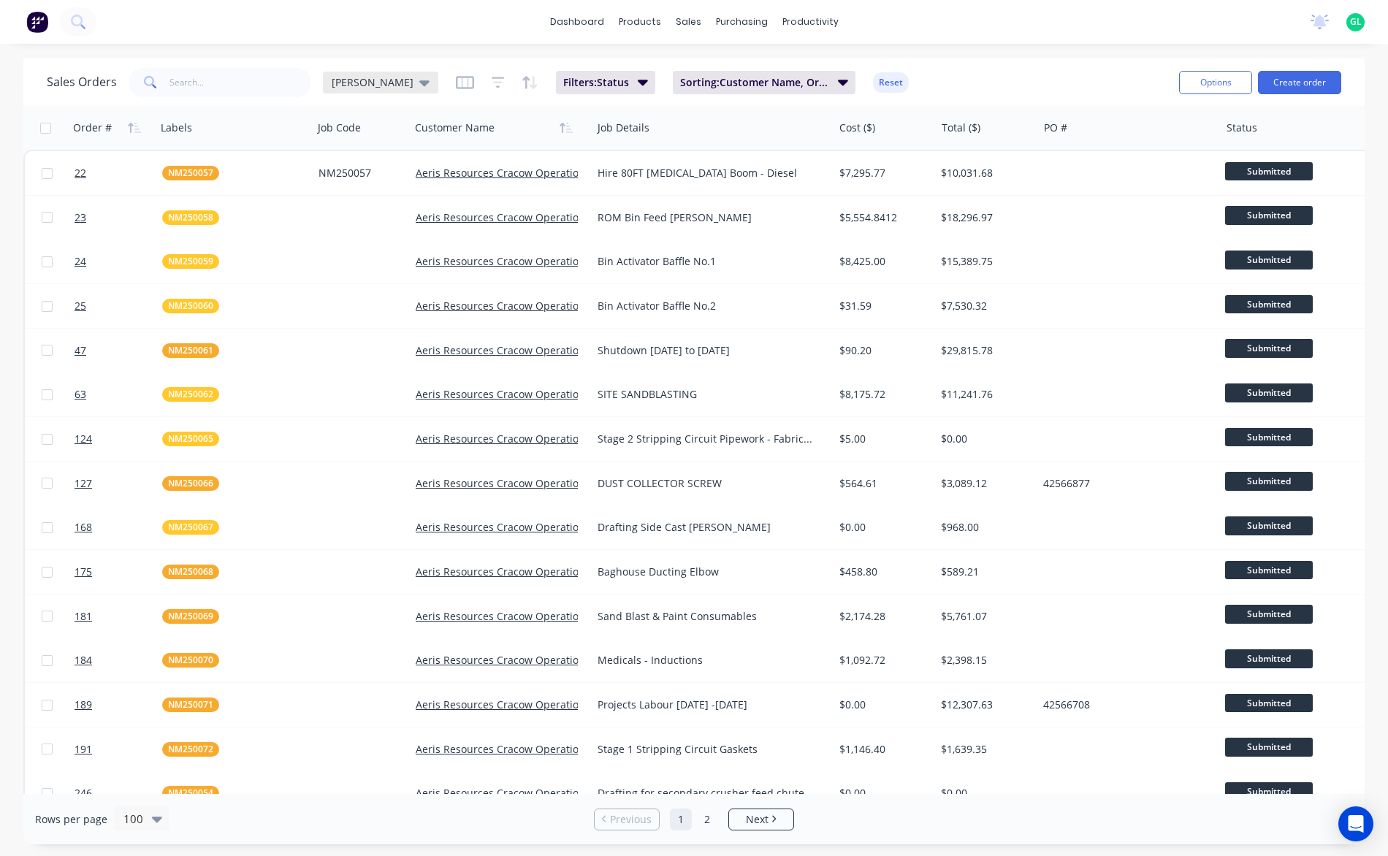
click at [366, 90] on div "[PERSON_NAME]" at bounding box center [380, 83] width 115 height 22
click at [505, 236] on button "edit" at bounding box center [509, 235] width 19 height 15
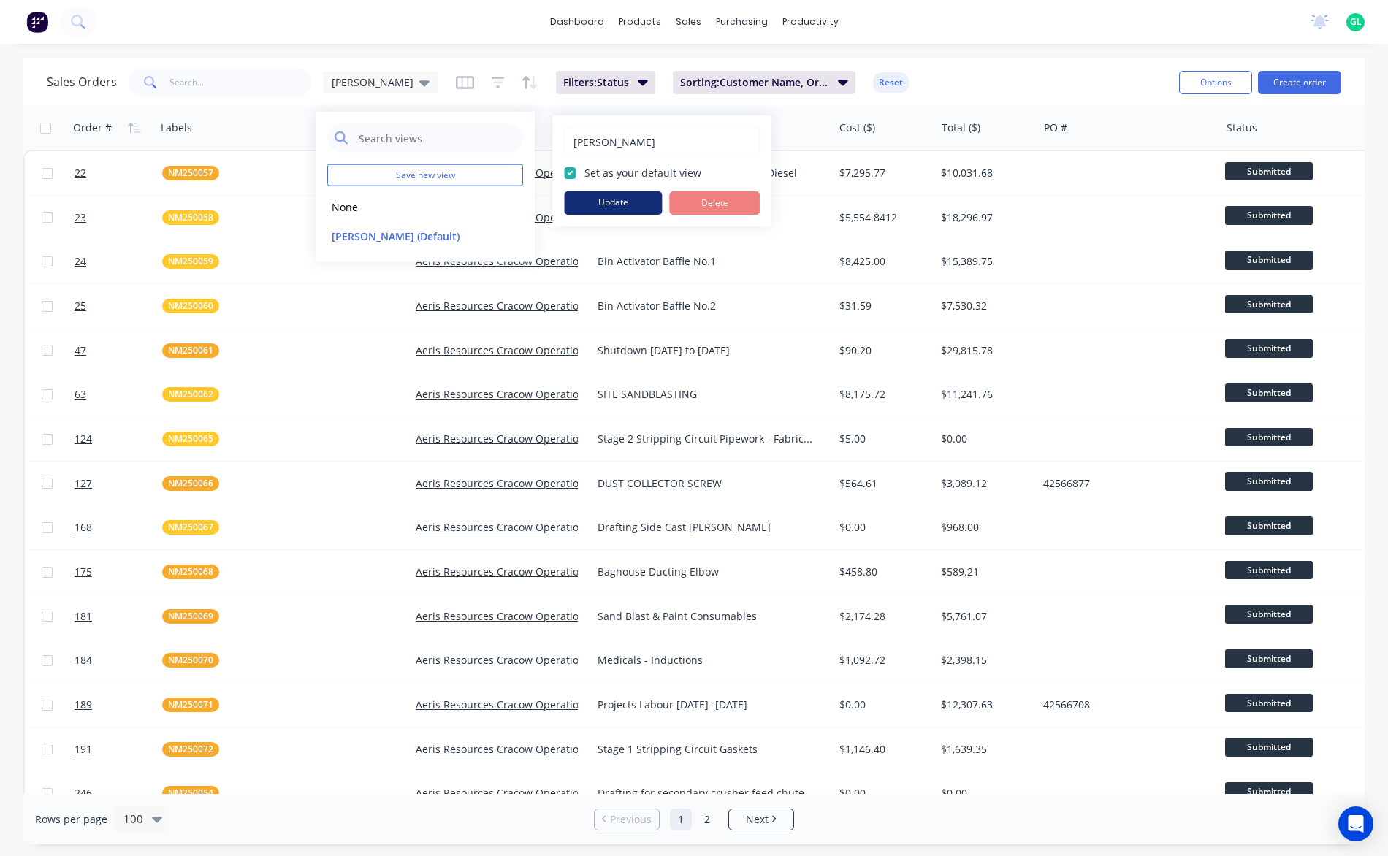
click at [581, 203] on button "Update" at bounding box center [613, 202] width 98 height 23
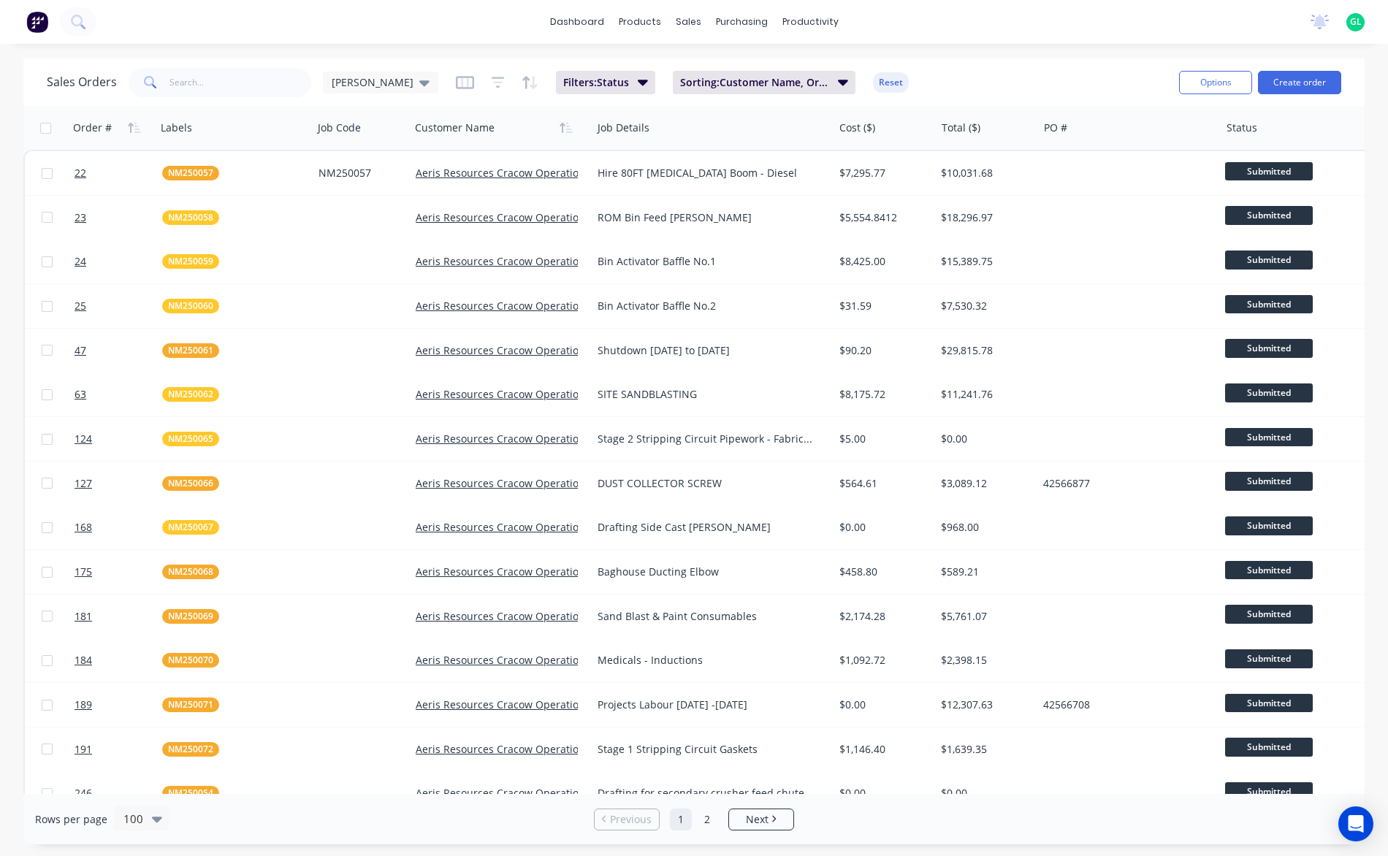
click at [894, 71] on div "Sales Orders [PERSON_NAME]: Status Sorting: Customer Name, Order # Reset" at bounding box center [607, 82] width 1120 height 36
